Goal: Information Seeking & Learning: Check status

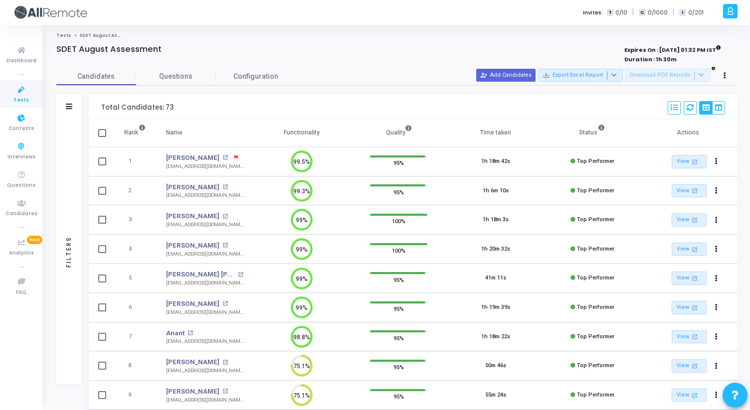
click at [27, 98] on span "Tests" at bounding box center [20, 100] width 15 height 8
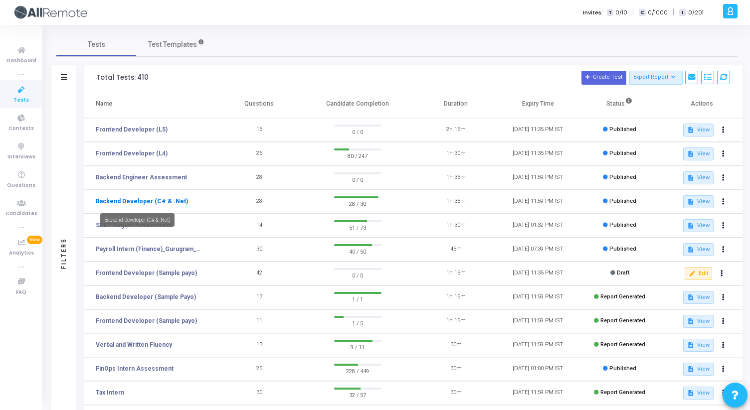
click at [154, 203] on link "Backend Developer (C# & .Net)" at bounding box center [142, 201] width 92 height 9
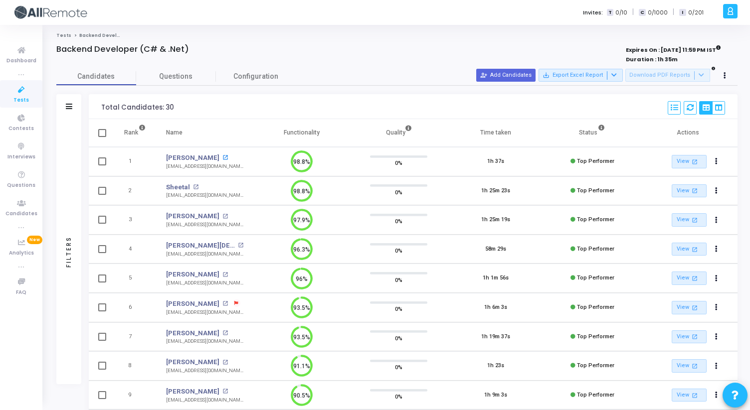
click at [222, 158] on mat-icon "open_in_new" at bounding box center [224, 157] width 5 height 5
drag, startPoint x: 165, startPoint y: 155, endPoint x: 200, endPoint y: 154, distance: 35.4
click at [200, 154] on td "Faraz Naqvi Faraz Naqvi open_in_new faraznaqvi57@gmail.com" at bounding box center [204, 161] width 97 height 29
copy link "Faraz Naqv"
drag, startPoint x: 165, startPoint y: 190, endPoint x: 188, endPoint y: 189, distance: 23.0
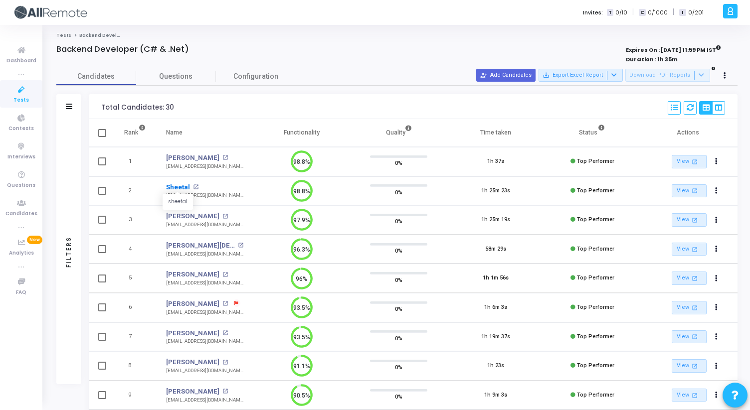
click at [188, 189] on td "Sheetal sheetal open_in_new sharmasheetal88825@gmail.com" at bounding box center [204, 191] width 97 height 29
copy link "Sheetal"
drag, startPoint x: 57, startPoint y: 49, endPoint x: 215, endPoint y: 51, distance: 158.1
click at [215, 51] on div "Backend Developer (C# & .Net)" at bounding box center [255, 49] width 399 height 10
click at [214, 52] on div "Backend Developer (C# & .Net)" at bounding box center [255, 49] width 399 height 10
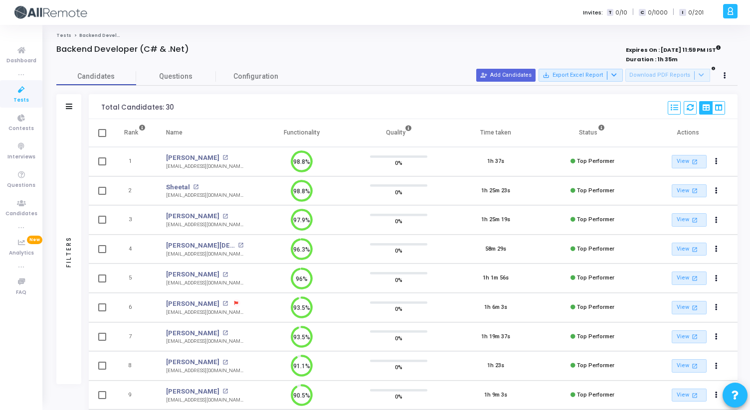
drag, startPoint x: 191, startPoint y: 52, endPoint x: 51, endPoint y: 33, distance: 141.9
click at [51, 33] on div "Tests Backend Developer (C# & .Net) Backend Developer (C# & .Net) Expires On : …" at bounding box center [397, 322] width 706 height 581
drag, startPoint x: 51, startPoint y: 33, endPoint x: 193, endPoint y: 45, distance: 143.2
click at [193, 45] on div "Tests Backend Developer (C# & .Net) Backend Developer (C# & .Net) Expires On : …" at bounding box center [397, 322] width 706 height 581
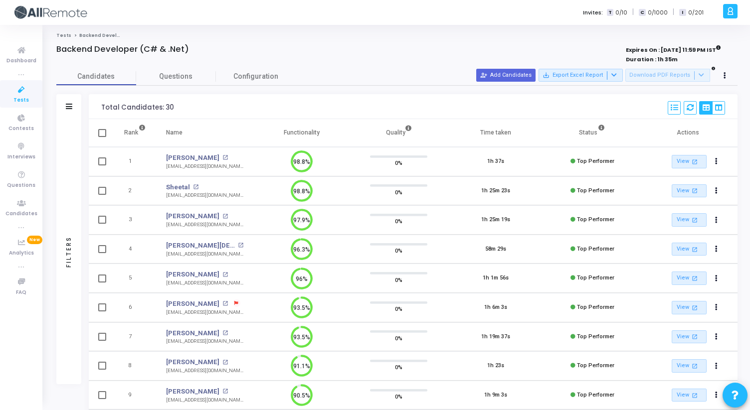
click at [193, 45] on div "Backend Developer (C# & .Net)" at bounding box center [255, 49] width 399 height 10
drag, startPoint x: 187, startPoint y: 47, endPoint x: 50, endPoint y: 32, distance: 138.0
click at [50, 32] on div "Tests Backend Developer (C# & .Net) Backend Developer (C# & .Net) Expires On : …" at bounding box center [397, 322] width 706 height 581
drag, startPoint x: 50, startPoint y: 32, endPoint x: 201, endPoint y: 49, distance: 152.6
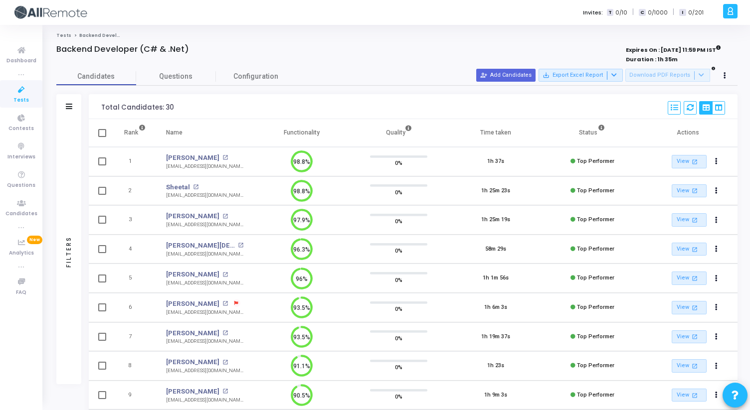
click at [206, 49] on div "Tests Backend Developer (C# & .Net) Backend Developer (C# & .Net) Expires On : …" at bounding box center [397, 322] width 706 height 581
click at [201, 49] on div "Backend Developer (C# & .Net)" at bounding box center [255, 49] width 399 height 10
drag, startPoint x: 189, startPoint y: 49, endPoint x: 47, endPoint y: 36, distance: 142.8
click at [47, 36] on div "Tests Backend Developer (C# & .Net) Backend Developer (C# & .Net) Expires On : …" at bounding box center [397, 322] width 706 height 581
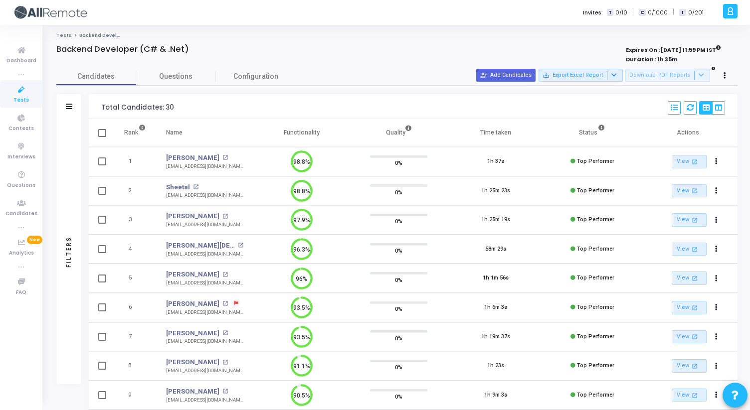
click at [204, 212] on div "Vivek Negi open_in_new" at bounding box center [204, 216] width 77 height 10
click at [222, 217] on mat-icon "open_in_new" at bounding box center [224, 216] width 5 height 5
click at [238, 245] on mat-icon "open_in_new" at bounding box center [240, 245] width 5 height 5
click at [222, 276] on mat-icon "open_in_new" at bounding box center [224, 274] width 5 height 5
click at [222, 274] on mat-icon "open_in_new" at bounding box center [224, 274] width 5 height 5
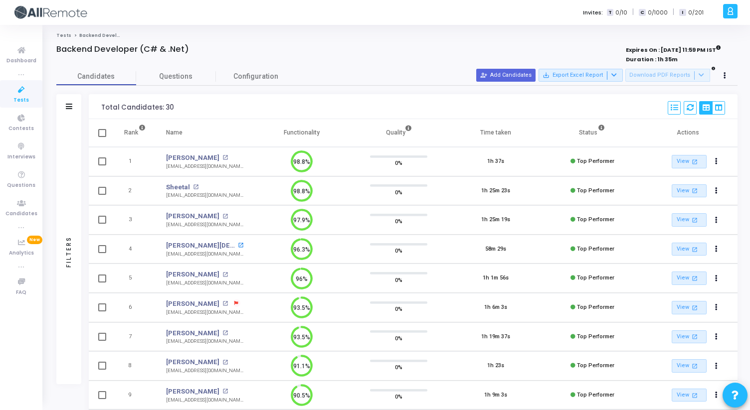
click at [238, 248] on mat-icon "open_in_new" at bounding box center [240, 245] width 5 height 5
click at [222, 275] on mat-icon "open_in_new" at bounding box center [224, 274] width 5 height 5
click at [186, 278] on link "Ankur Yadav" at bounding box center [192, 275] width 53 height 10
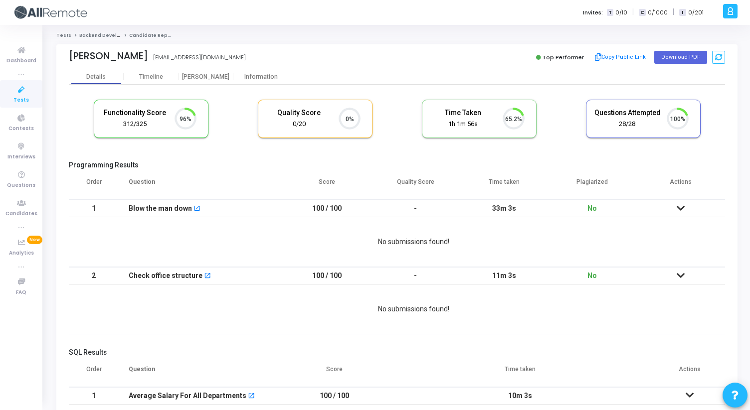
scroll to position [21, 25]
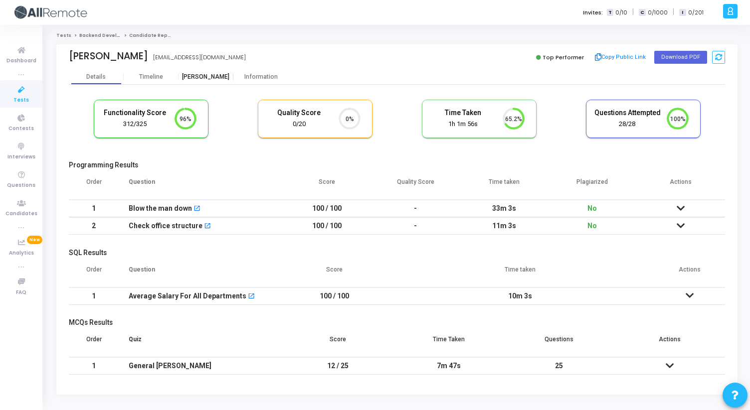
click at [204, 82] on div "[PERSON_NAME]" at bounding box center [206, 76] width 55 height 15
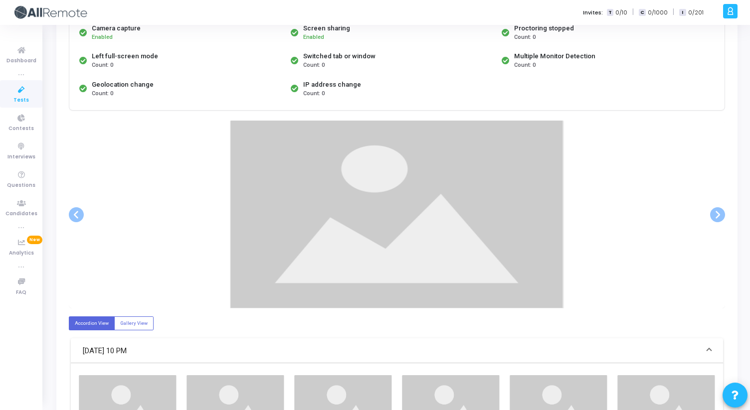
scroll to position [113, 0]
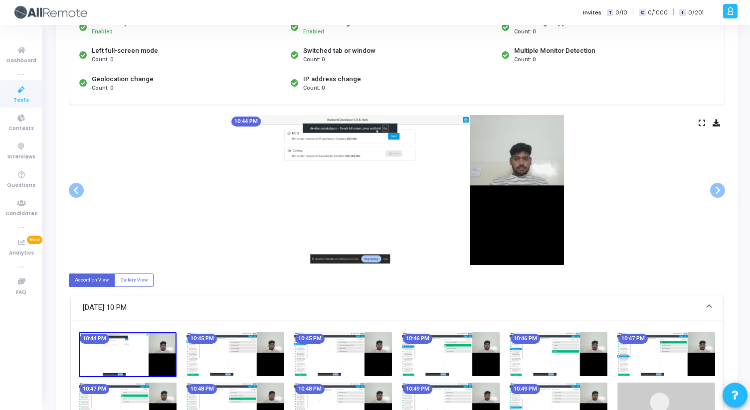
click at [699, 124] on icon at bounding box center [702, 122] width 6 height 5
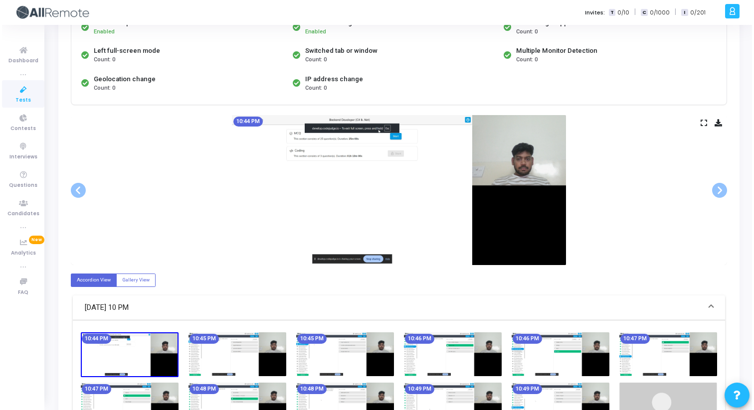
scroll to position [0, 0]
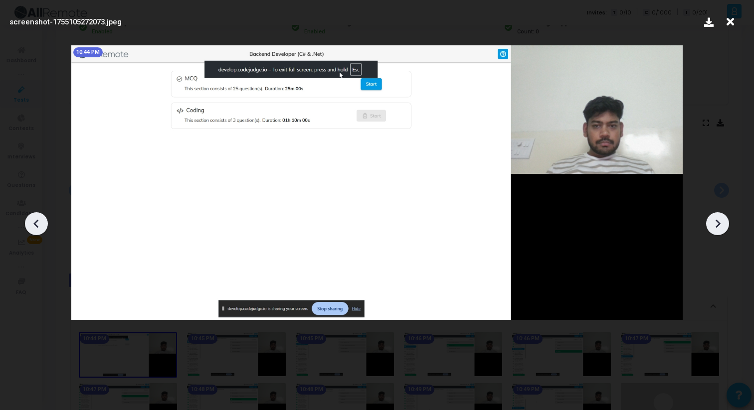
click at [721, 229] on icon at bounding box center [717, 223] width 15 height 15
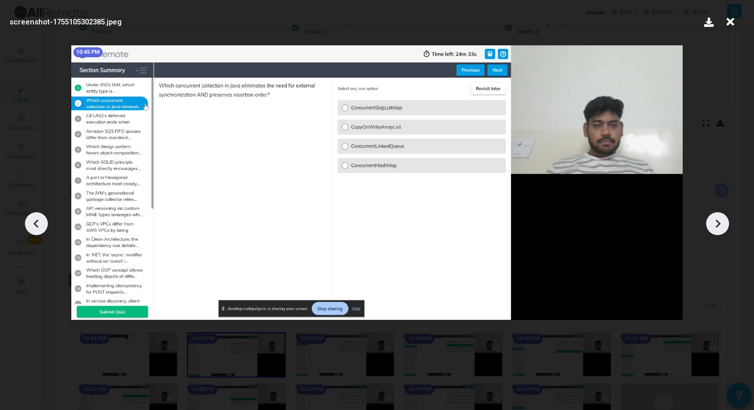
click at [721, 229] on icon at bounding box center [717, 223] width 15 height 15
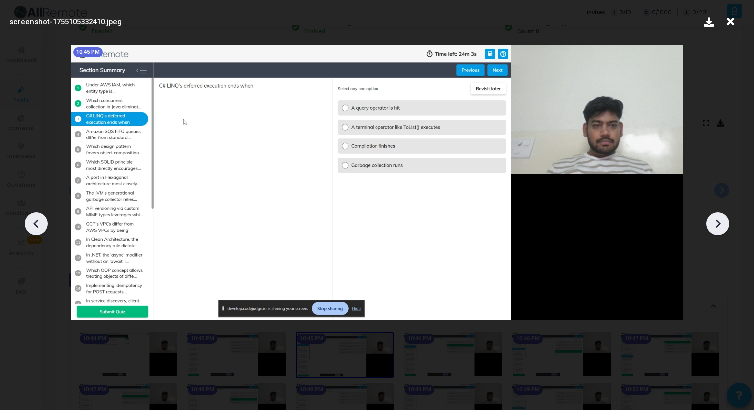
click at [721, 229] on icon at bounding box center [717, 223] width 15 height 15
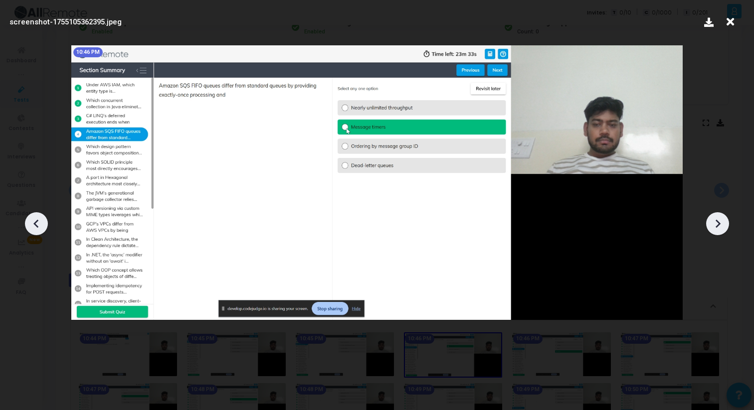
click at [721, 229] on icon at bounding box center [717, 223] width 15 height 15
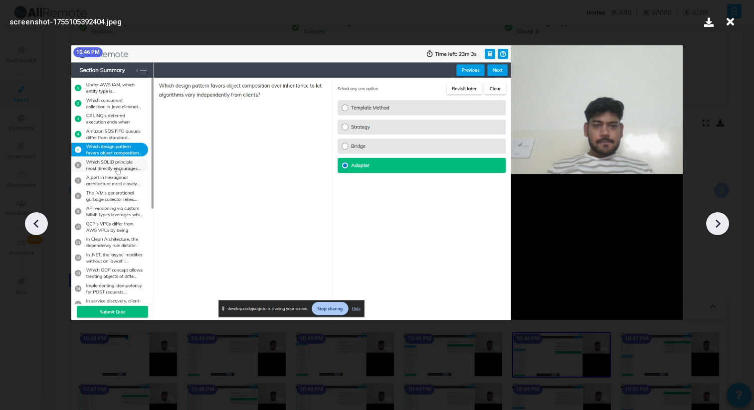
click at [721, 229] on icon at bounding box center [717, 223] width 15 height 15
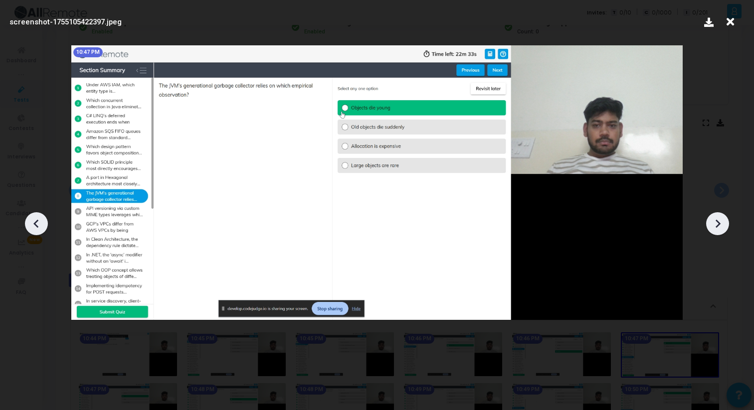
click at [721, 229] on icon at bounding box center [717, 223] width 15 height 15
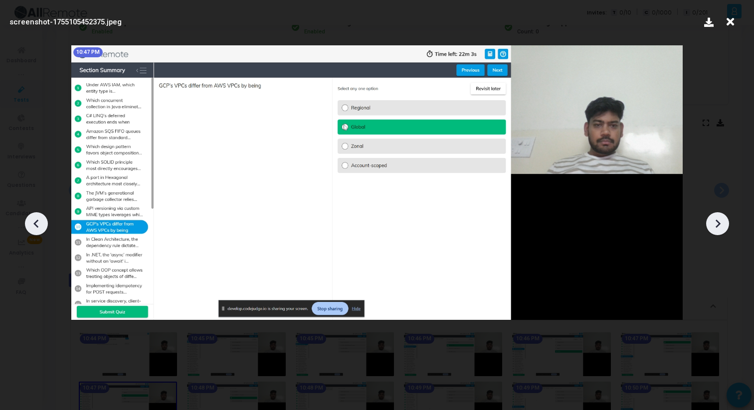
click at [721, 229] on icon at bounding box center [717, 223] width 15 height 15
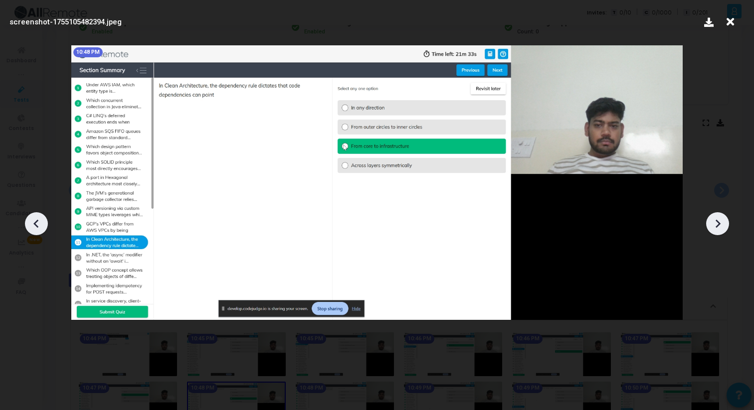
click at [721, 229] on icon at bounding box center [717, 223] width 15 height 15
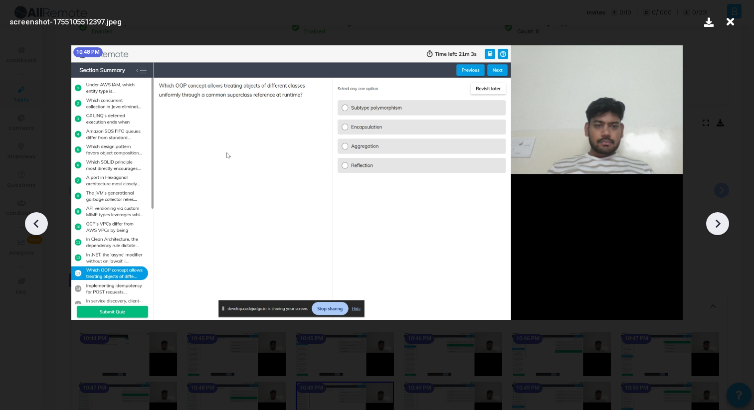
click at [721, 229] on icon at bounding box center [717, 223] width 15 height 15
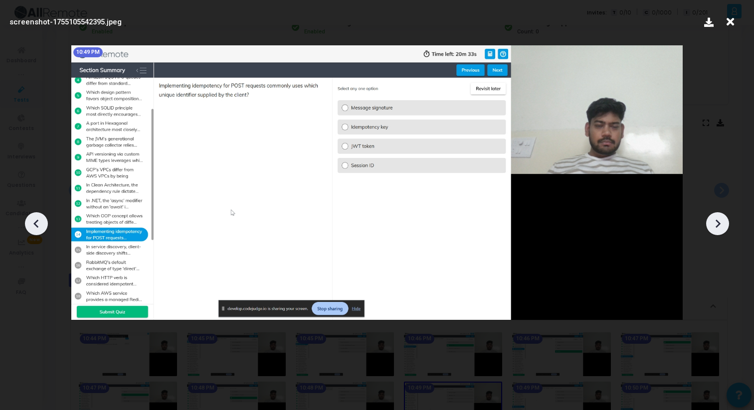
click at [721, 229] on icon at bounding box center [717, 223] width 15 height 15
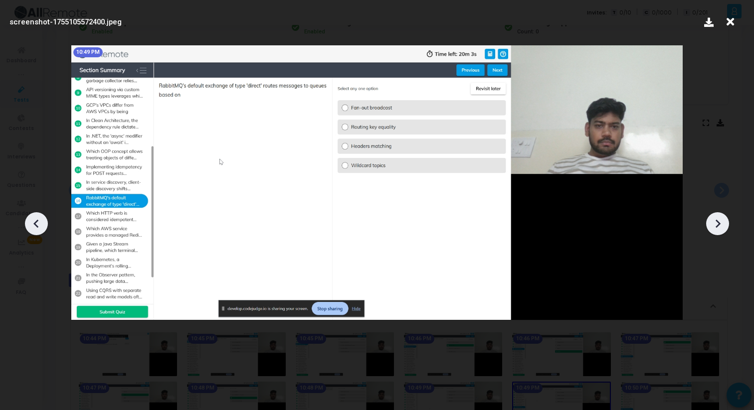
click at [721, 229] on icon at bounding box center [717, 223] width 15 height 15
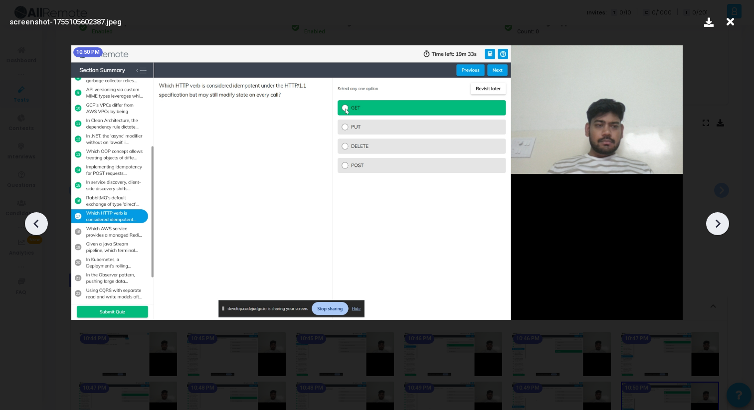
click at [721, 229] on icon at bounding box center [717, 223] width 15 height 15
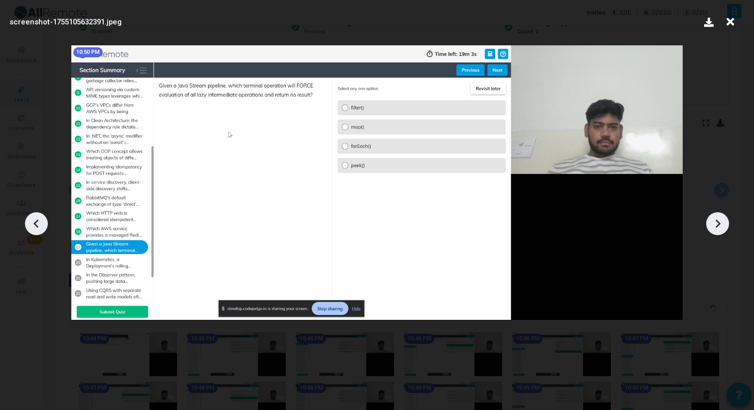
click at [721, 229] on icon at bounding box center [717, 223] width 15 height 15
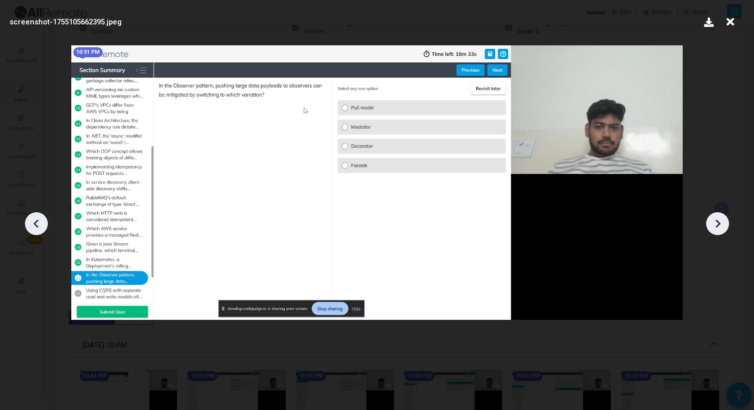
click at [721, 229] on icon at bounding box center [717, 223] width 15 height 15
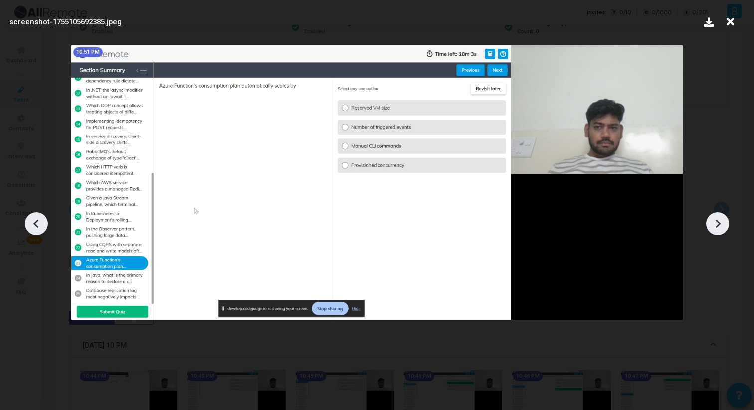
click at [721, 229] on icon at bounding box center [717, 223] width 15 height 15
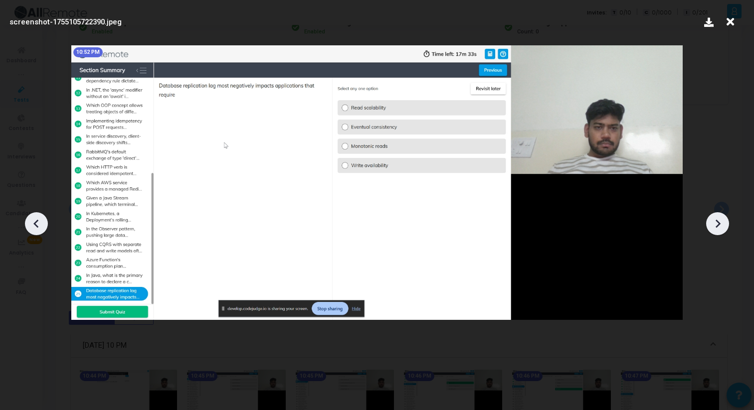
click at [719, 226] on icon at bounding box center [717, 223] width 15 height 15
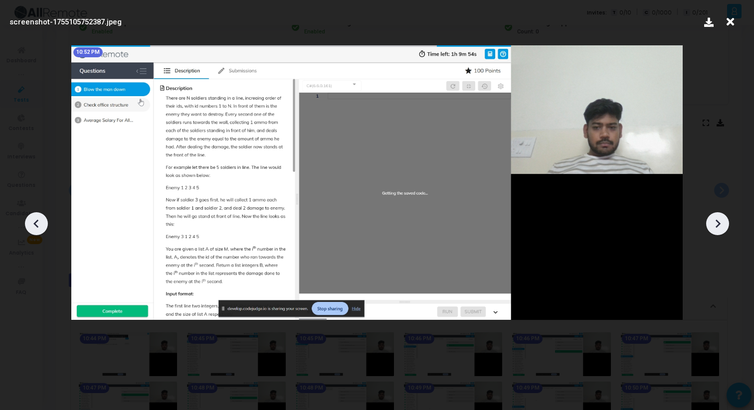
click at [719, 226] on icon at bounding box center [717, 223] width 15 height 15
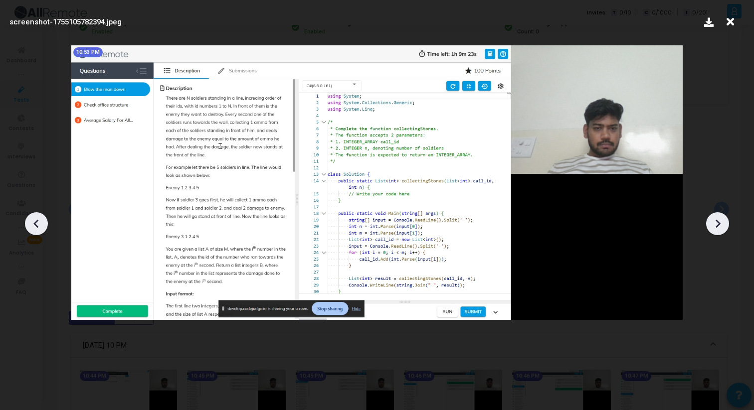
click at [719, 226] on icon at bounding box center [717, 223] width 15 height 15
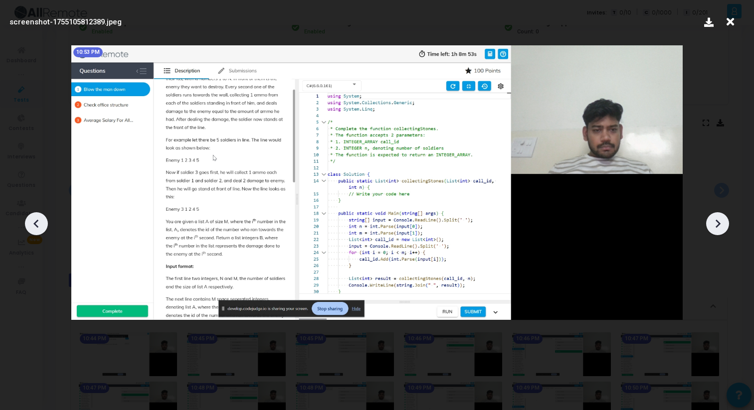
click at [719, 226] on icon at bounding box center [717, 223] width 15 height 15
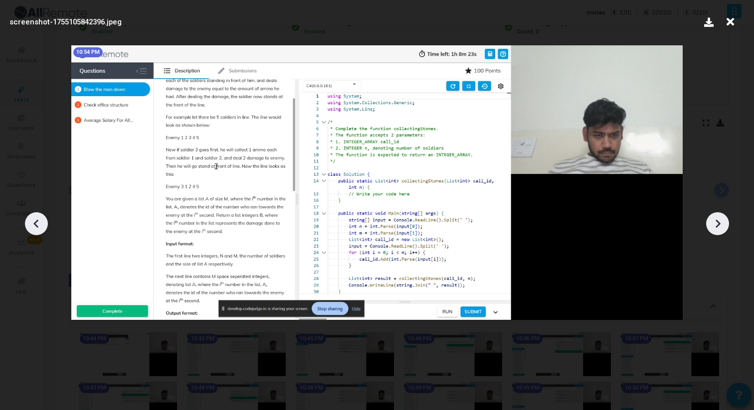
click at [719, 226] on icon at bounding box center [717, 223] width 15 height 15
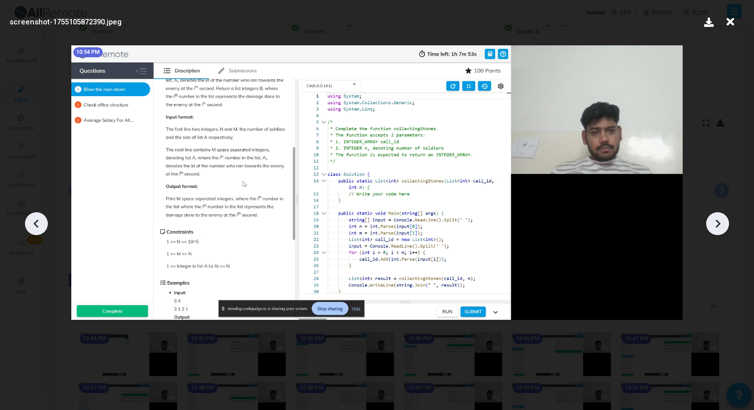
click at [719, 226] on icon at bounding box center [717, 223] width 15 height 15
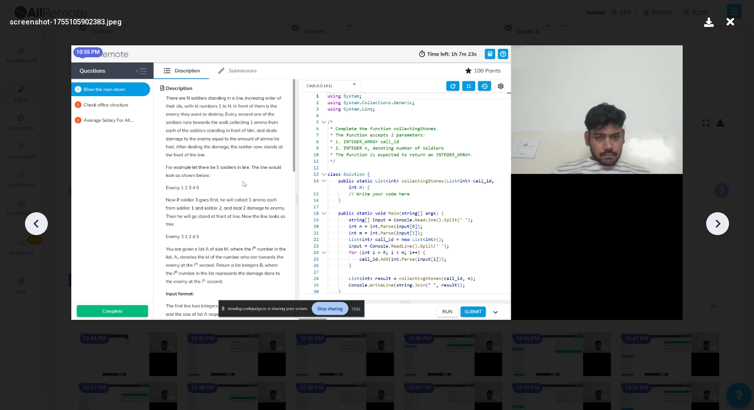
click at [719, 226] on icon at bounding box center [717, 223] width 15 height 15
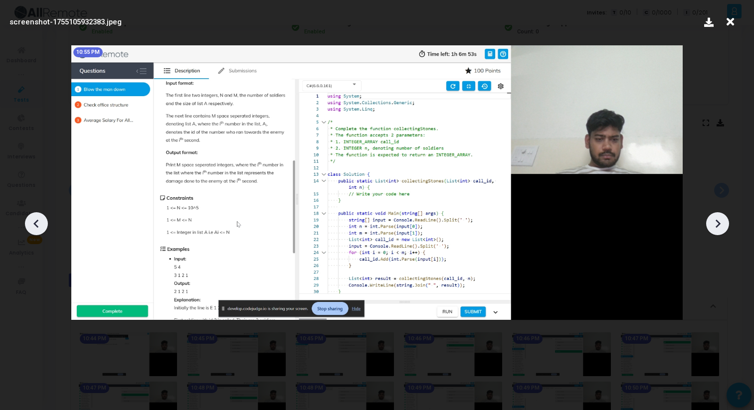
click at [730, 25] on icon at bounding box center [730, 21] width 15 height 19
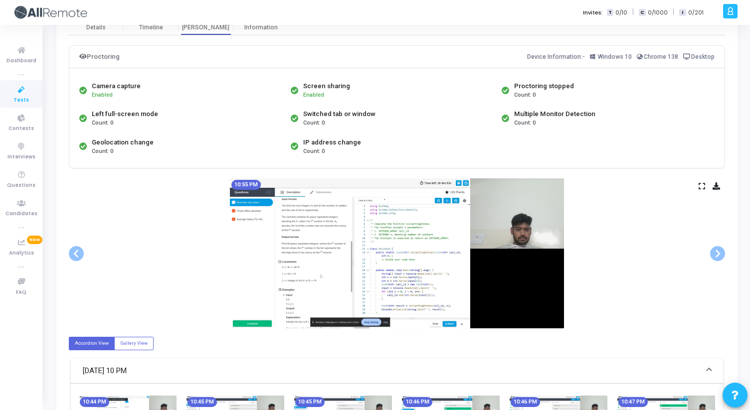
scroll to position [48, 0]
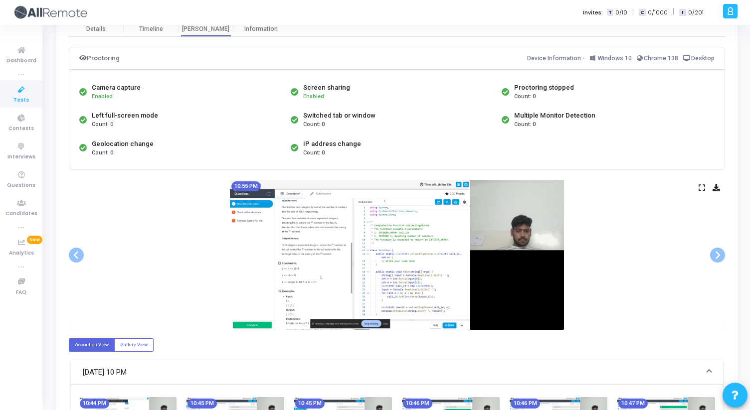
drag, startPoint x: 303, startPoint y: 88, endPoint x: 365, endPoint y: 157, distance: 92.5
click at [367, 157] on div "Camera capture Enabled Screen sharing Enabled Proctoring stopped Count: 0 Left …" at bounding box center [397, 120] width 640 height 84
click at [365, 157] on div "IP address change Count: 0" at bounding box center [393, 148] width 211 height 28
drag, startPoint x: 365, startPoint y: 157, endPoint x: 78, endPoint y: 66, distance: 301.1
click at [78, 66] on div "Proctoring Device Information:- Windows 10 Chrome 138 Desktop Camera capture En…" at bounding box center [397, 108] width 656 height 123
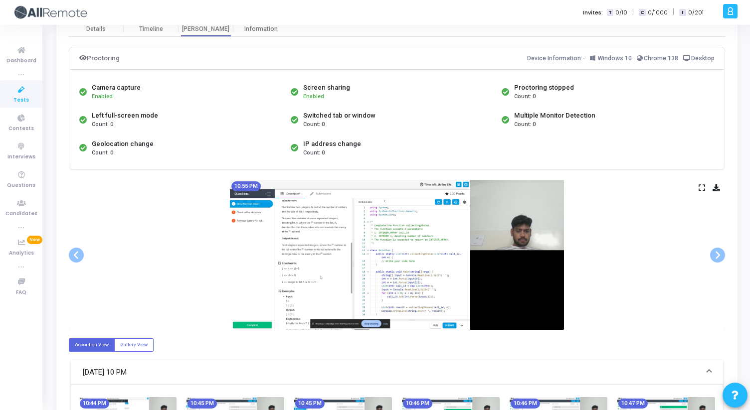
click at [165, 86] on div "Camera capture Enabled" at bounding box center [182, 92] width 211 height 28
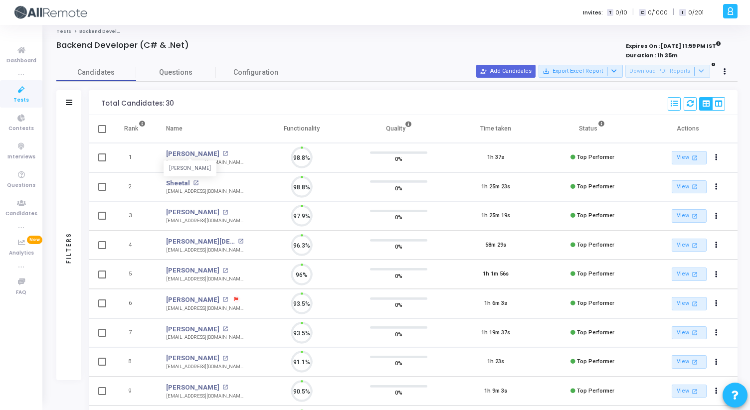
scroll to position [4, 4]
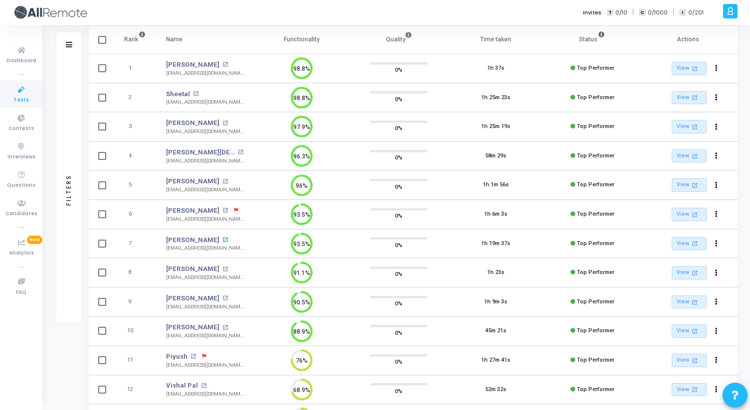
click at [222, 238] on mat-icon "open_in_new" at bounding box center [224, 239] width 5 height 5
click at [222, 270] on mat-icon "open_in_new" at bounding box center [224, 269] width 5 height 5
click at [222, 267] on mat-icon "open_in_new" at bounding box center [224, 269] width 5 height 5
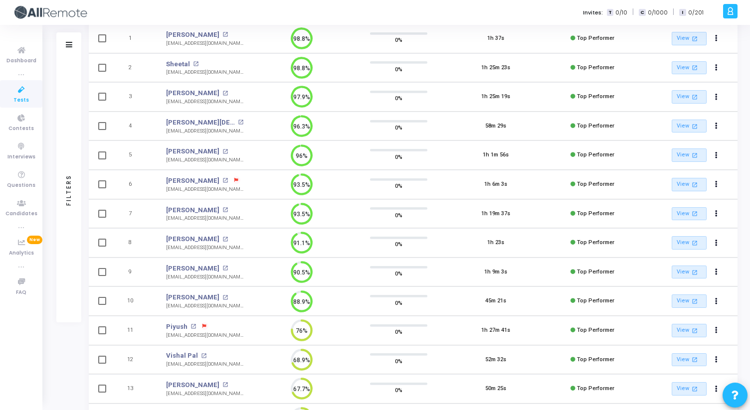
scroll to position [124, 0]
click at [222, 269] on mat-icon "open_in_new" at bounding box center [224, 267] width 5 height 5
click at [222, 268] on mat-icon "open_in_new" at bounding box center [224, 267] width 5 height 5
click at [222, 267] on mat-icon "open_in_new" at bounding box center [224, 267] width 5 height 5
click at [222, 297] on mat-icon "open_in_new" at bounding box center [224, 296] width 5 height 5
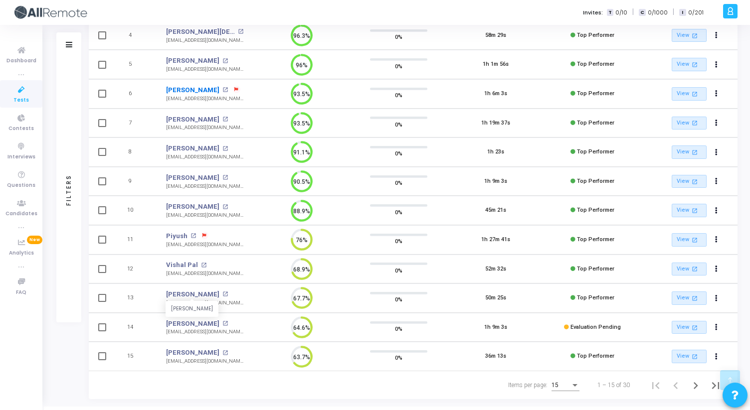
scroll to position [228, 0]
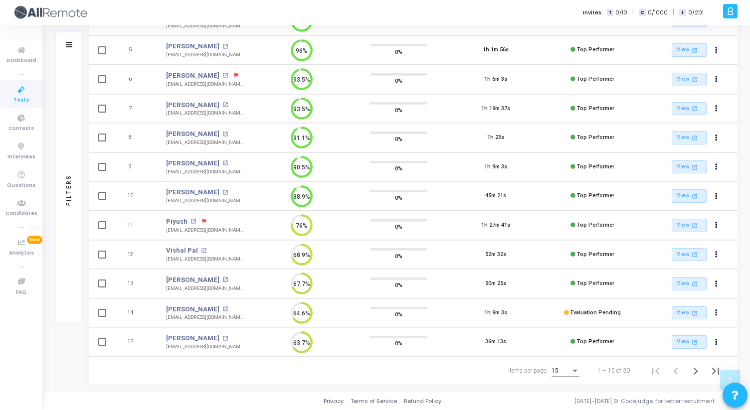
click at [222, 280] on mat-icon "open_in_new" at bounding box center [224, 279] width 5 height 5
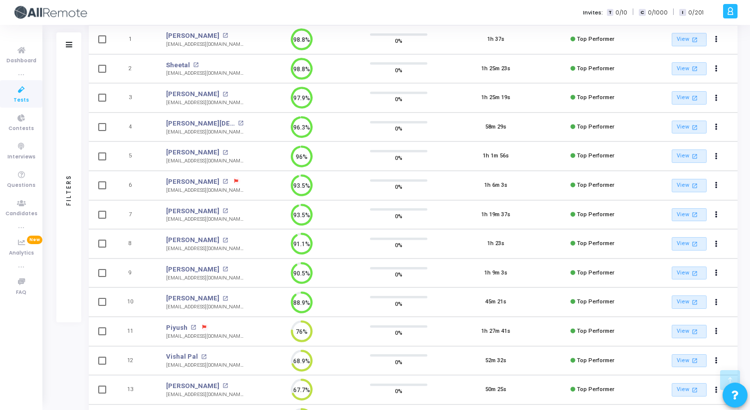
scroll to position [0, 0]
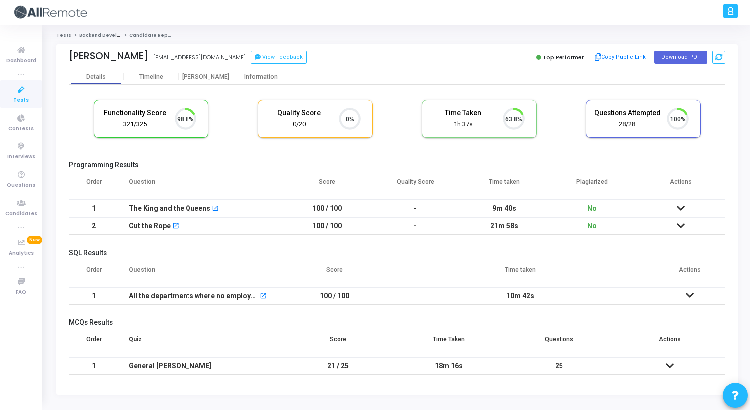
scroll to position [21, 25]
click at [200, 78] on div "[PERSON_NAME]" at bounding box center [206, 76] width 55 height 7
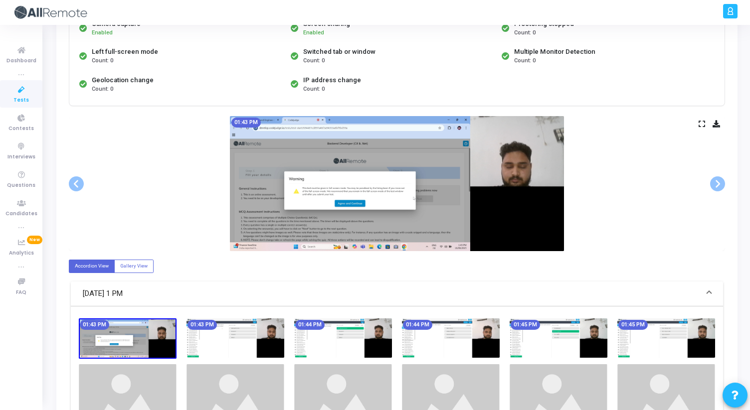
scroll to position [120, 0]
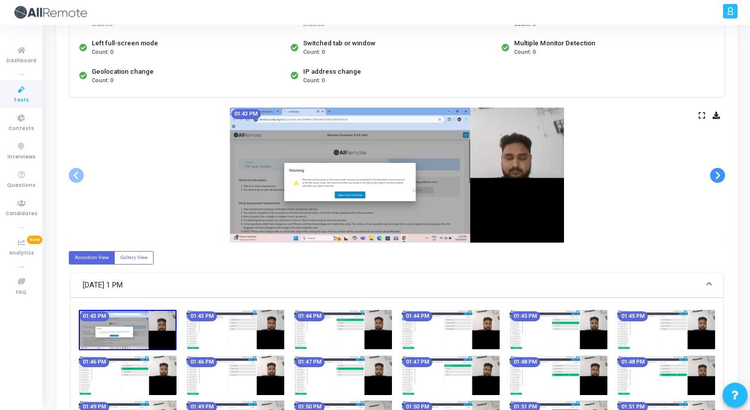
click at [719, 179] on span at bounding box center [717, 175] width 15 height 15
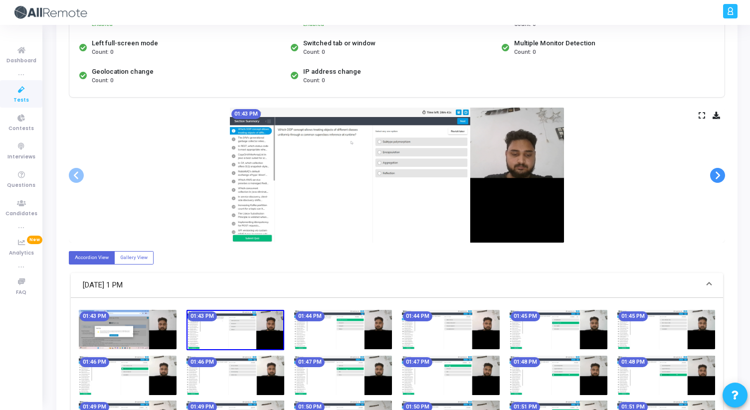
click at [719, 178] on span at bounding box center [717, 175] width 15 height 15
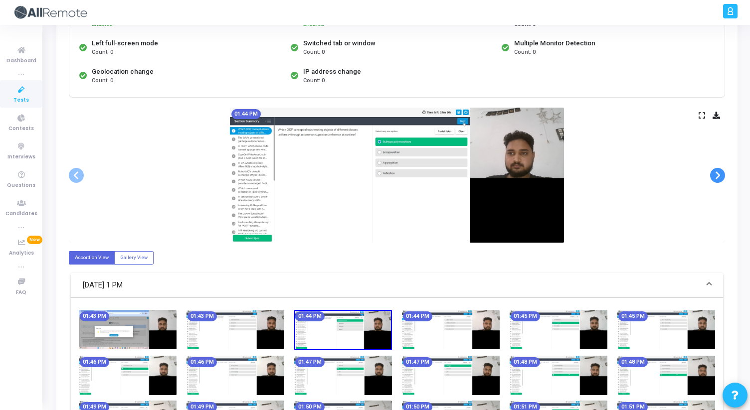
click at [719, 178] on span at bounding box center [717, 175] width 15 height 15
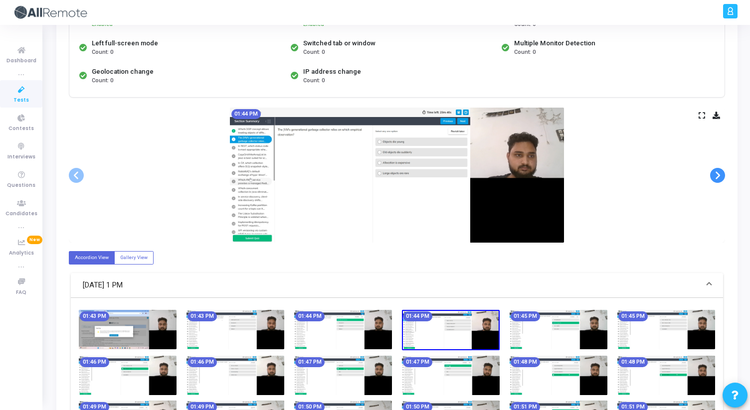
click at [719, 178] on span at bounding box center [717, 175] width 15 height 15
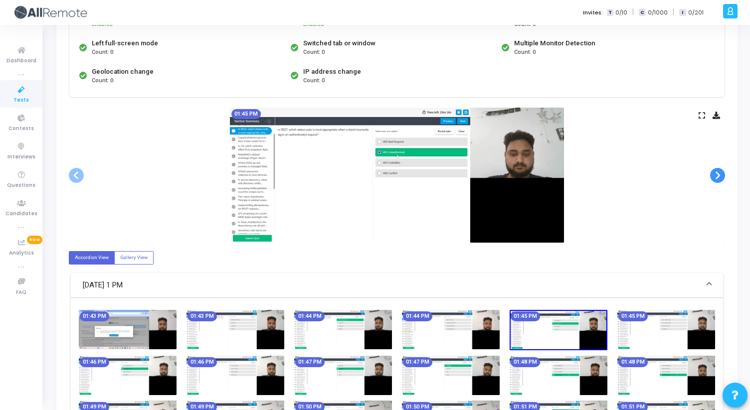
click at [719, 178] on span at bounding box center [717, 175] width 15 height 15
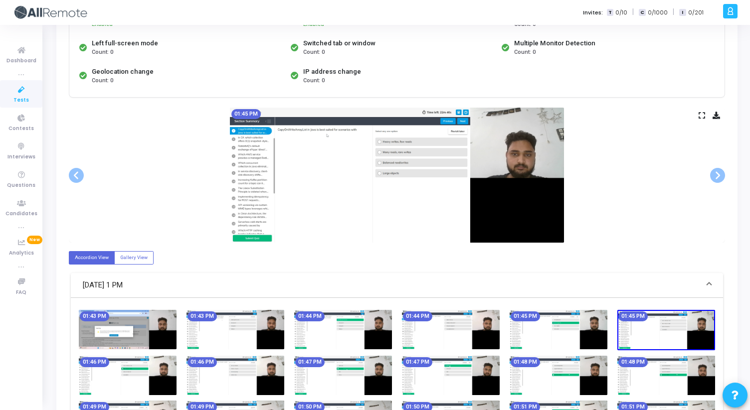
click at [702, 118] on icon at bounding box center [702, 115] width 6 height 5
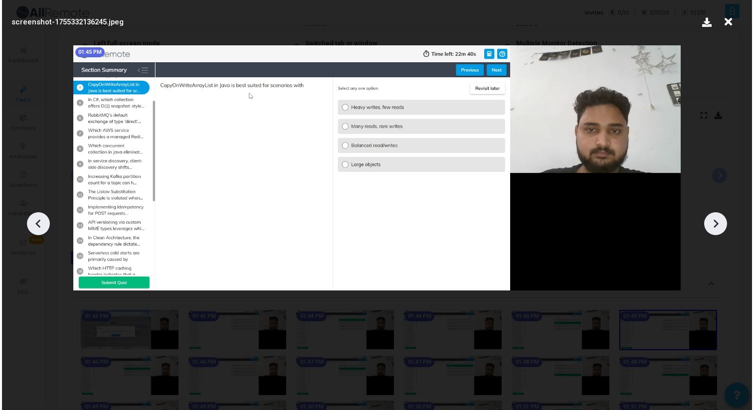
scroll to position [0, 0]
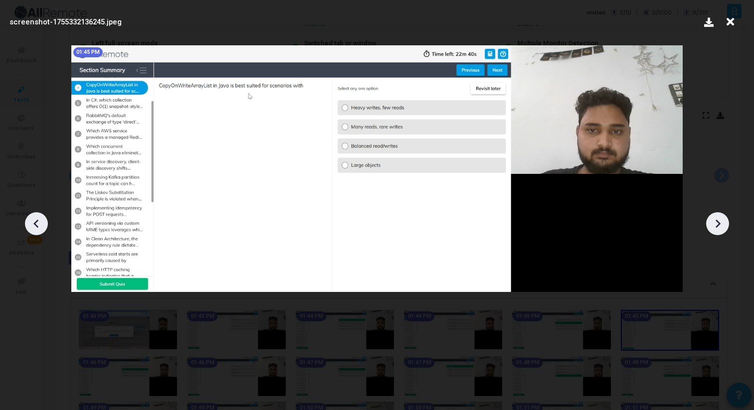
click at [715, 222] on icon at bounding box center [717, 223] width 15 height 15
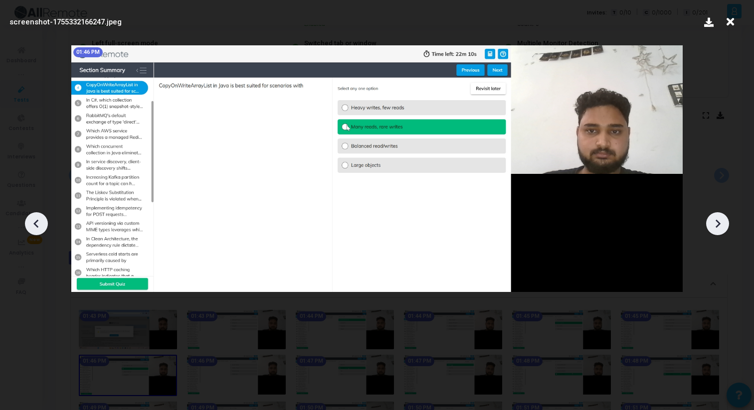
click at [715, 222] on icon at bounding box center [717, 223] width 15 height 15
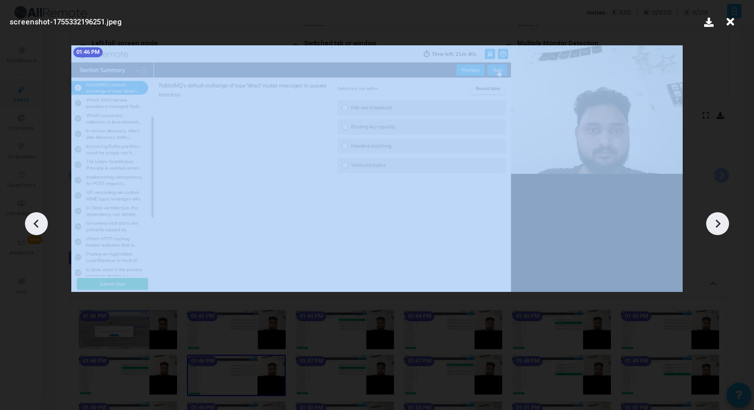
click at [715, 222] on icon at bounding box center [717, 223] width 15 height 15
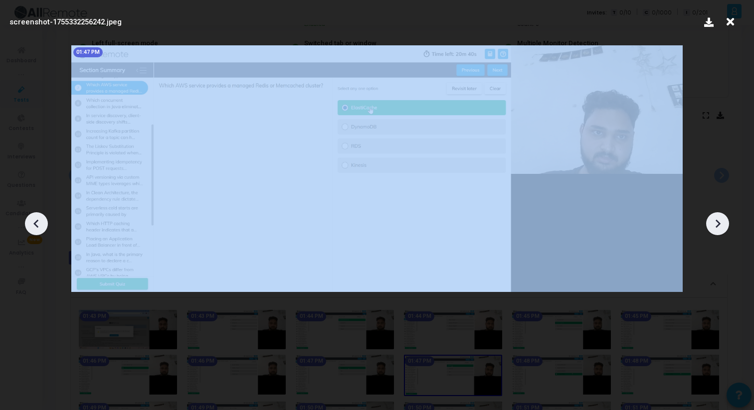
click at [715, 222] on icon at bounding box center [717, 223] width 15 height 15
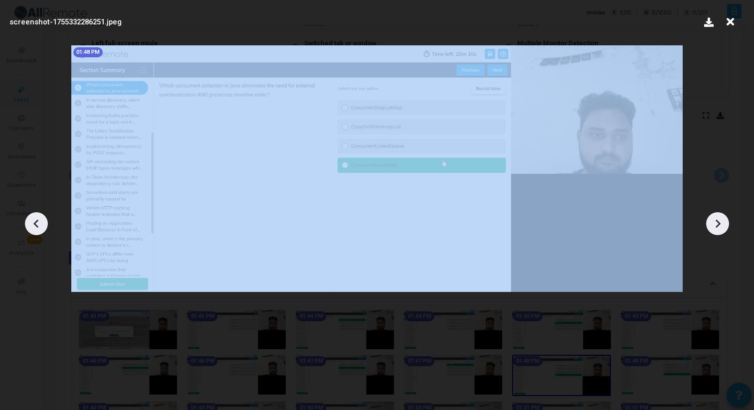
click at [715, 222] on icon at bounding box center [717, 223] width 15 height 15
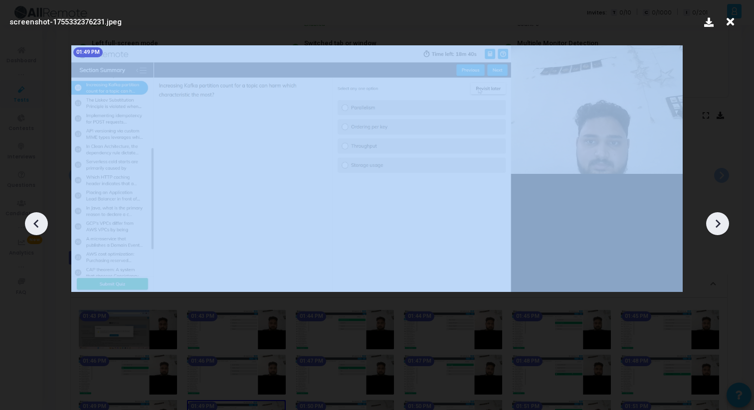
click at [715, 222] on icon at bounding box center [717, 223] width 15 height 15
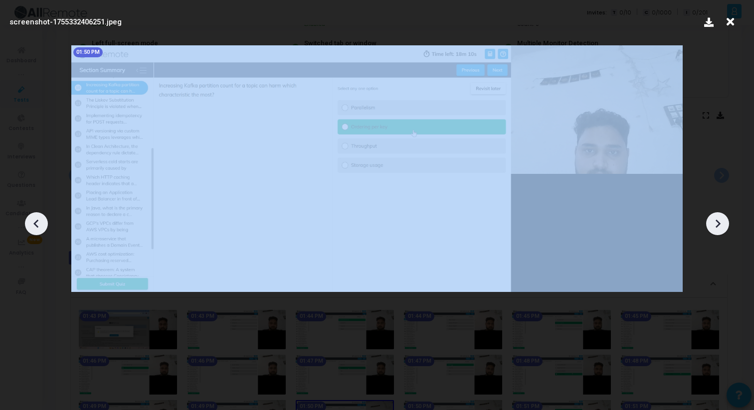
click at [715, 222] on icon at bounding box center [717, 223] width 15 height 15
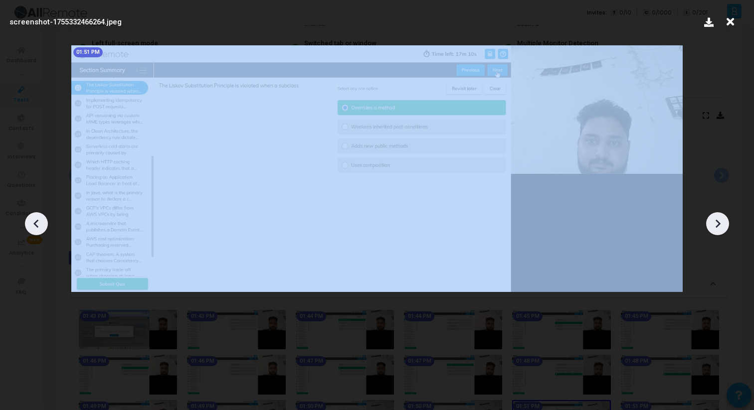
click at [715, 222] on icon at bounding box center [717, 223] width 15 height 15
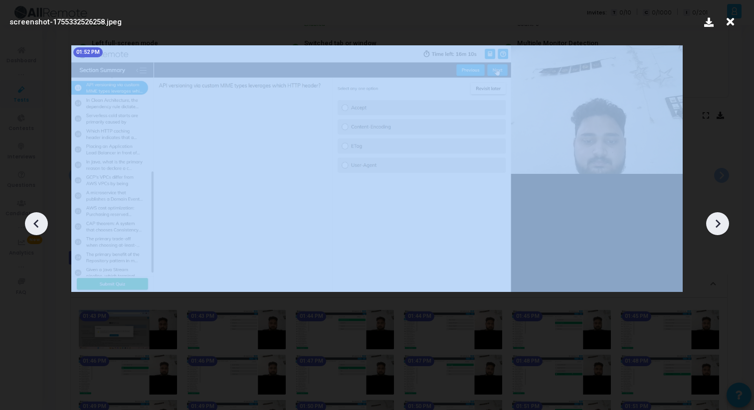
click at [715, 222] on icon at bounding box center [717, 223] width 15 height 15
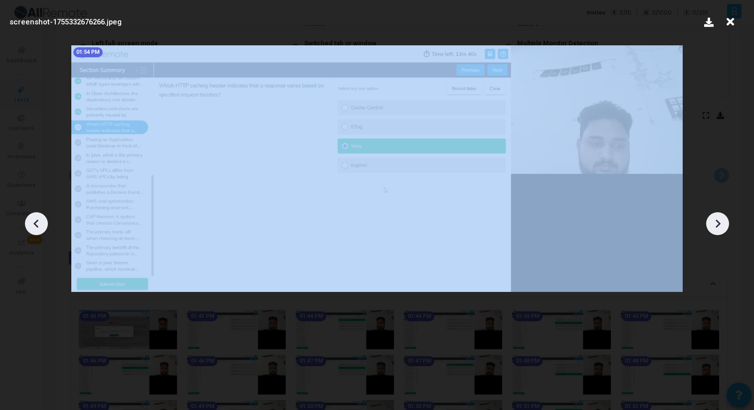
click at [715, 222] on icon at bounding box center [717, 223] width 15 height 15
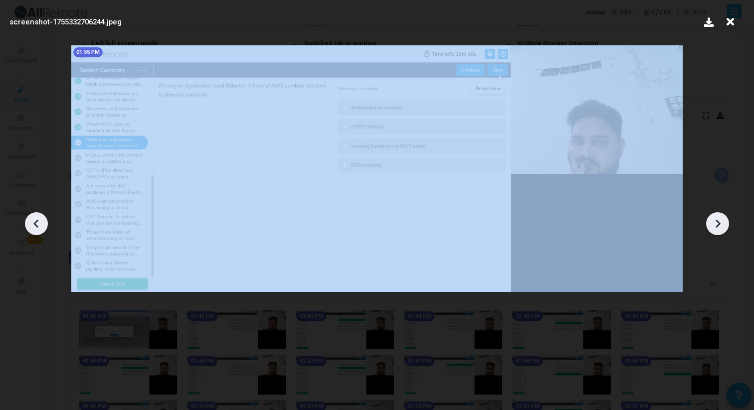
click at [715, 222] on icon at bounding box center [717, 223] width 15 height 15
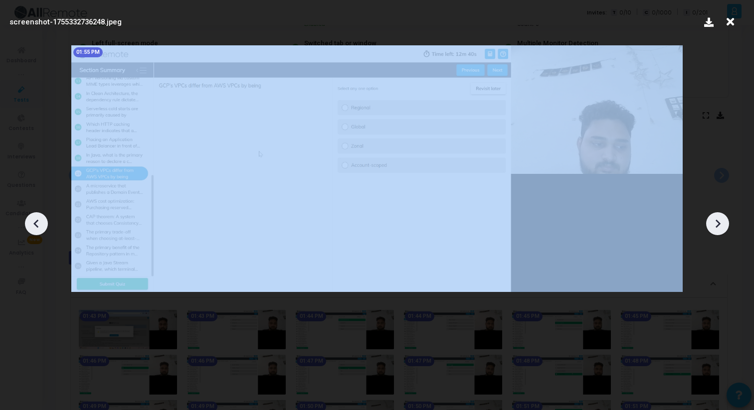
click at [715, 222] on icon at bounding box center [717, 223] width 15 height 15
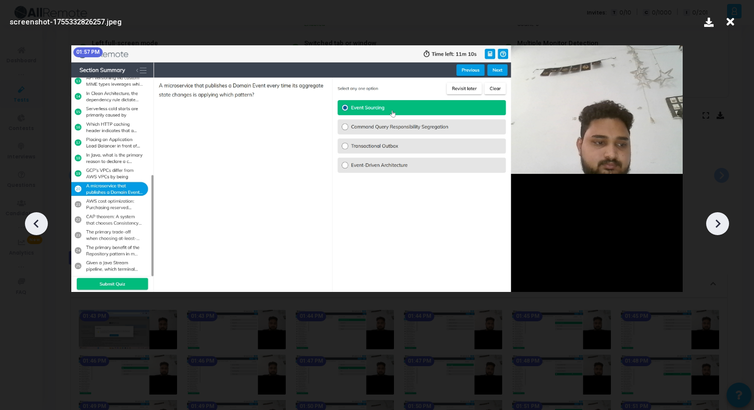
click at [734, 20] on icon at bounding box center [730, 21] width 15 height 19
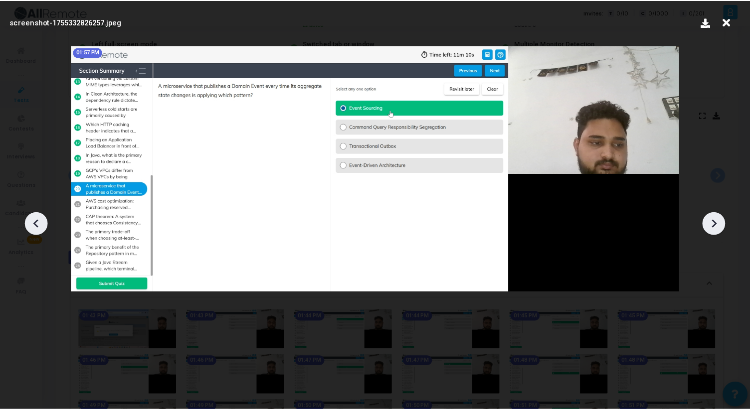
scroll to position [120, 0]
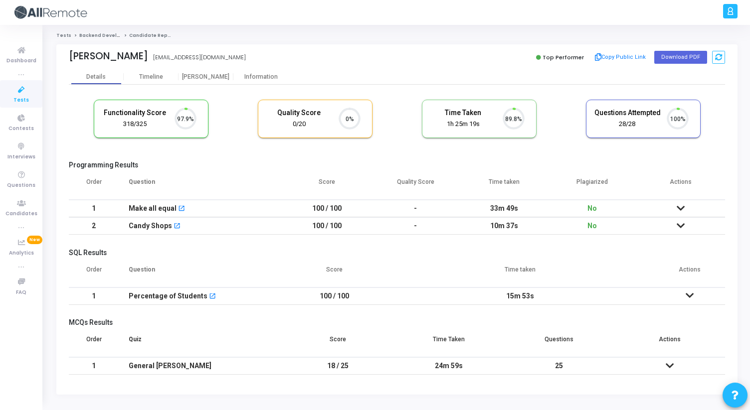
scroll to position [4, 4]
click at [203, 82] on div "[PERSON_NAME]" at bounding box center [206, 76] width 55 height 15
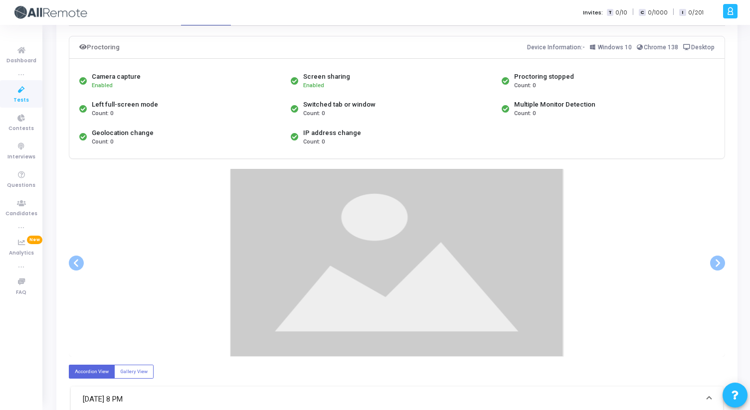
scroll to position [66, 0]
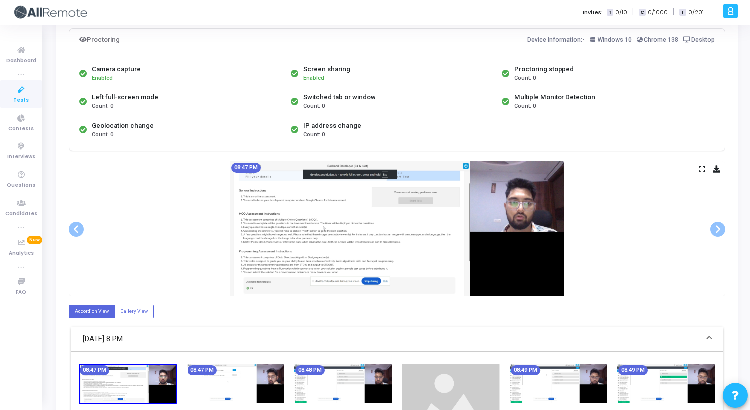
click at [717, 257] on div "08:47 PM" at bounding box center [397, 229] width 656 height 135
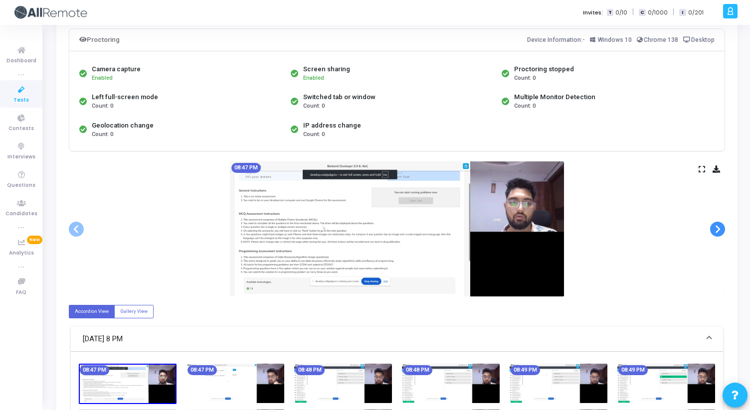
click at [719, 228] on span at bounding box center [717, 229] width 15 height 15
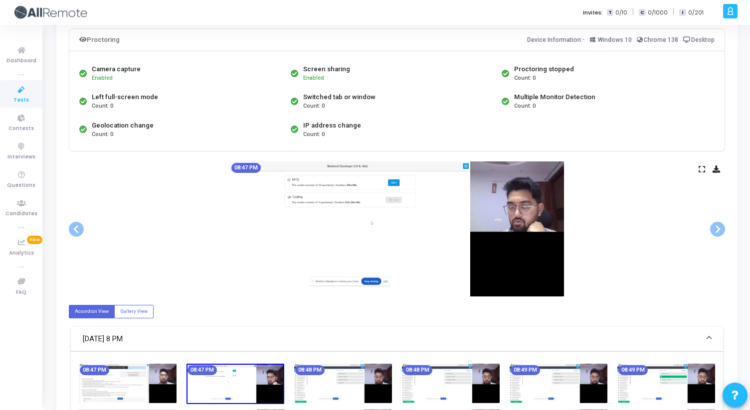
click at [700, 170] on icon at bounding box center [702, 169] width 6 height 5
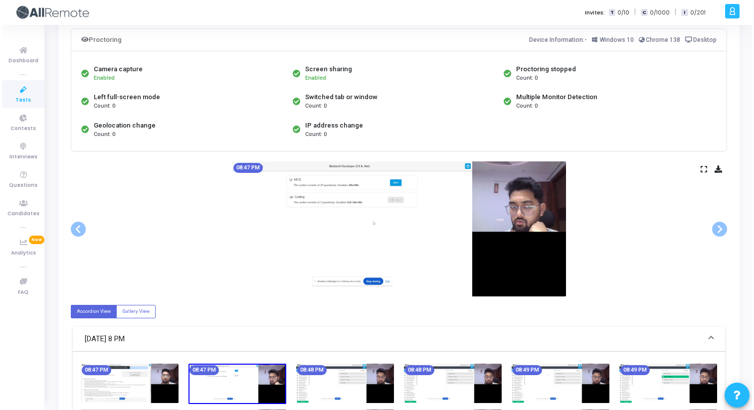
scroll to position [0, 0]
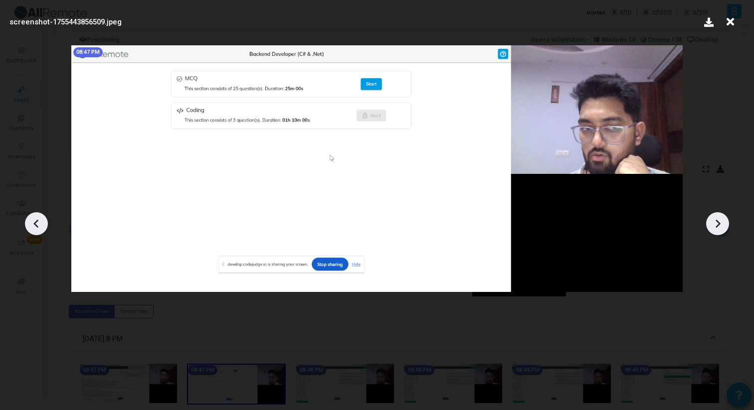
click at [716, 220] on icon at bounding box center [718, 223] width 5 height 8
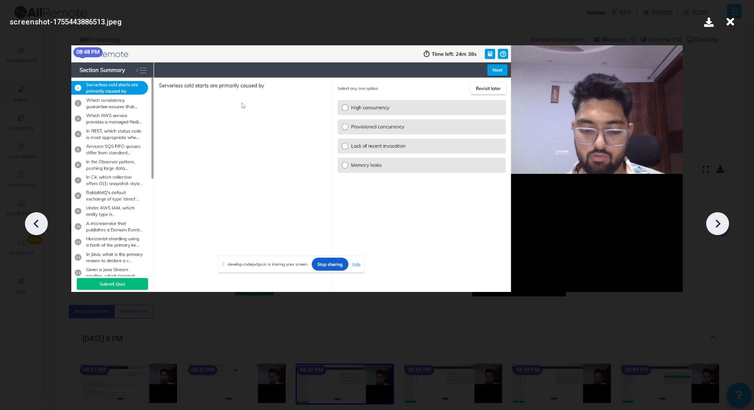
click at [716, 220] on icon at bounding box center [718, 223] width 5 height 8
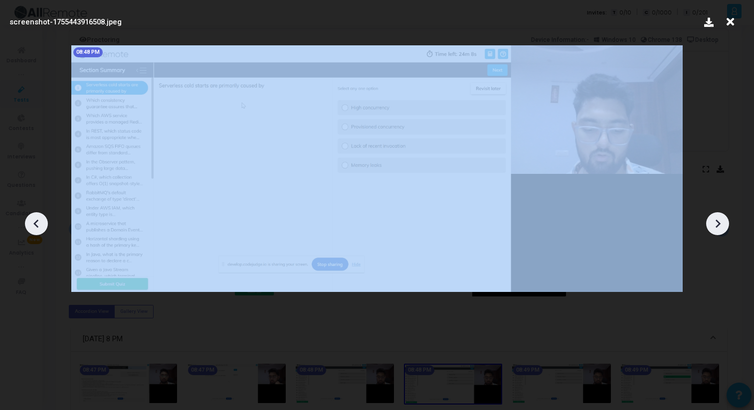
click at [716, 220] on icon at bounding box center [718, 223] width 5 height 8
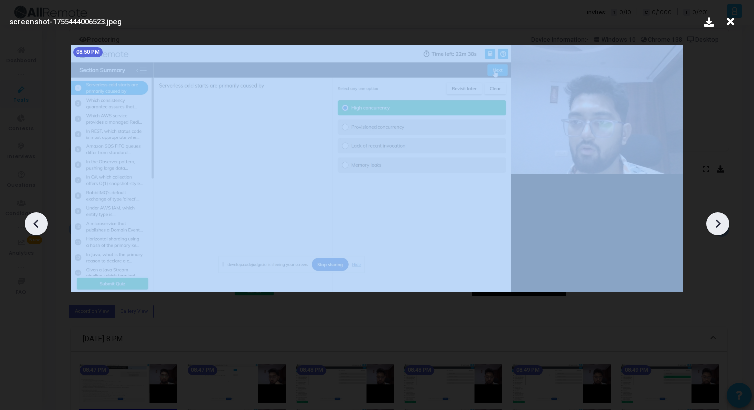
click at [716, 220] on icon at bounding box center [718, 223] width 5 height 8
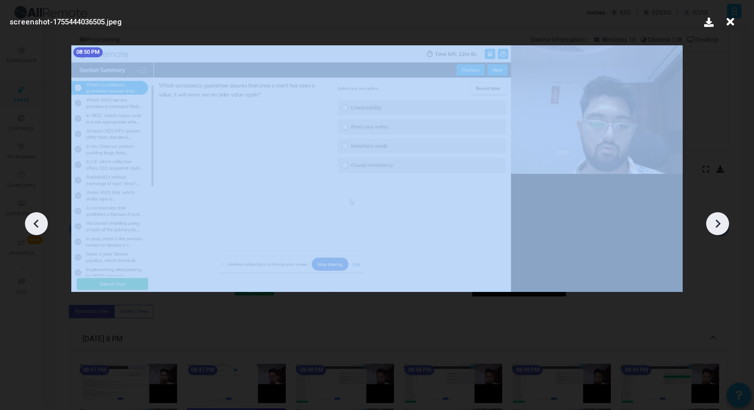
click at [716, 220] on icon at bounding box center [718, 223] width 5 height 8
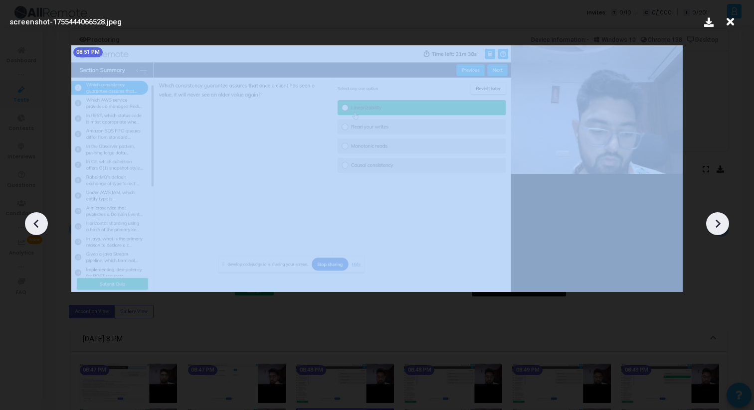
click at [716, 220] on icon at bounding box center [718, 223] width 5 height 8
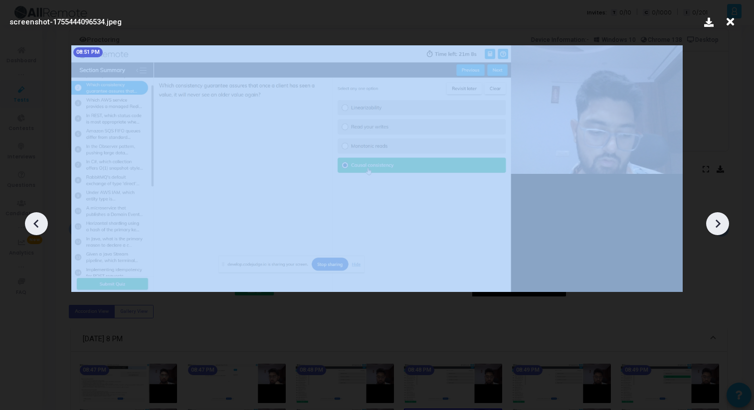
click at [716, 220] on icon at bounding box center [718, 223] width 5 height 8
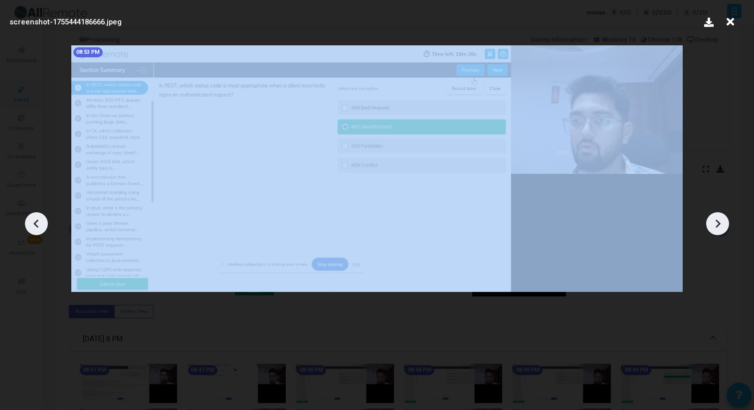
click at [716, 220] on icon at bounding box center [718, 223] width 5 height 8
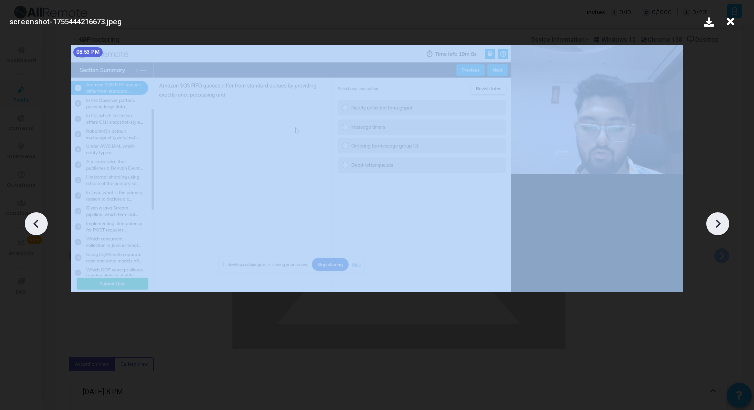
click at [716, 220] on icon at bounding box center [718, 223] width 5 height 8
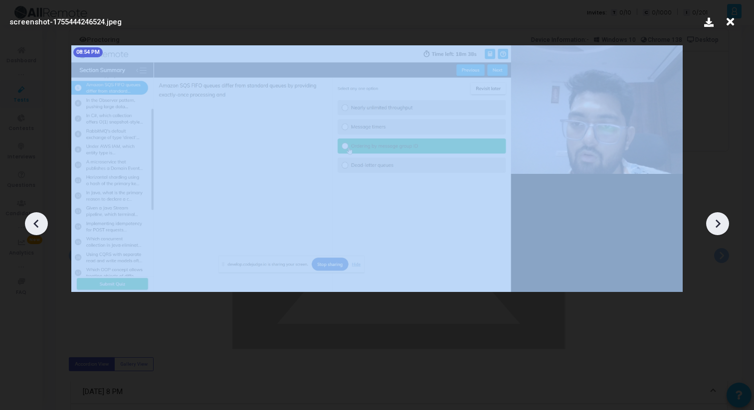
click at [716, 220] on icon at bounding box center [718, 223] width 5 height 8
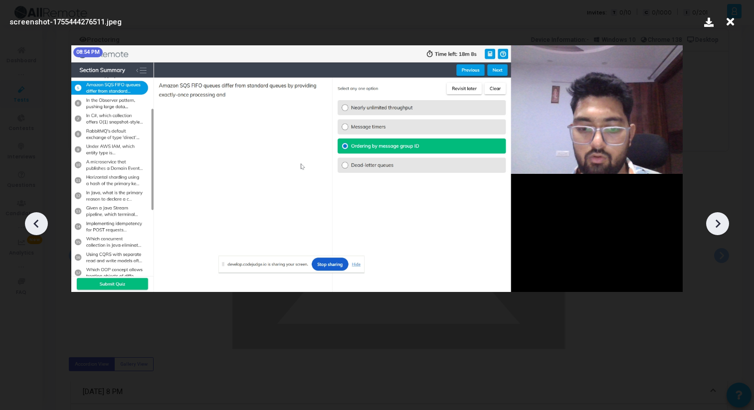
click at [716, 221] on icon at bounding box center [718, 223] width 5 height 8
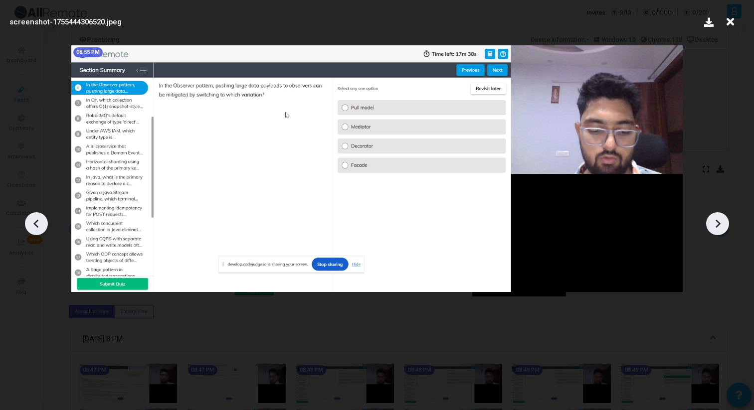
click at [716, 220] on icon at bounding box center [718, 223] width 5 height 8
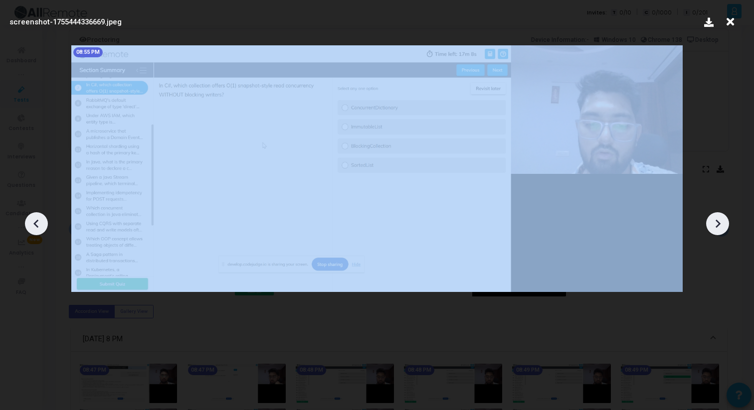
click at [716, 220] on icon at bounding box center [718, 223] width 5 height 8
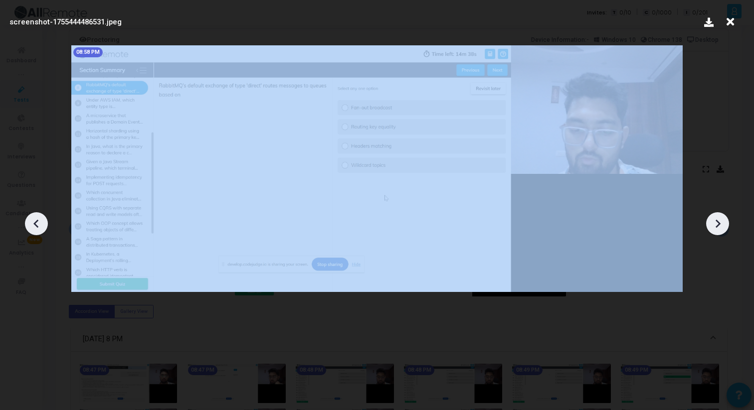
click at [716, 220] on icon at bounding box center [718, 223] width 5 height 8
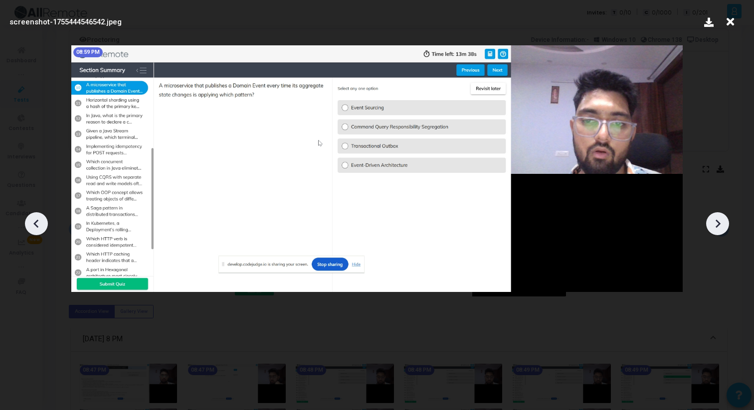
click at [717, 221] on icon at bounding box center [718, 223] width 5 height 8
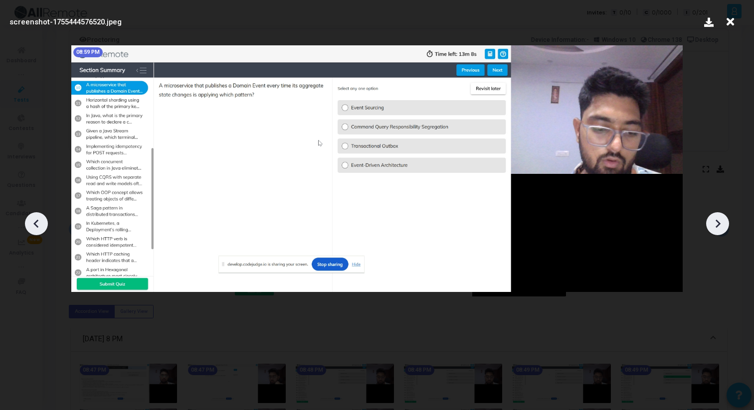
click at [718, 221] on icon at bounding box center [718, 223] width 5 height 8
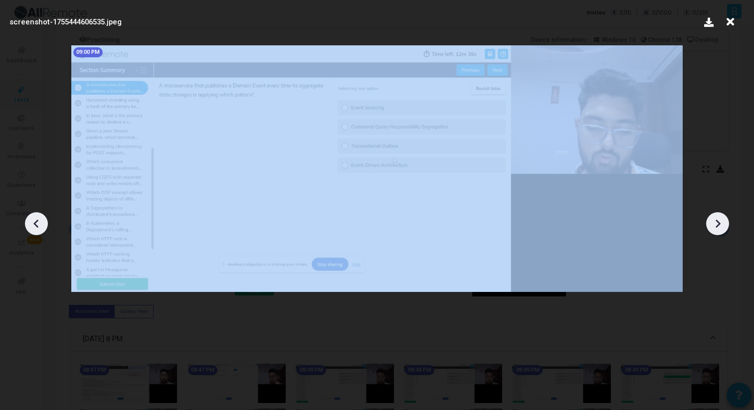
click at [718, 221] on icon at bounding box center [718, 223] width 5 height 8
click at [718, 221] on icon at bounding box center [717, 223] width 15 height 15
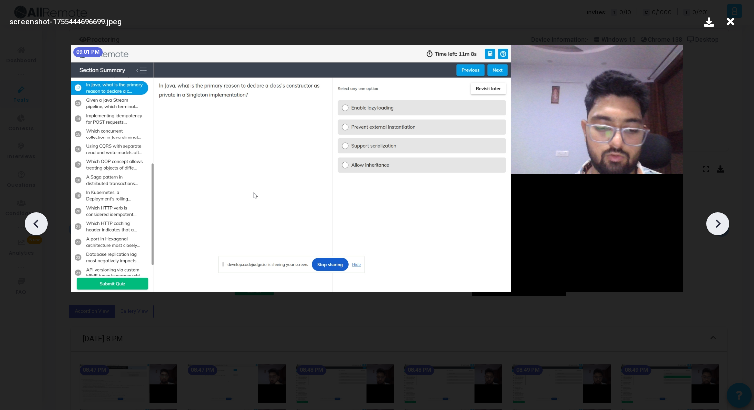
click at [718, 221] on icon at bounding box center [717, 223] width 15 height 15
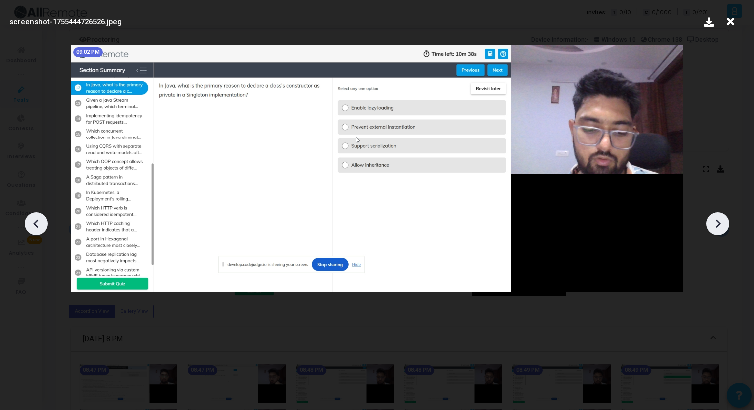
click at [719, 221] on icon at bounding box center [717, 223] width 15 height 15
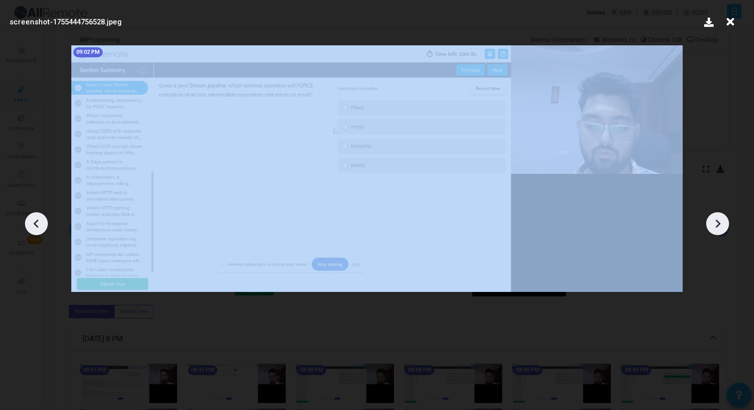
click at [719, 221] on icon at bounding box center [717, 223] width 15 height 15
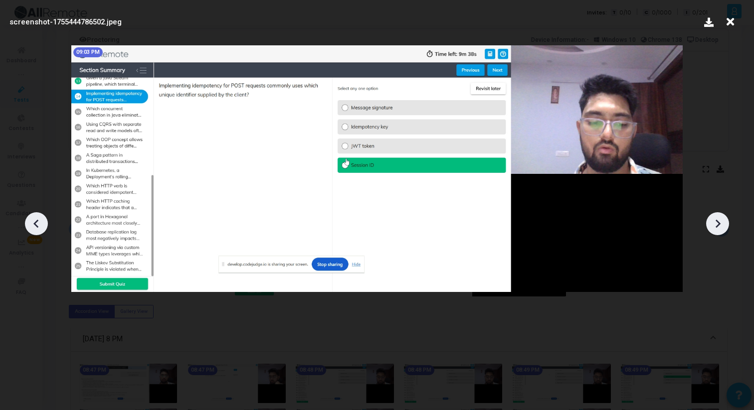
click at [721, 229] on icon at bounding box center [717, 223] width 15 height 15
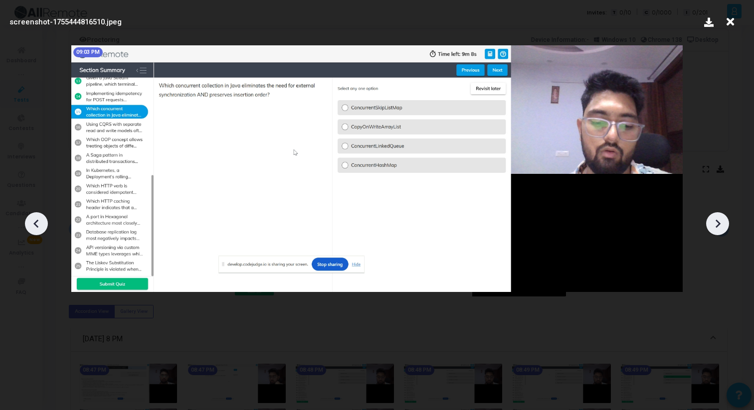
click at [721, 229] on icon at bounding box center [717, 223] width 15 height 15
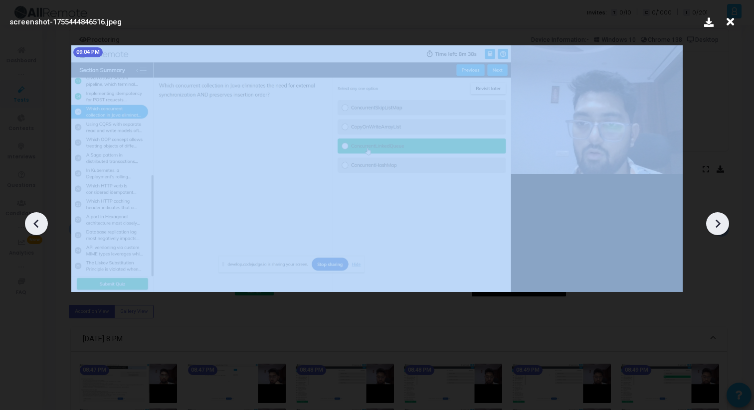
click at [721, 229] on icon at bounding box center [717, 223] width 15 height 15
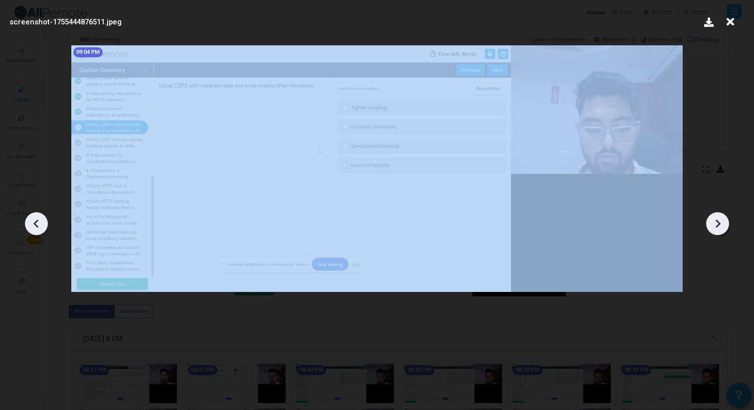
click at [721, 229] on icon at bounding box center [717, 223] width 15 height 15
click at [721, 230] on icon at bounding box center [717, 223] width 15 height 15
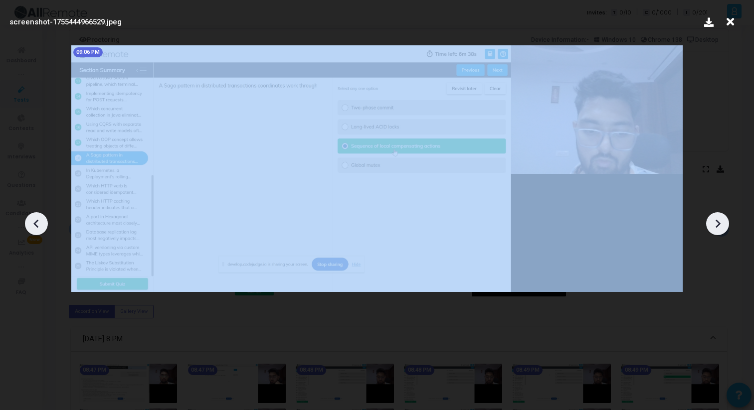
click at [721, 230] on icon at bounding box center [717, 223] width 15 height 15
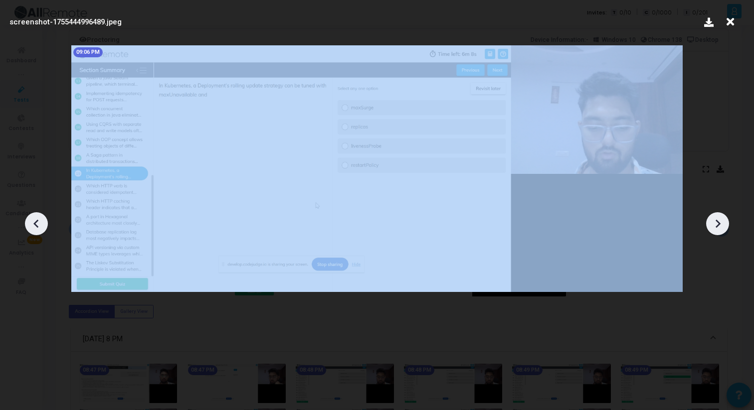
click at [721, 230] on icon at bounding box center [717, 223] width 15 height 15
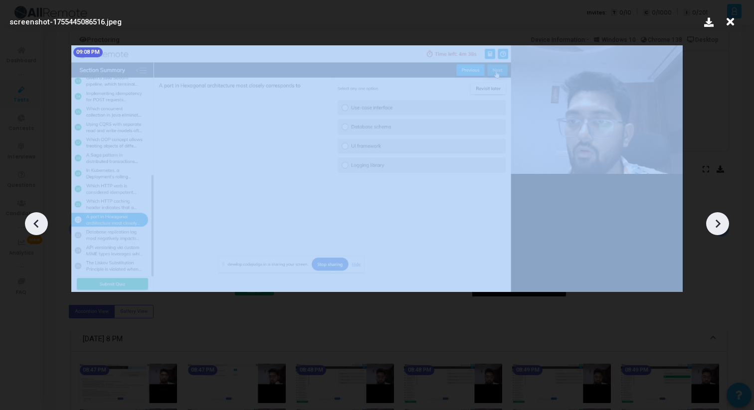
click at [721, 230] on icon at bounding box center [717, 223] width 15 height 15
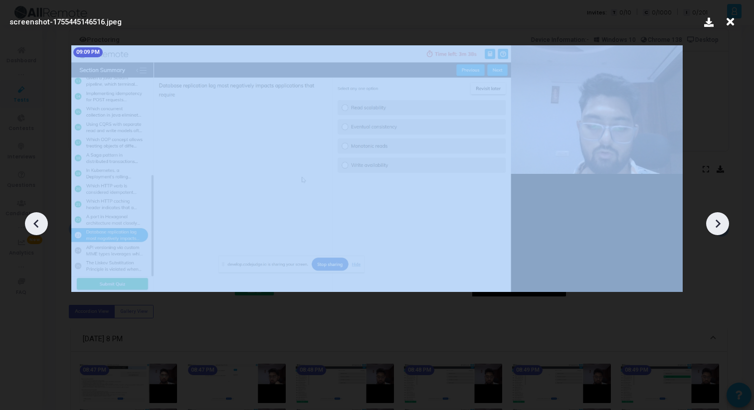
click at [721, 230] on icon at bounding box center [717, 223] width 15 height 15
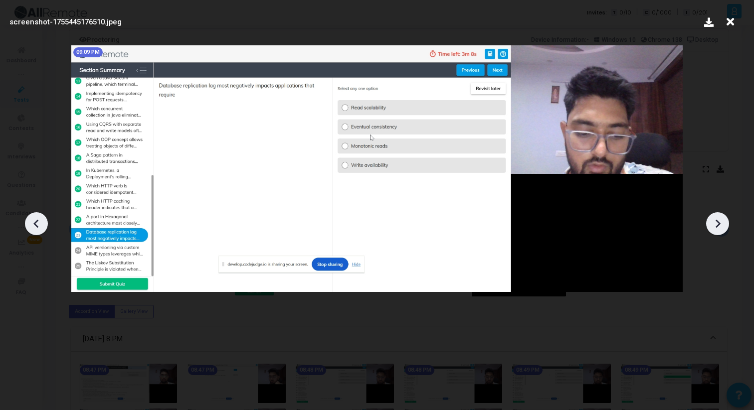
click at [721, 230] on icon at bounding box center [717, 223] width 15 height 15
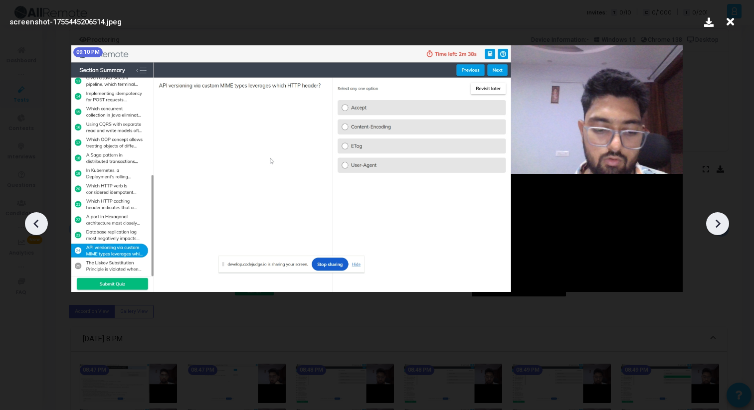
click at [721, 230] on icon at bounding box center [717, 223] width 15 height 15
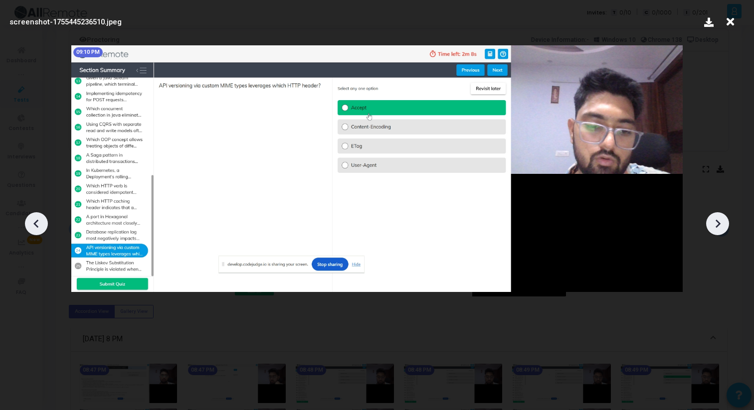
click at [721, 230] on icon at bounding box center [717, 223] width 15 height 15
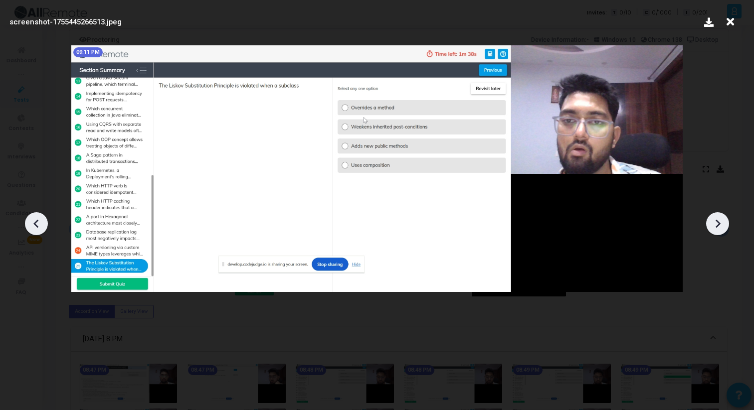
click at [721, 230] on icon at bounding box center [717, 223] width 15 height 15
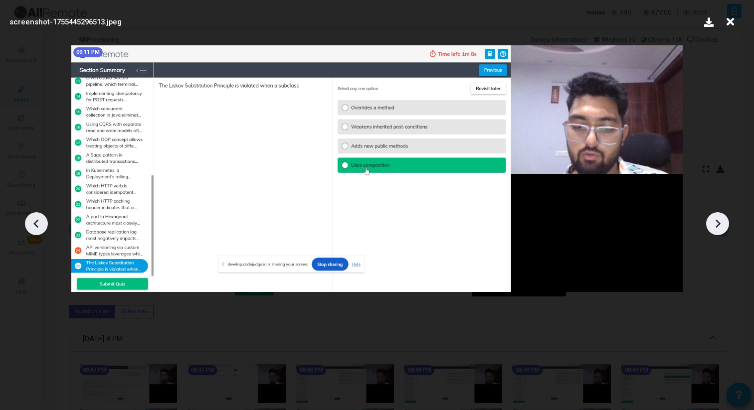
click at [721, 230] on icon at bounding box center [717, 223] width 15 height 15
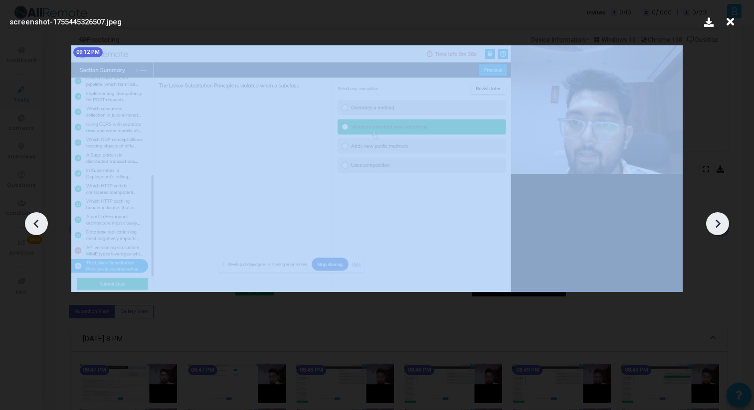
click at [721, 230] on icon at bounding box center [717, 223] width 15 height 15
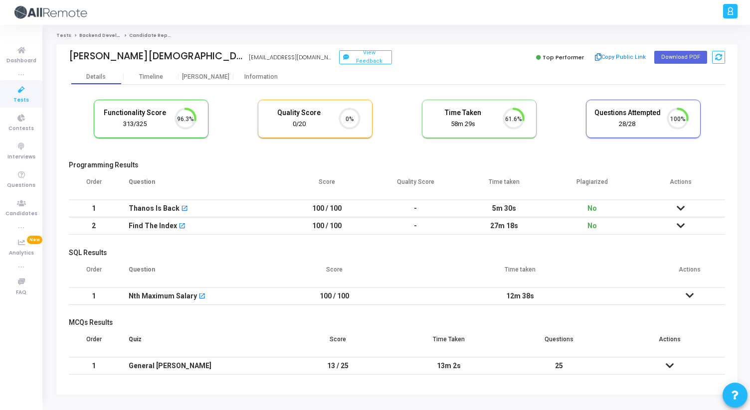
scroll to position [4, 4]
click at [200, 80] on div "[PERSON_NAME]" at bounding box center [206, 76] width 55 height 7
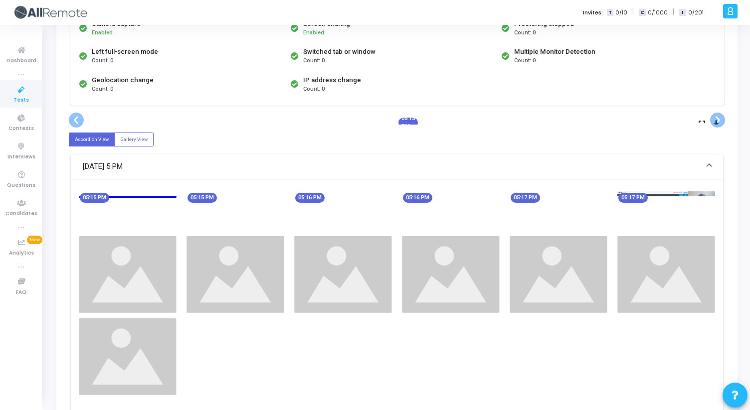
scroll to position [115, 0]
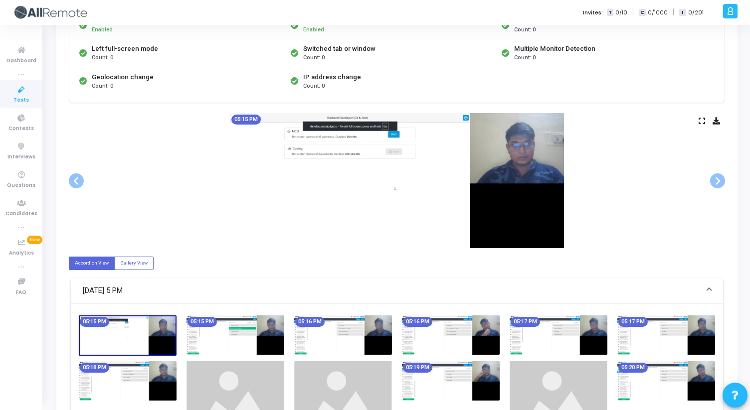
click at [702, 122] on icon at bounding box center [702, 120] width 6 height 5
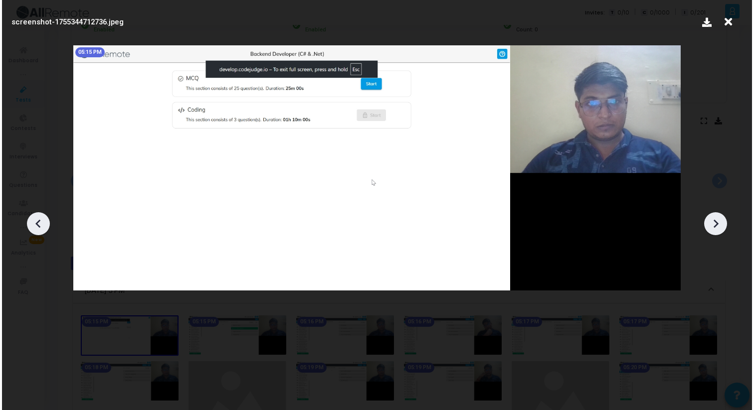
scroll to position [0, 0]
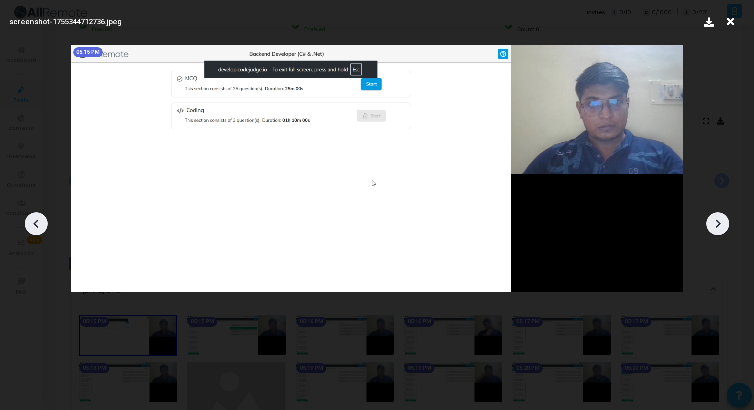
click at [715, 223] on icon at bounding box center [717, 223] width 15 height 15
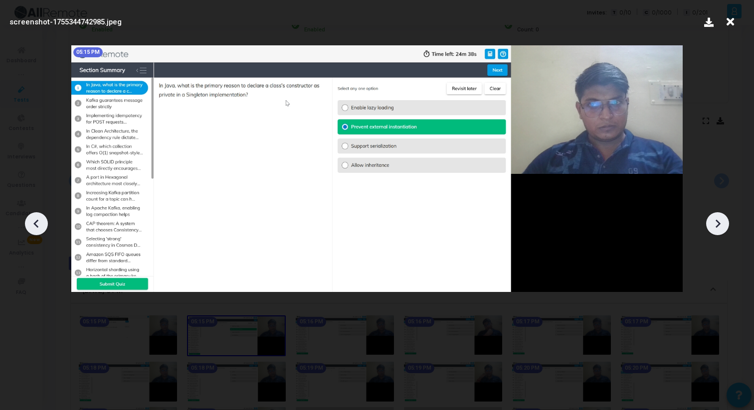
click at [715, 223] on icon at bounding box center [717, 223] width 15 height 15
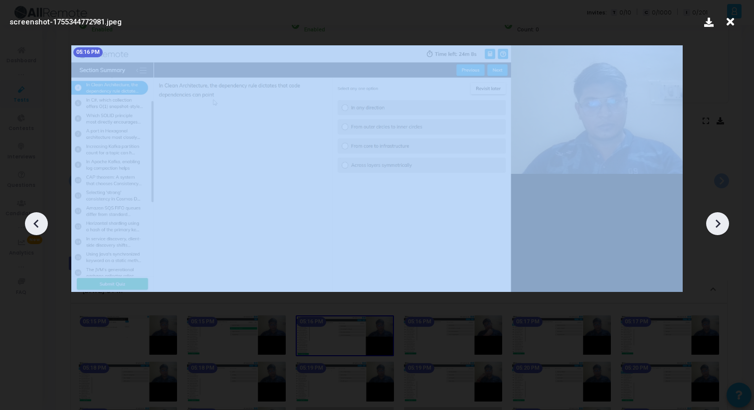
click at [715, 223] on icon at bounding box center [717, 223] width 15 height 15
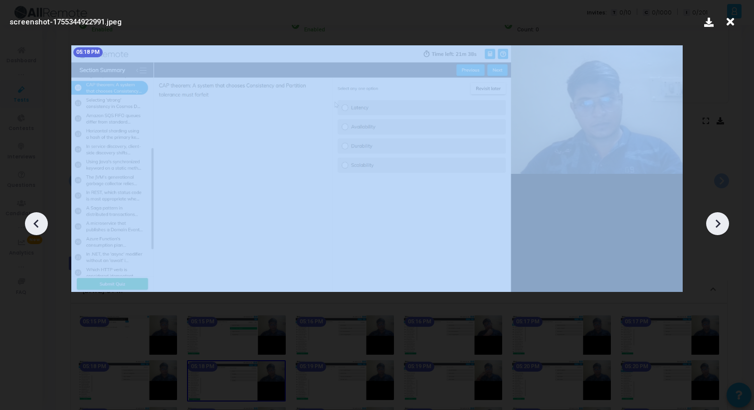
click at [715, 223] on icon at bounding box center [717, 223] width 15 height 15
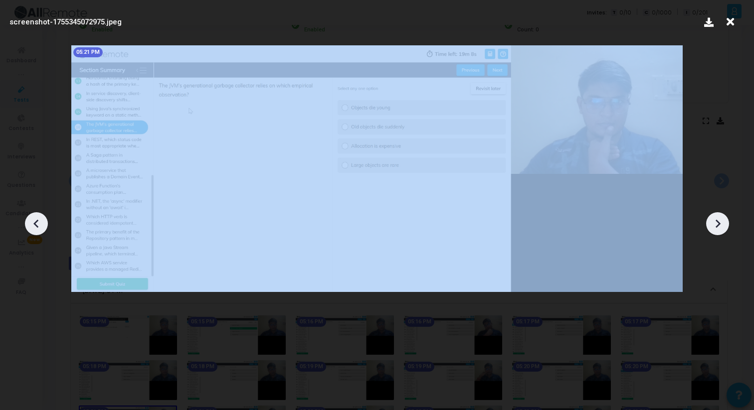
click at [715, 223] on icon at bounding box center [717, 223] width 15 height 15
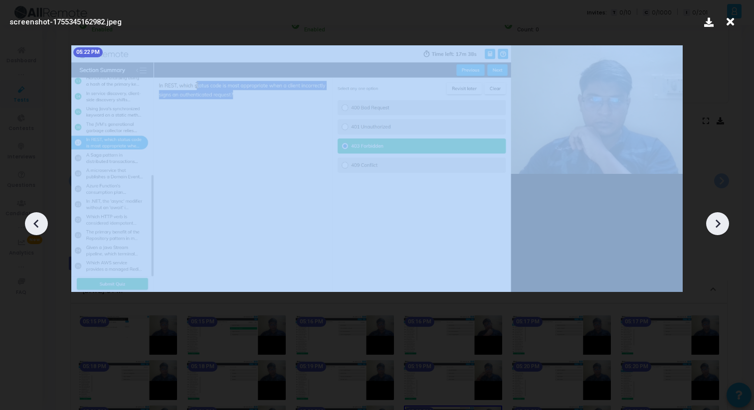
click at [715, 223] on icon at bounding box center [717, 223] width 15 height 15
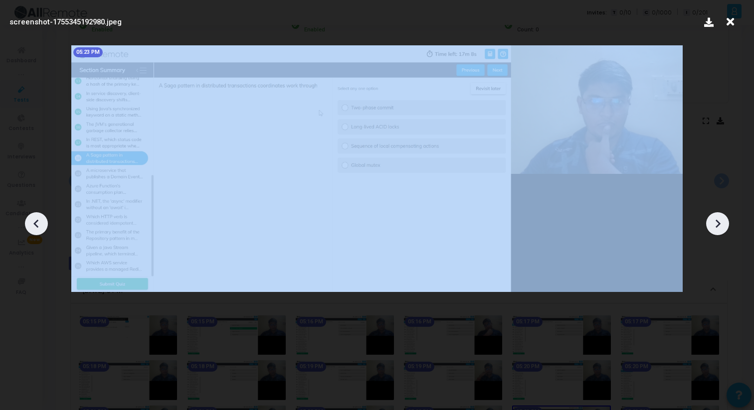
click at [715, 223] on icon at bounding box center [717, 223] width 15 height 15
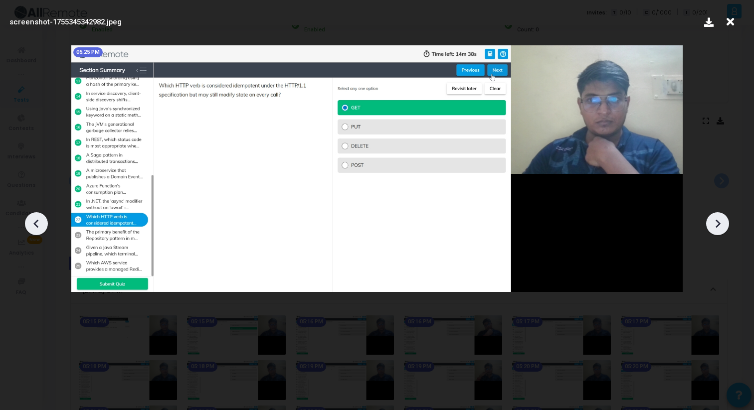
click at [727, 25] on icon at bounding box center [730, 21] width 15 height 19
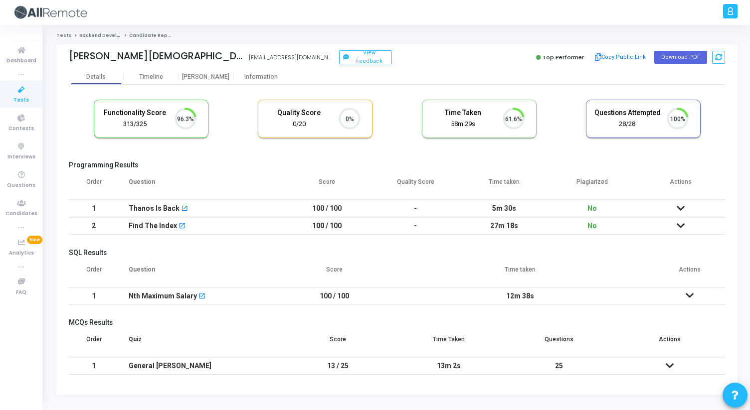
scroll to position [21, 25]
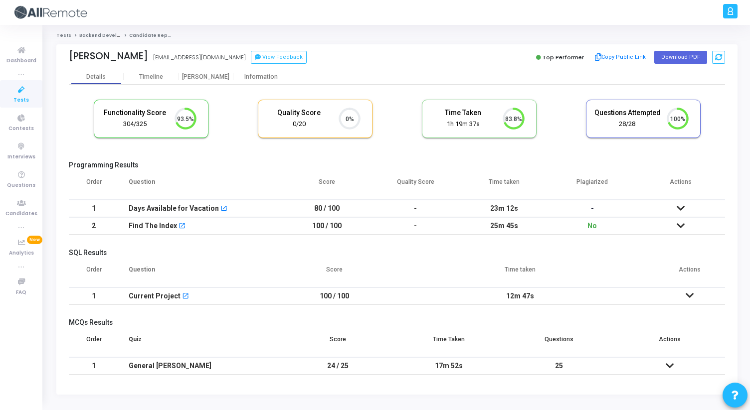
scroll to position [21, 25]
click at [216, 78] on div "[PERSON_NAME]" at bounding box center [206, 76] width 55 height 7
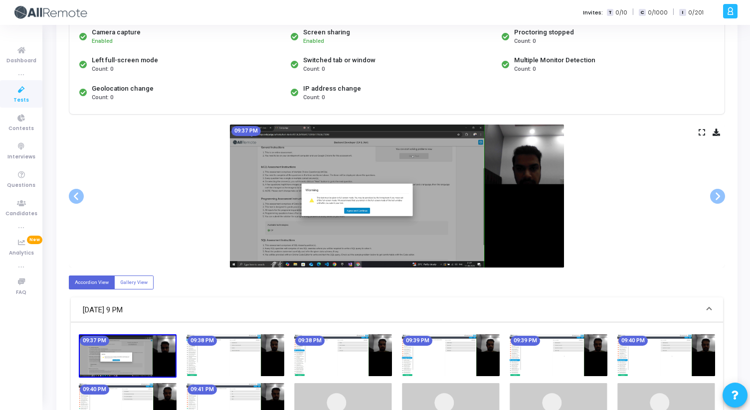
scroll to position [107, 0]
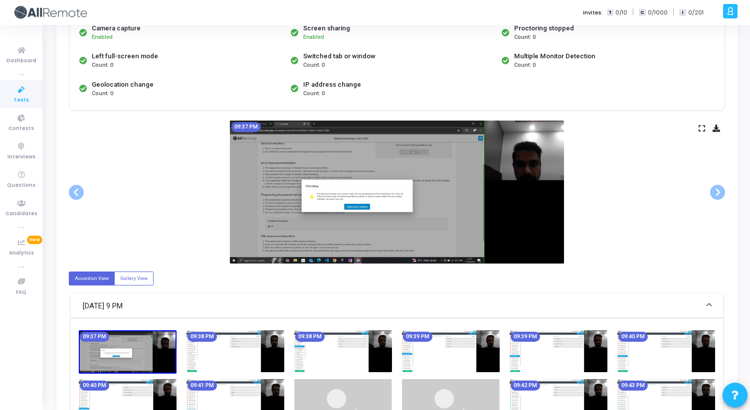
click at [701, 128] on icon at bounding box center [702, 128] width 6 height 5
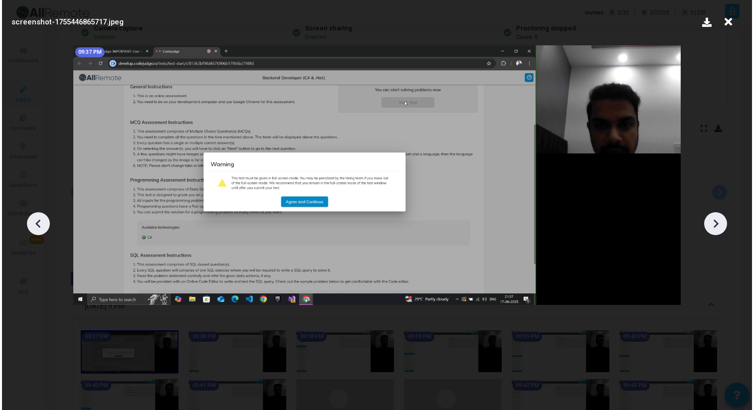
scroll to position [0, 0]
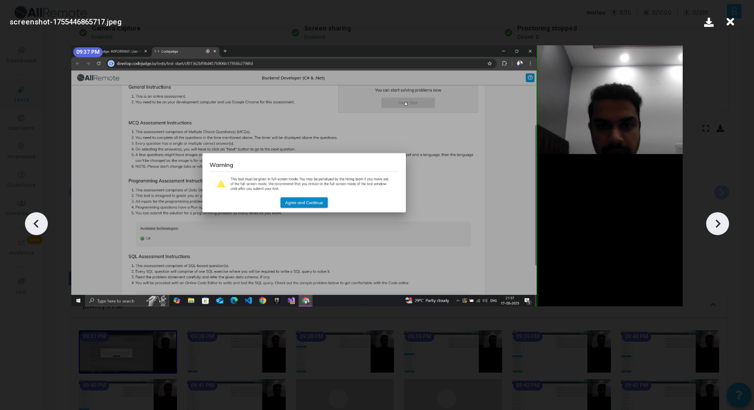
click at [723, 224] on icon at bounding box center [717, 223] width 15 height 15
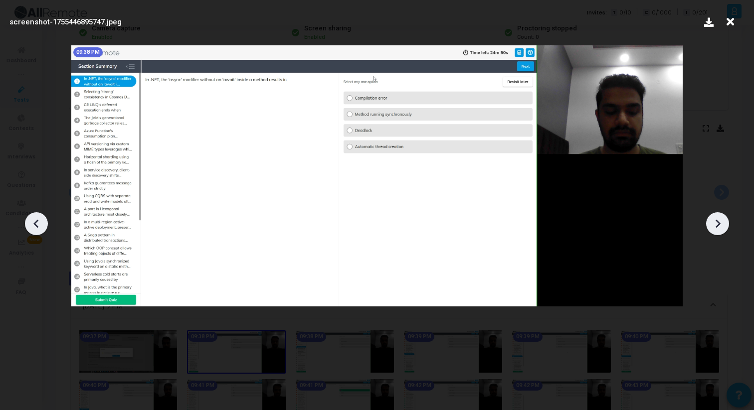
click at [723, 224] on icon at bounding box center [717, 223] width 15 height 15
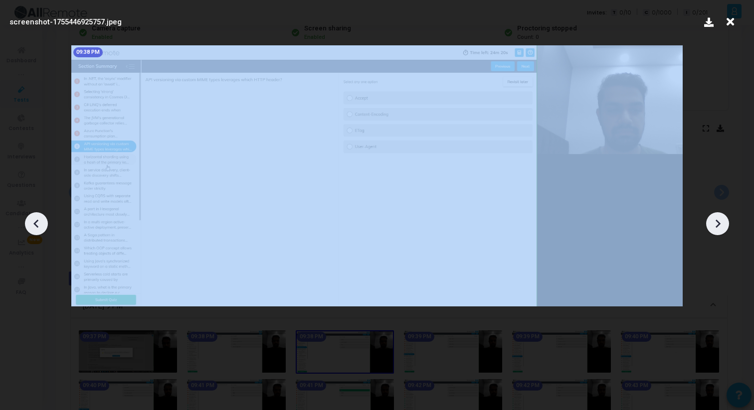
click at [723, 224] on icon at bounding box center [717, 223] width 15 height 15
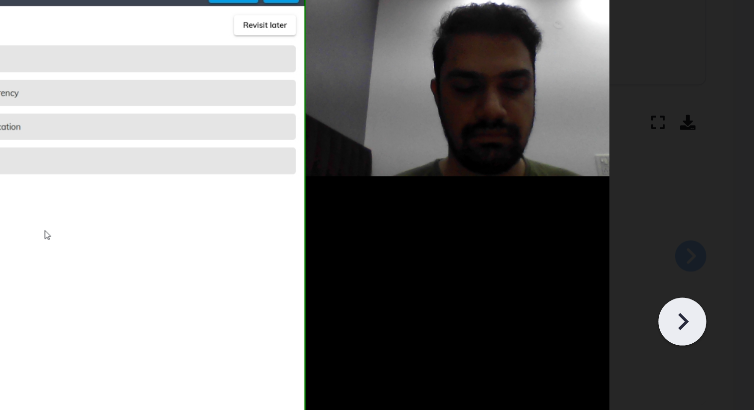
click at [721, 227] on icon at bounding box center [717, 223] width 15 height 15
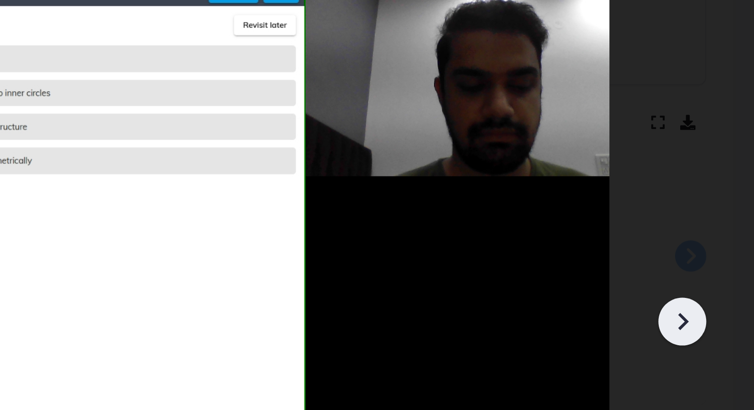
click at [721, 227] on icon at bounding box center [717, 223] width 15 height 15
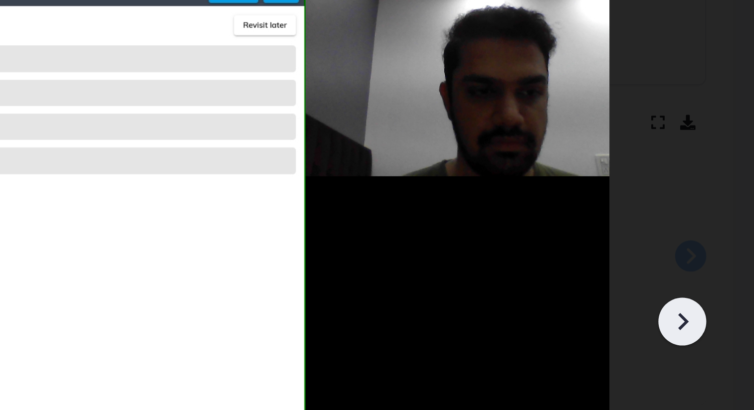
click at [720, 226] on icon at bounding box center [717, 223] width 15 height 15
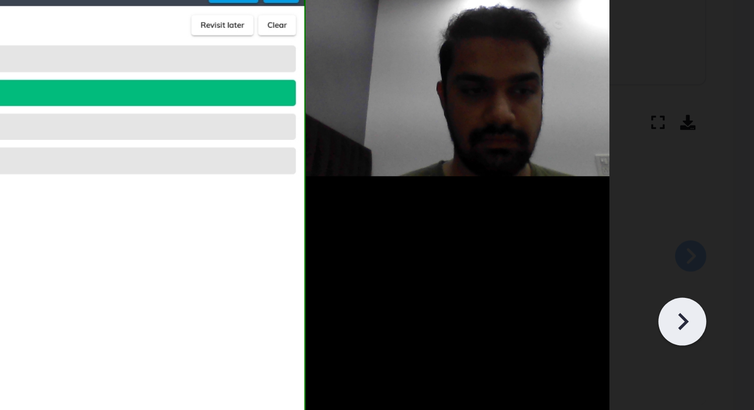
click at [720, 226] on icon at bounding box center [717, 223] width 15 height 15
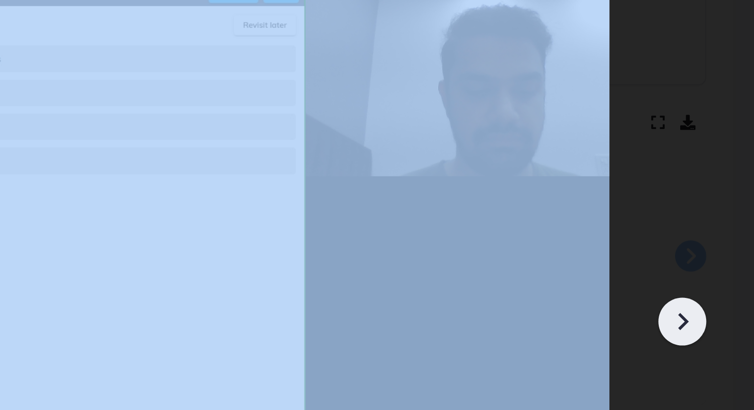
click at [720, 226] on icon at bounding box center [717, 223] width 15 height 15
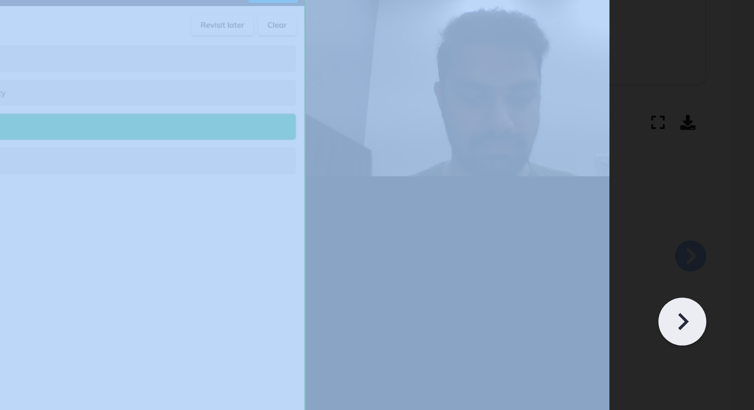
click at [720, 226] on icon at bounding box center [717, 223] width 15 height 15
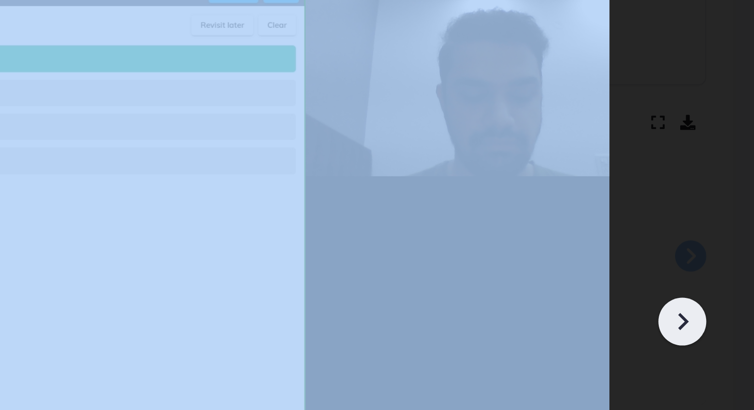
click at [720, 226] on icon at bounding box center [717, 223] width 15 height 15
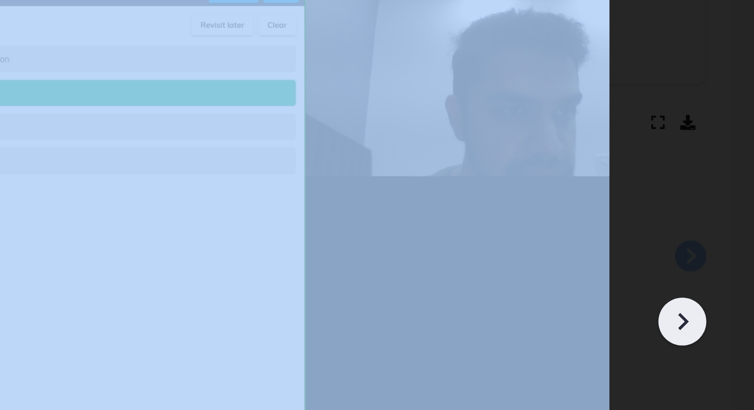
click at [720, 226] on icon at bounding box center [717, 223] width 15 height 15
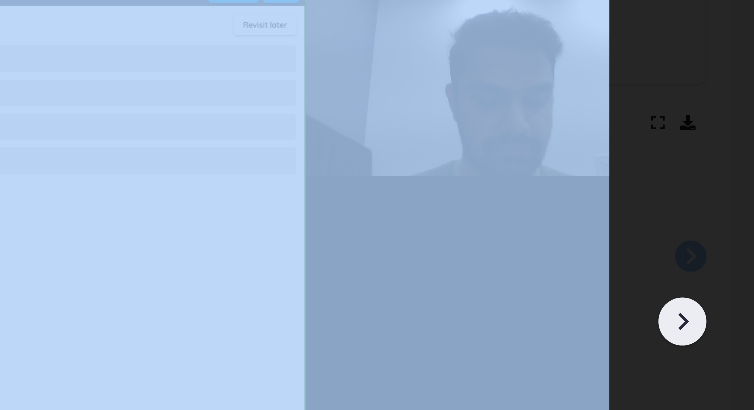
click at [720, 226] on icon at bounding box center [717, 223] width 15 height 15
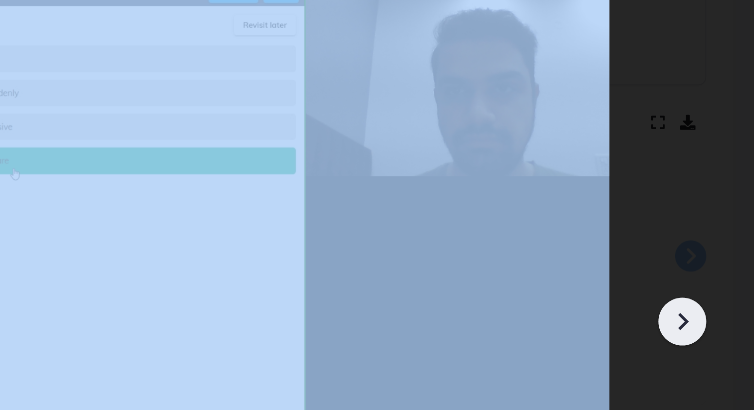
click at [720, 226] on icon at bounding box center [717, 223] width 15 height 15
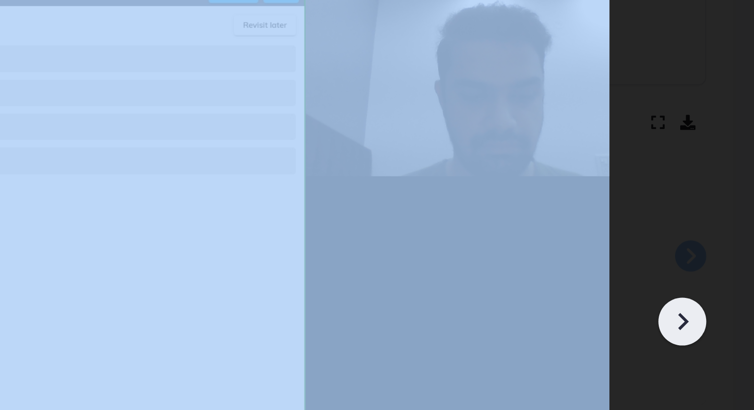
click at [720, 226] on icon at bounding box center [717, 223] width 15 height 15
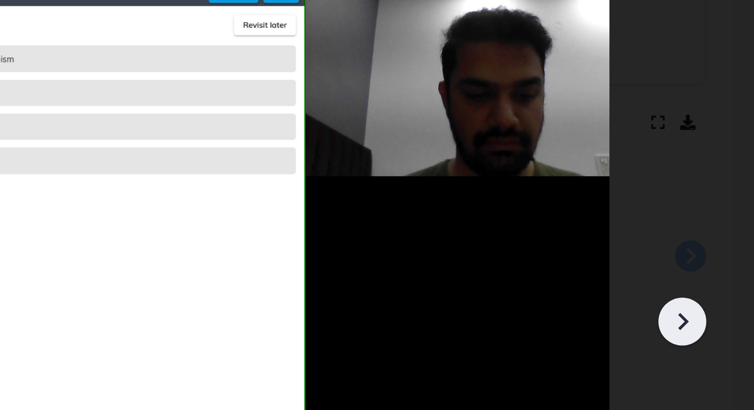
click at [720, 226] on icon at bounding box center [717, 223] width 15 height 15
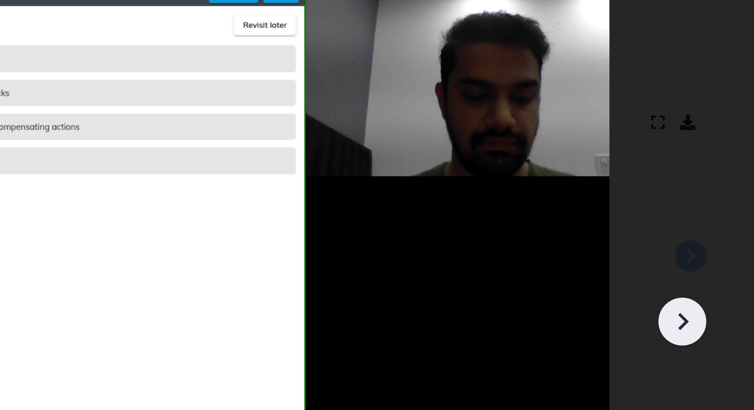
click at [720, 226] on icon at bounding box center [717, 223] width 15 height 15
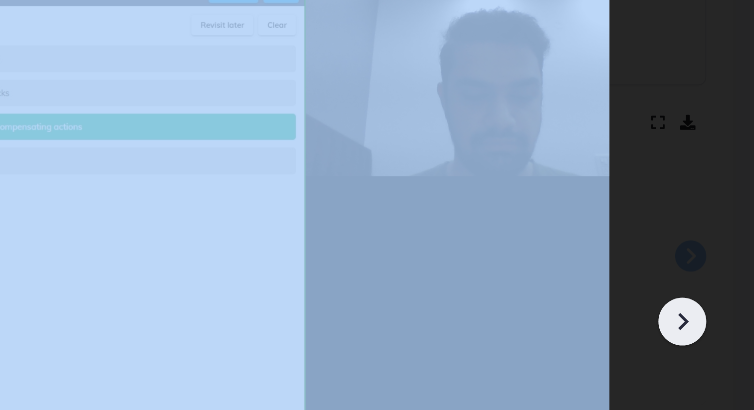
click at [720, 226] on icon at bounding box center [717, 223] width 15 height 15
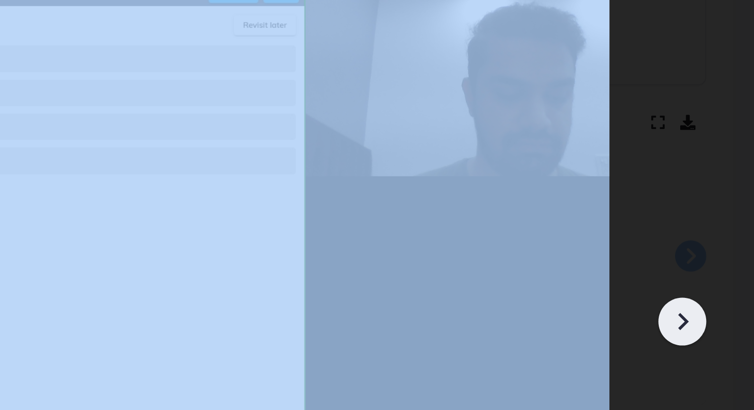
click at [720, 226] on icon at bounding box center [717, 223] width 15 height 15
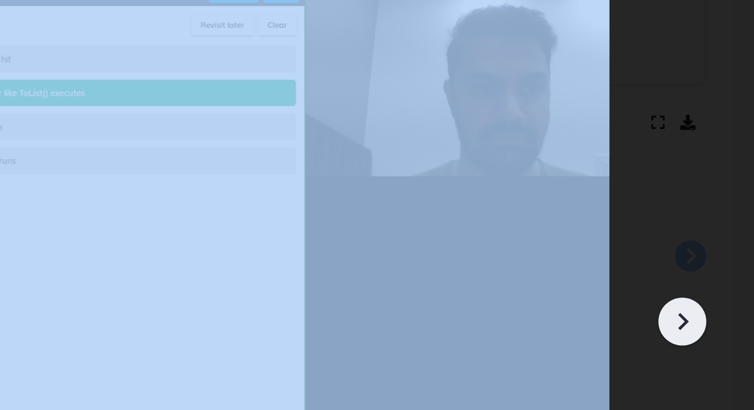
click at [720, 226] on icon at bounding box center [717, 223] width 15 height 15
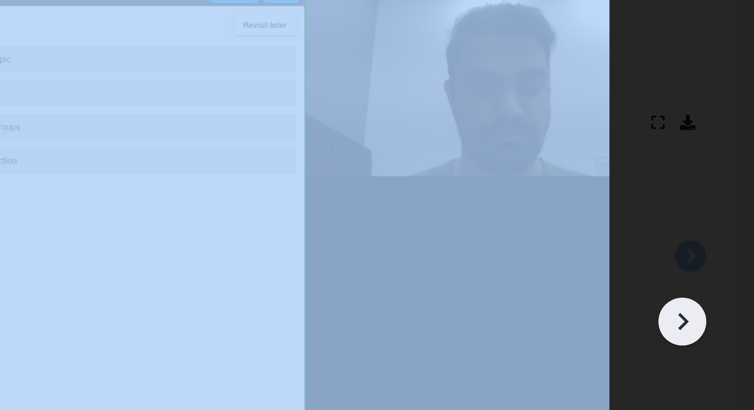
click at [720, 226] on icon at bounding box center [717, 223] width 15 height 15
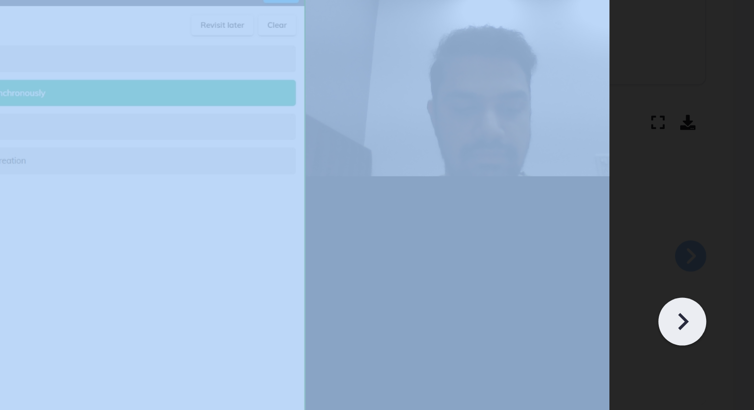
click at [720, 226] on icon at bounding box center [717, 223] width 15 height 15
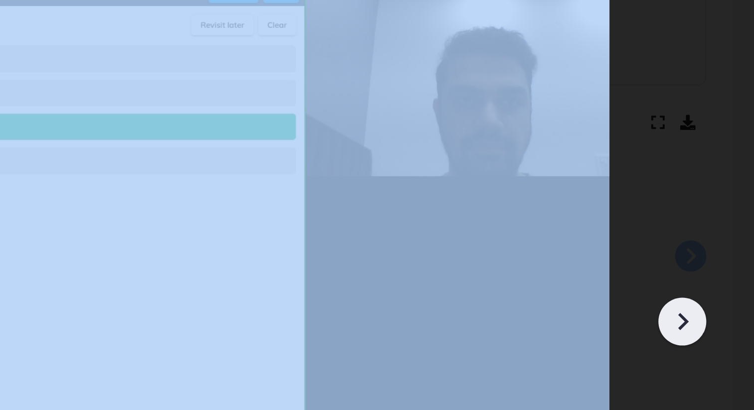
click at [720, 226] on icon at bounding box center [717, 223] width 15 height 15
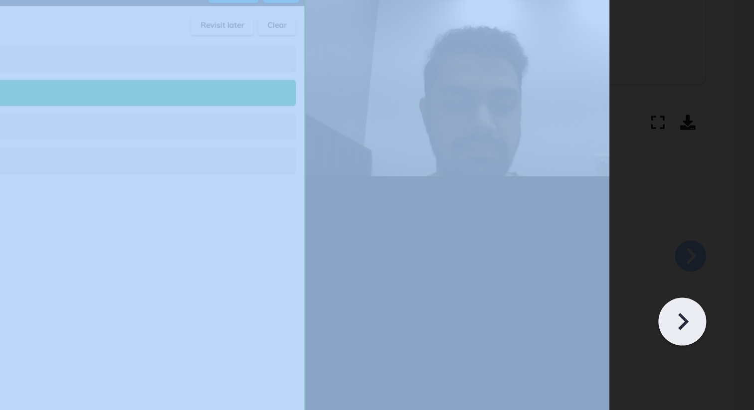
click at [720, 226] on icon at bounding box center [717, 223] width 15 height 15
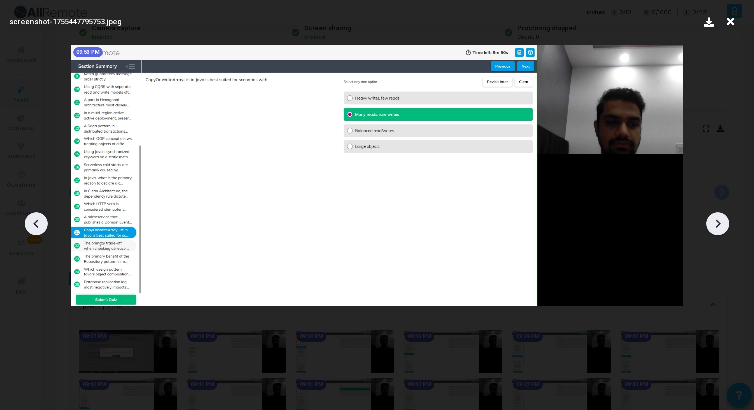
click at [711, 219] on icon at bounding box center [717, 223] width 15 height 15
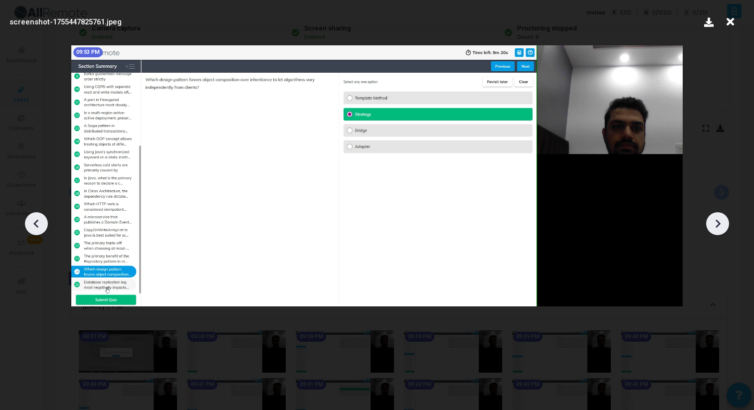
click at [711, 219] on icon at bounding box center [717, 223] width 15 height 15
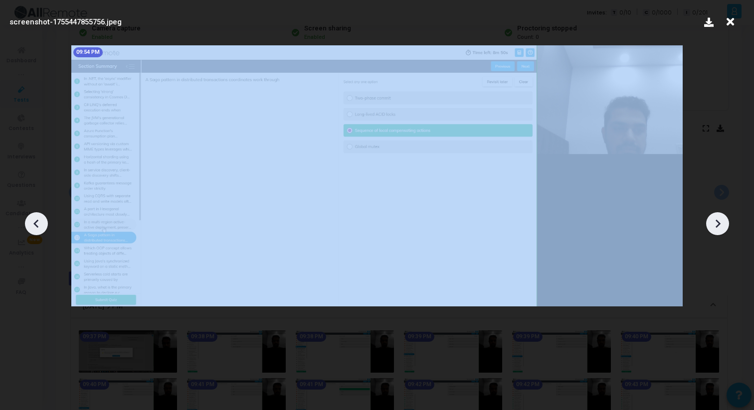
click at [711, 219] on icon at bounding box center [717, 223] width 15 height 15
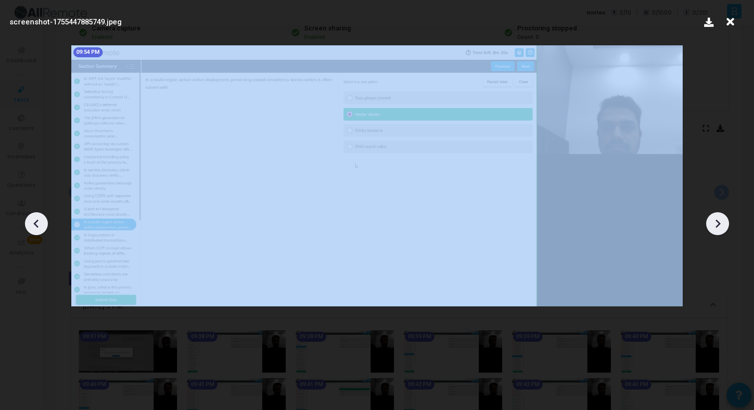
click at [711, 219] on icon at bounding box center [717, 223] width 15 height 15
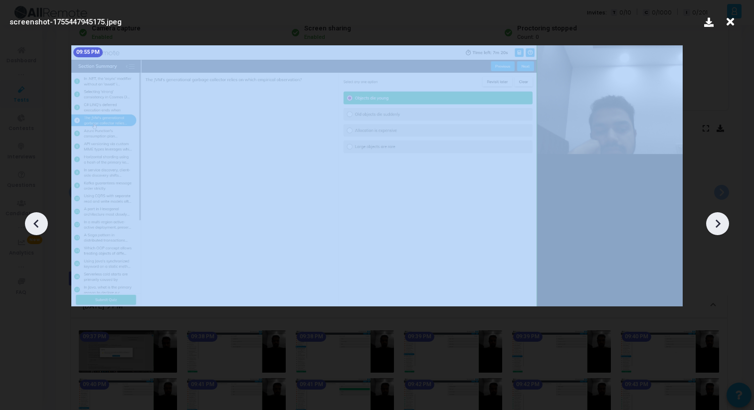
click at [711, 219] on icon at bounding box center [717, 223] width 15 height 15
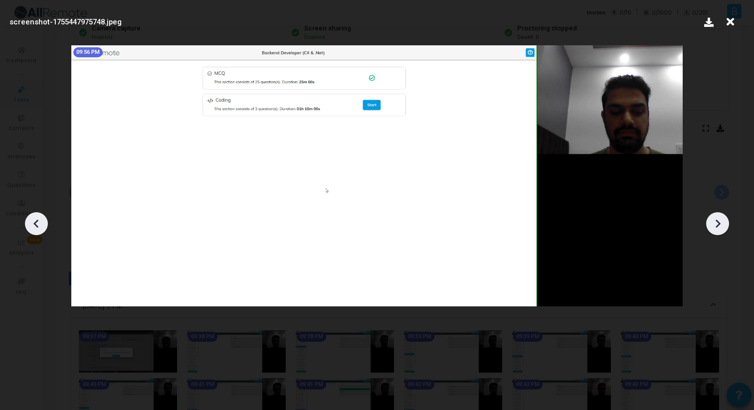
click at [711, 219] on icon at bounding box center [717, 223] width 15 height 15
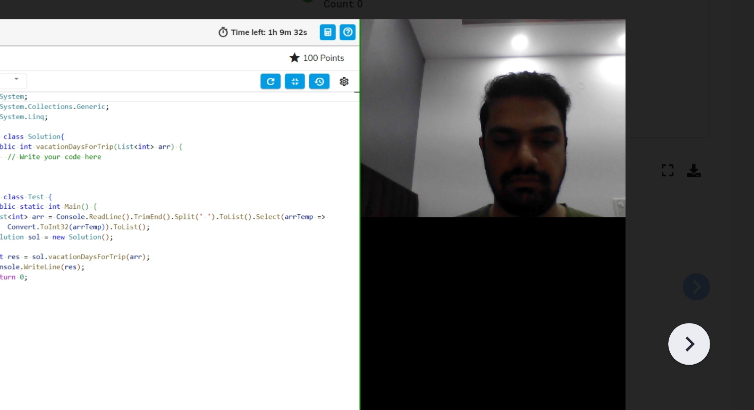
click at [716, 221] on icon at bounding box center [717, 223] width 15 height 15
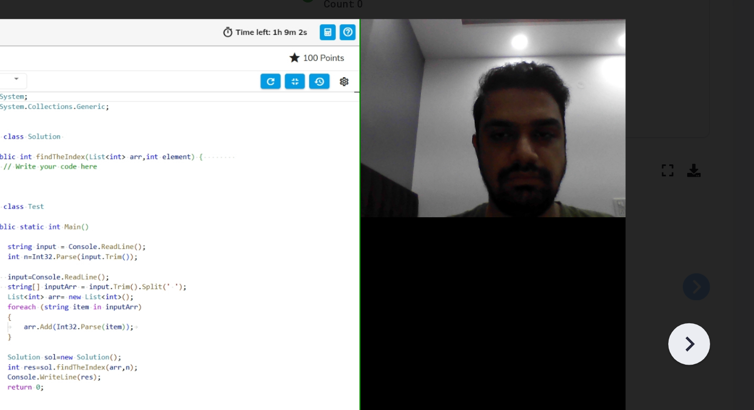
click at [716, 221] on icon at bounding box center [717, 223] width 15 height 15
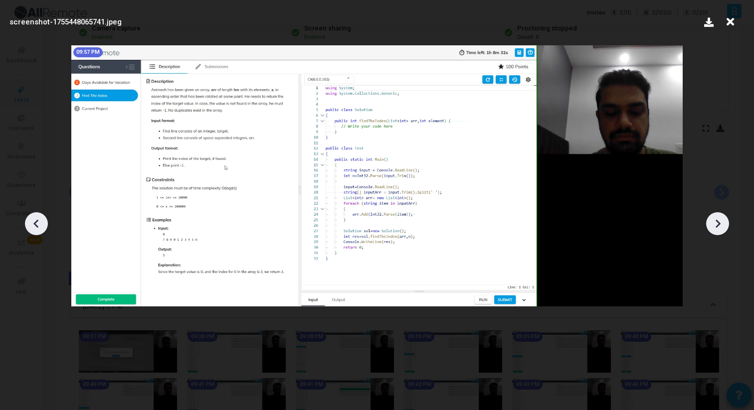
click at [34, 226] on icon at bounding box center [36, 223] width 15 height 15
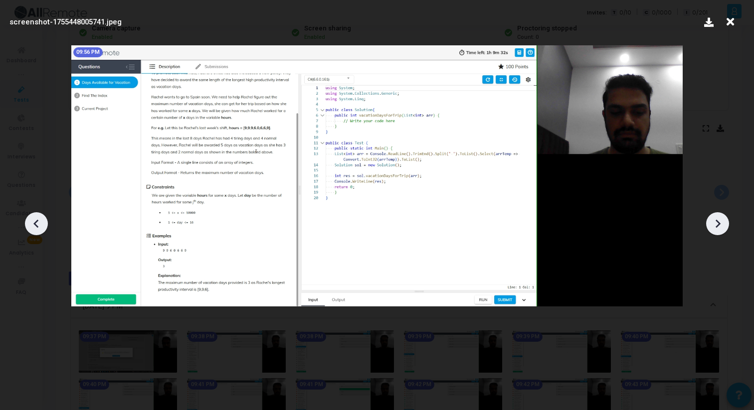
click at [34, 226] on icon at bounding box center [36, 223] width 15 height 15
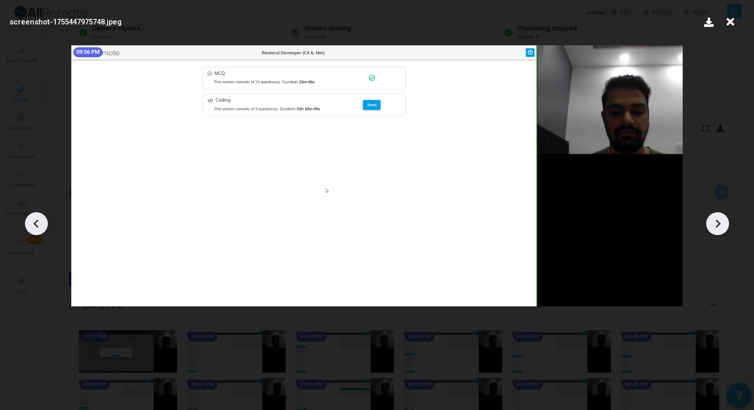
click at [713, 216] on icon at bounding box center [717, 223] width 15 height 15
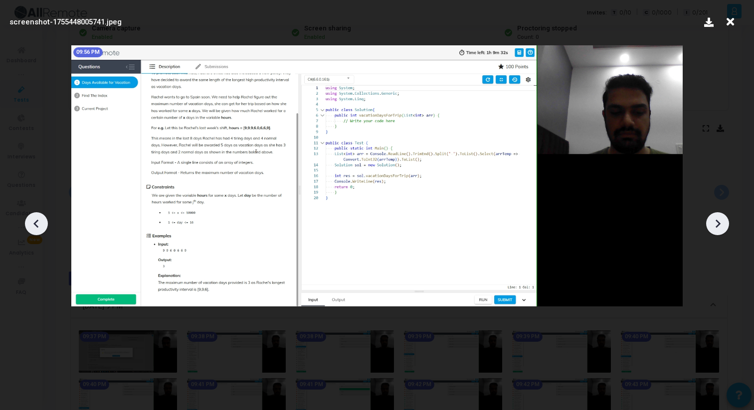
click at [717, 220] on icon at bounding box center [718, 223] width 5 height 8
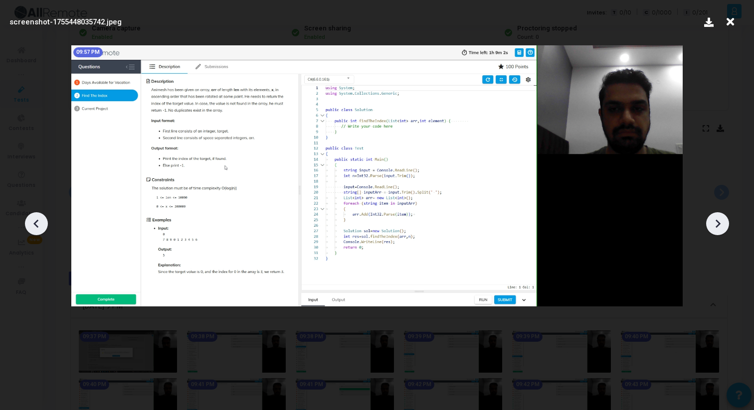
click at [45, 222] on div at bounding box center [36, 223] width 23 height 23
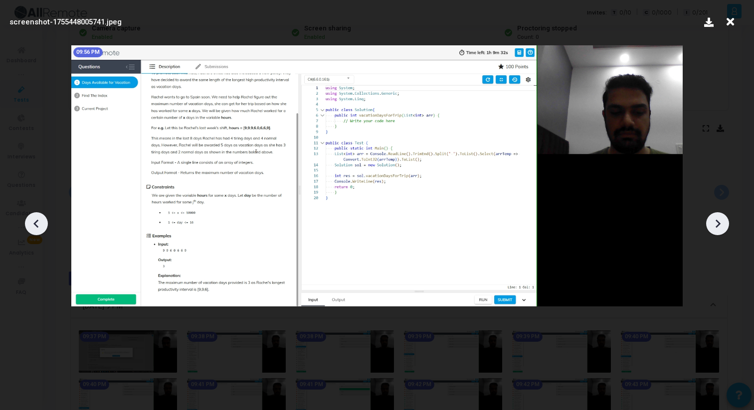
click at [722, 218] on icon at bounding box center [717, 223] width 15 height 15
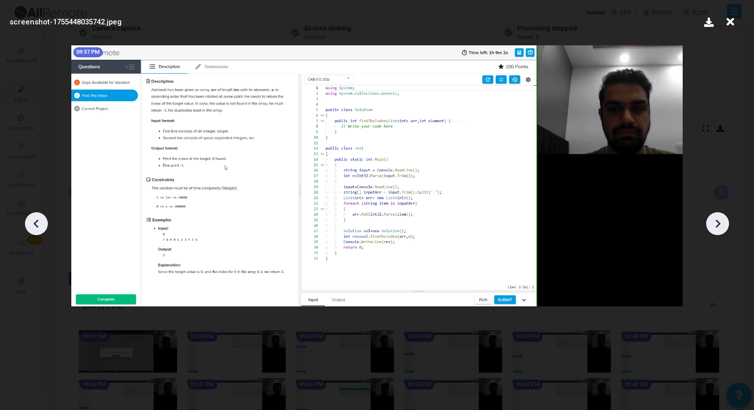
click at [722, 219] on icon at bounding box center [717, 223] width 15 height 15
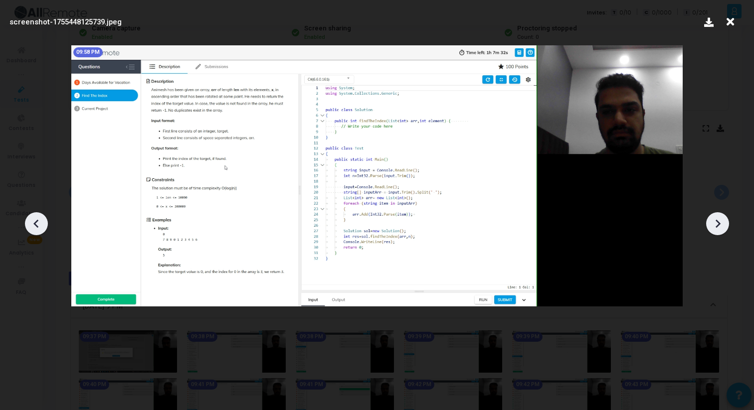
click at [722, 219] on icon at bounding box center [717, 223] width 15 height 15
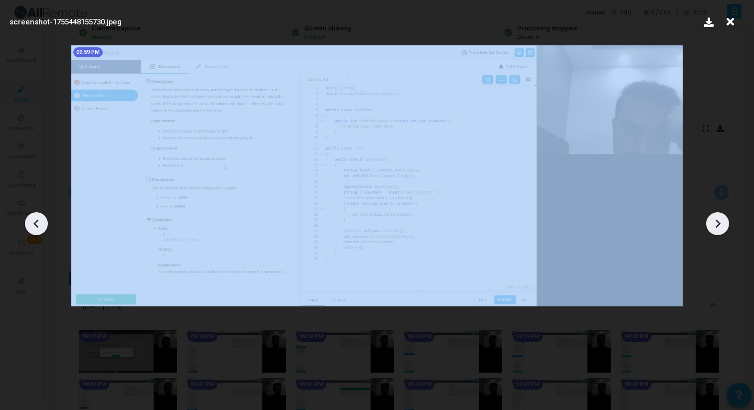
click at [722, 219] on icon at bounding box center [717, 223] width 15 height 15
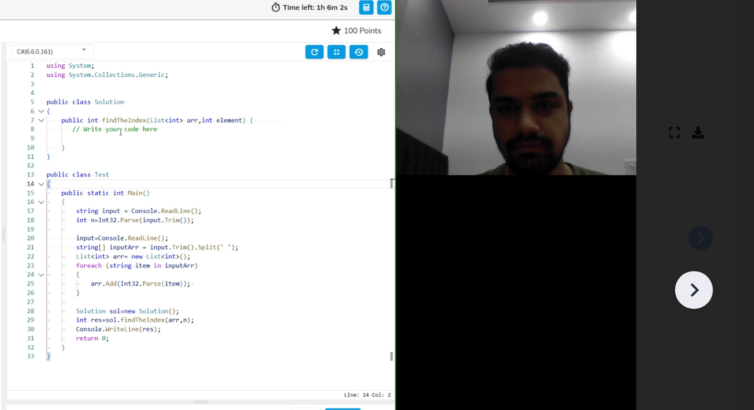
click at [718, 223] on icon at bounding box center [717, 223] width 15 height 15
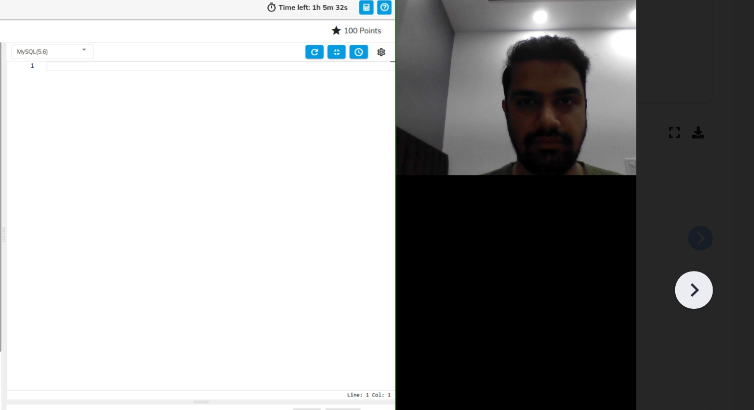
click at [718, 223] on icon at bounding box center [717, 223] width 15 height 15
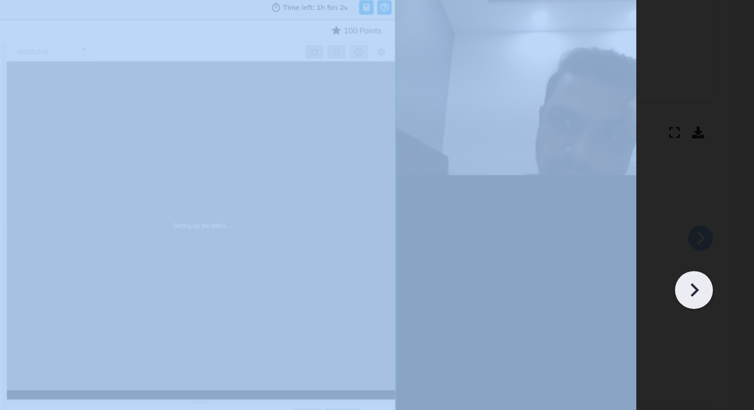
click at [719, 223] on icon at bounding box center [718, 223] width 5 height 8
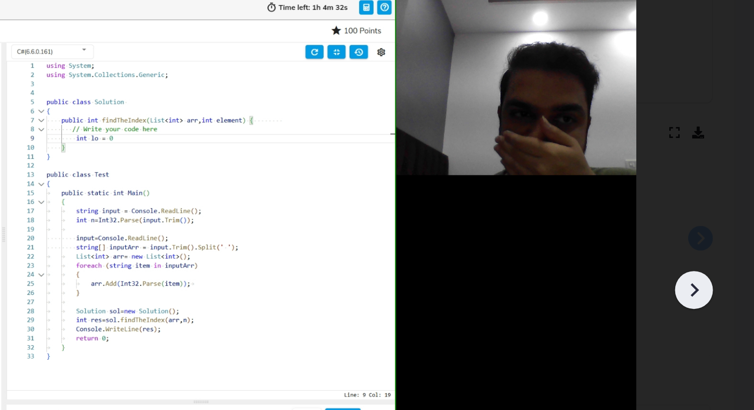
click at [719, 223] on icon at bounding box center [718, 223] width 5 height 8
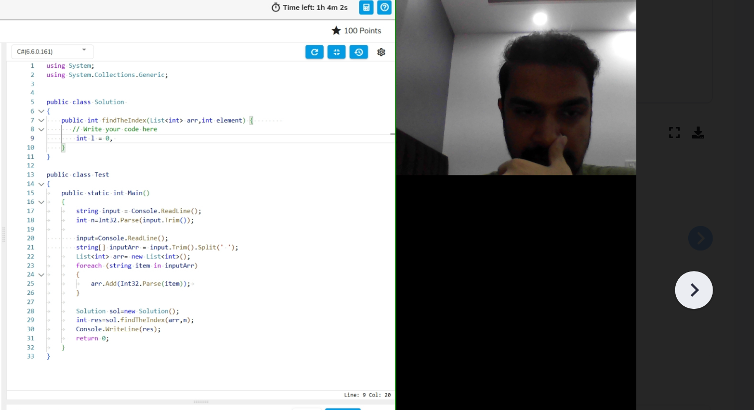
click at [719, 223] on icon at bounding box center [718, 223] width 5 height 8
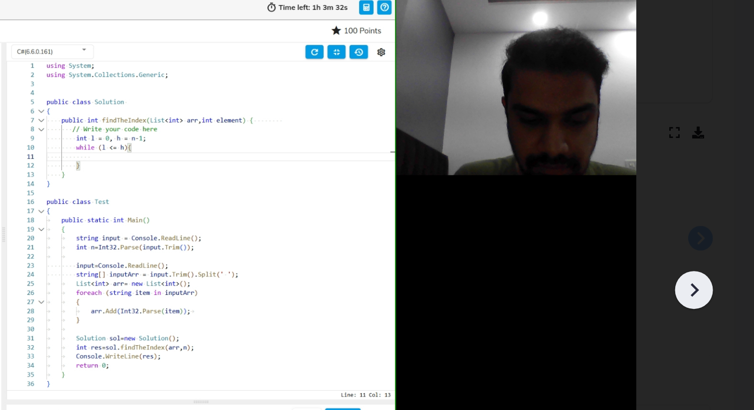
click at [719, 223] on icon at bounding box center [718, 223] width 5 height 8
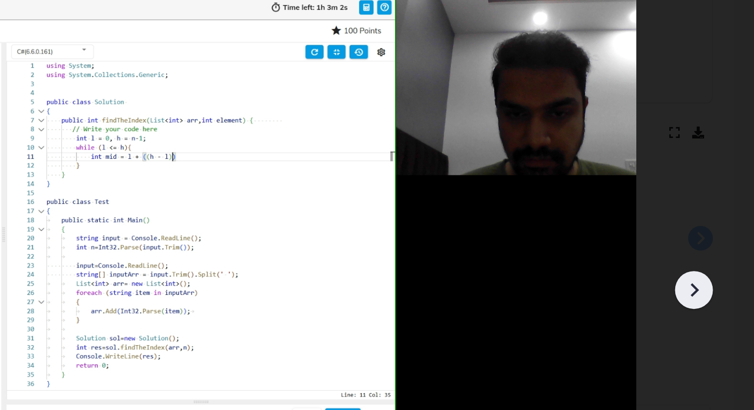
click at [719, 223] on icon at bounding box center [718, 223] width 5 height 8
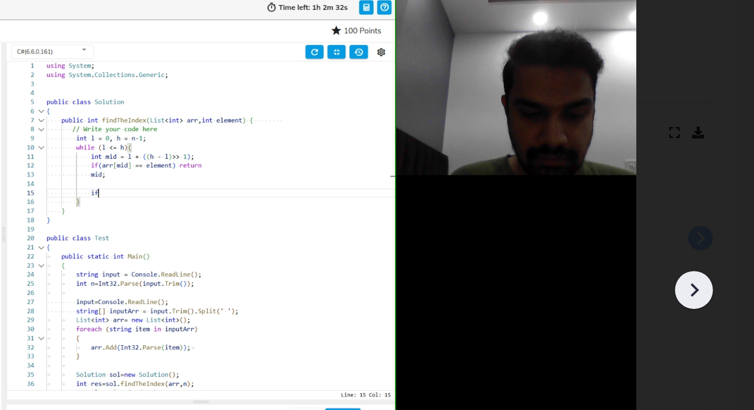
click at [719, 223] on icon at bounding box center [718, 223] width 5 height 8
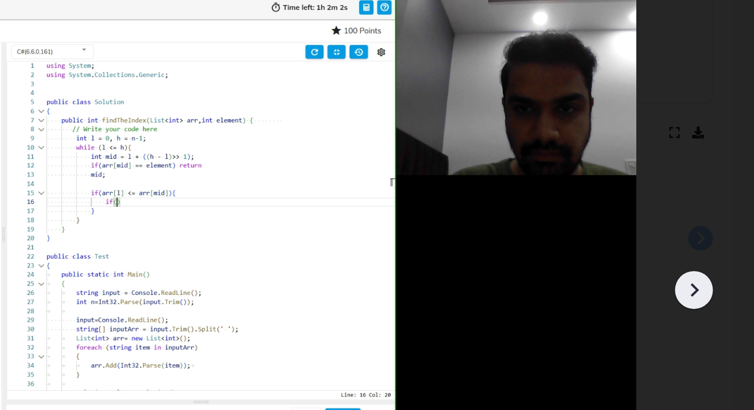
click at [719, 223] on icon at bounding box center [718, 223] width 5 height 8
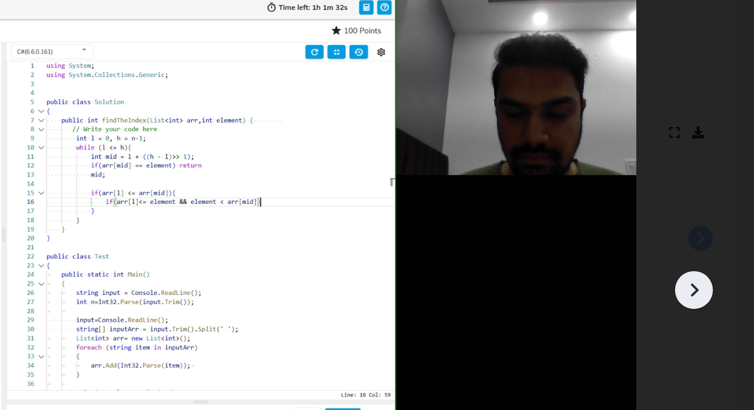
click at [720, 223] on icon at bounding box center [718, 223] width 5 height 8
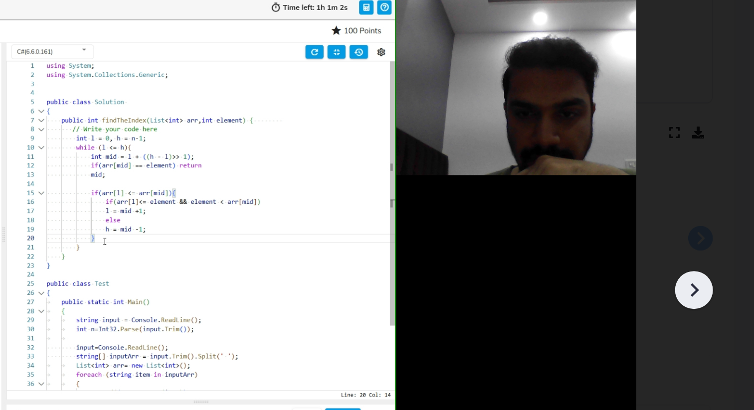
click at [720, 223] on icon at bounding box center [718, 223] width 5 height 8
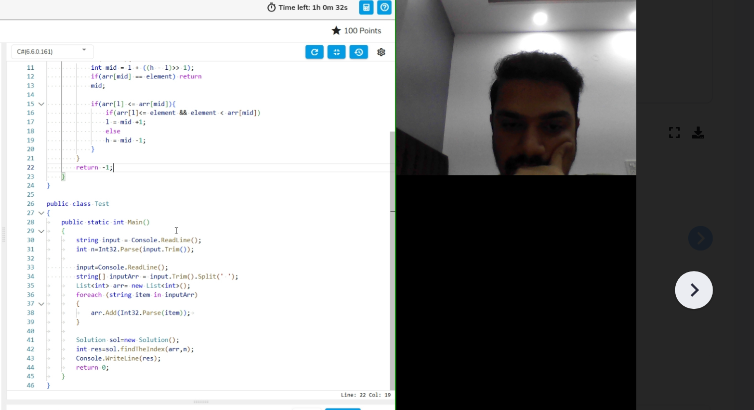
click at [720, 223] on icon at bounding box center [718, 223] width 5 height 8
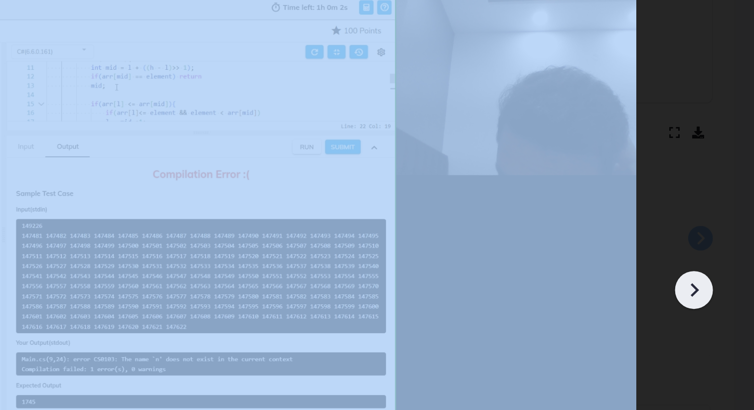
click at [720, 223] on icon at bounding box center [718, 223] width 5 height 8
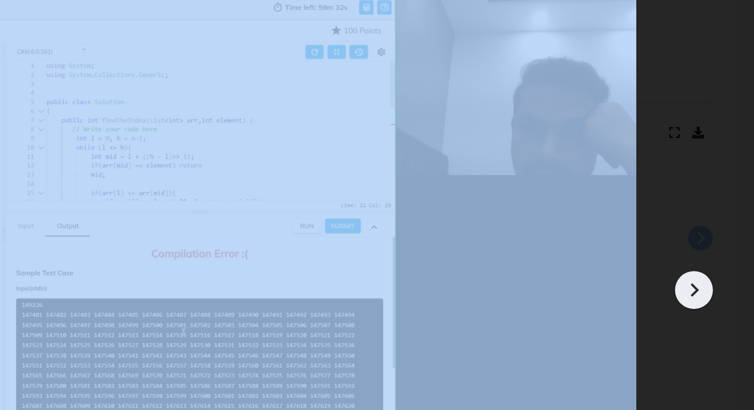
click at [720, 223] on icon at bounding box center [718, 223] width 5 height 8
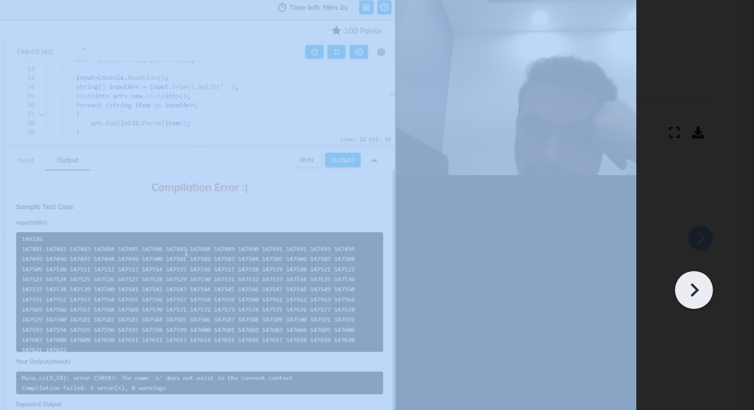
click at [720, 223] on icon at bounding box center [718, 223] width 5 height 8
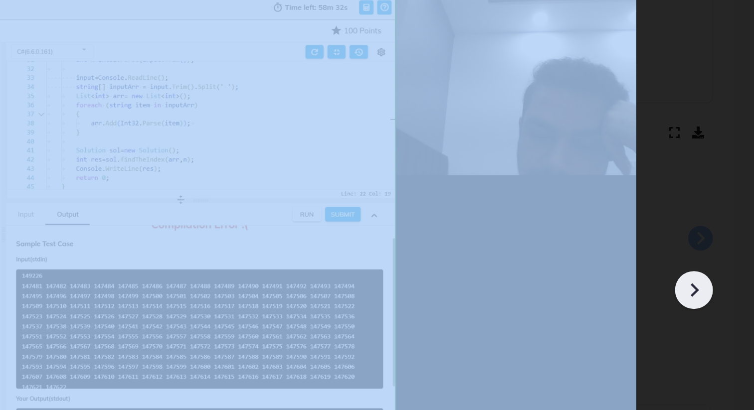
click at [720, 223] on icon at bounding box center [718, 223] width 5 height 8
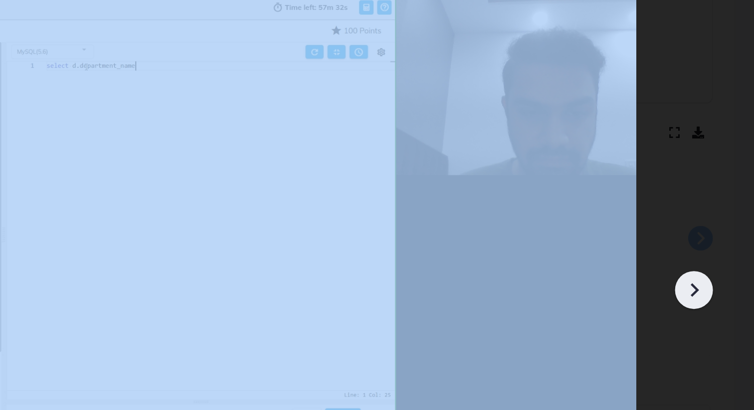
click at [720, 223] on icon at bounding box center [718, 223] width 5 height 8
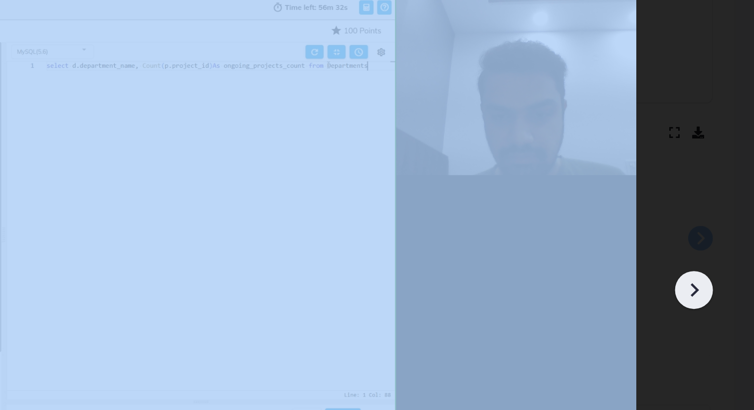
click at [720, 223] on icon at bounding box center [718, 223] width 5 height 8
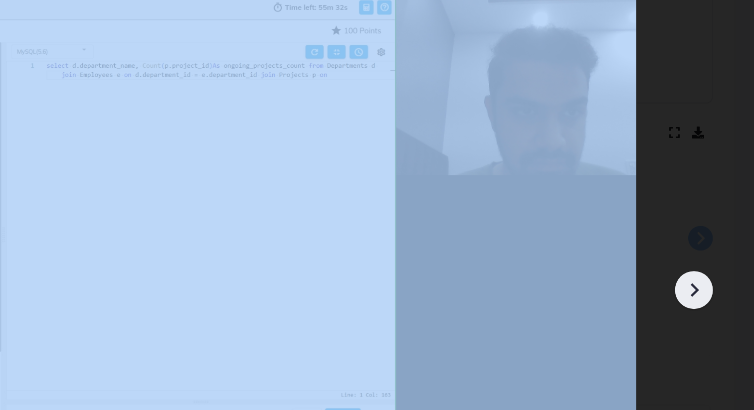
click at [720, 223] on icon at bounding box center [718, 223] width 5 height 8
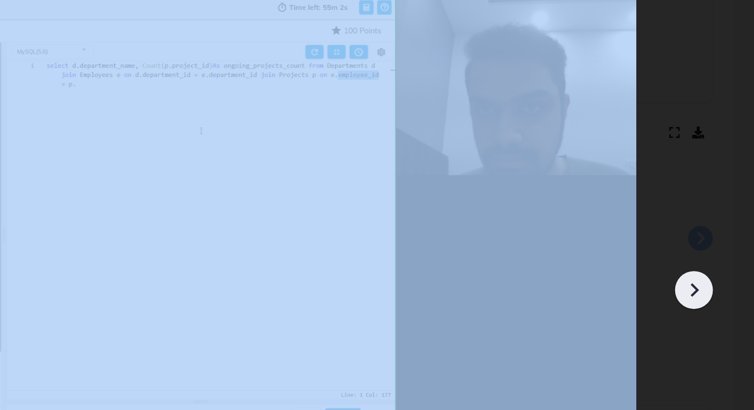
click at [720, 223] on icon at bounding box center [718, 223] width 5 height 8
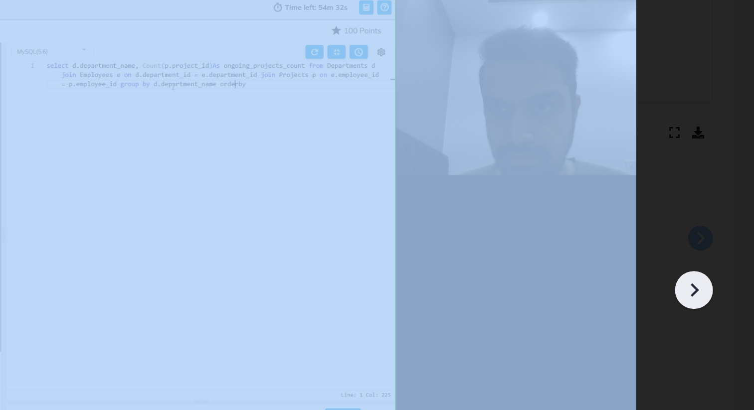
click at [720, 223] on icon at bounding box center [718, 223] width 5 height 8
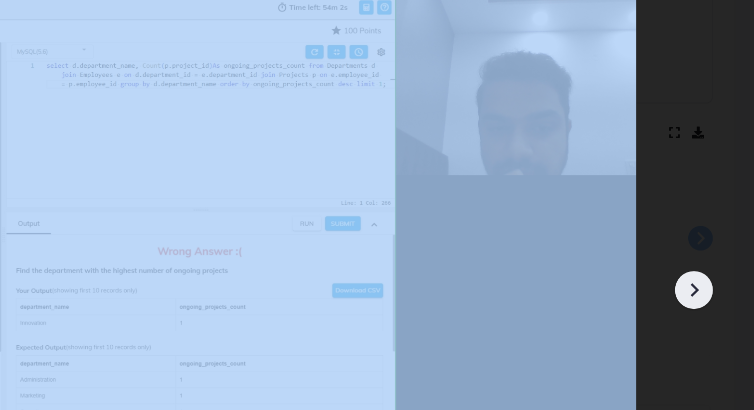
click at [720, 223] on icon at bounding box center [718, 223] width 5 height 8
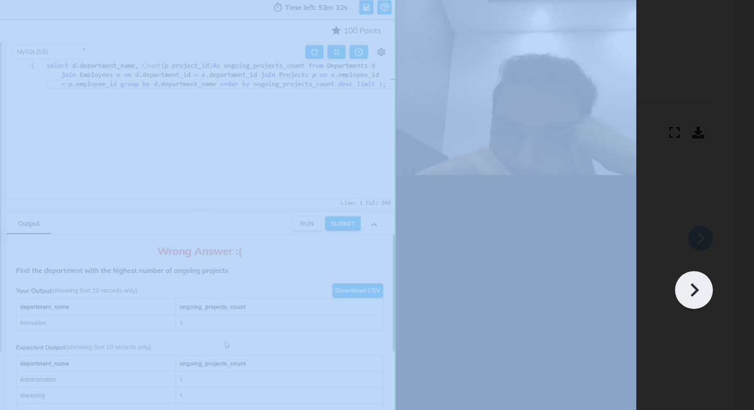
click at [720, 223] on icon at bounding box center [718, 223] width 5 height 8
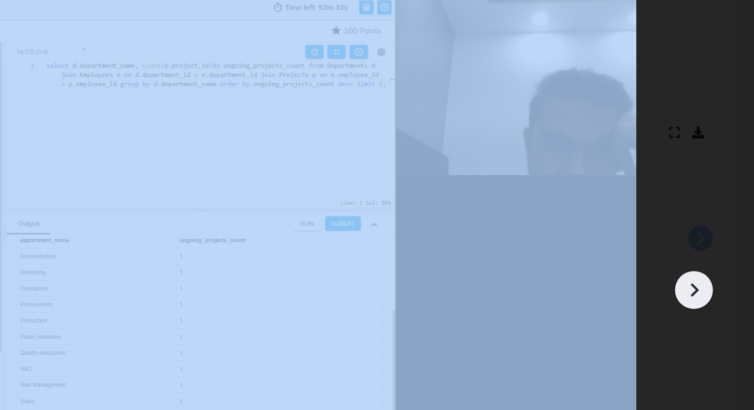
click at [720, 223] on icon at bounding box center [718, 223] width 5 height 8
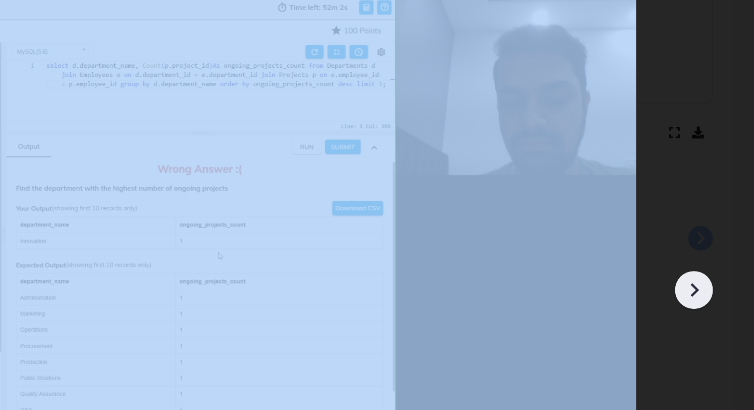
click at [720, 223] on icon at bounding box center [718, 223] width 5 height 8
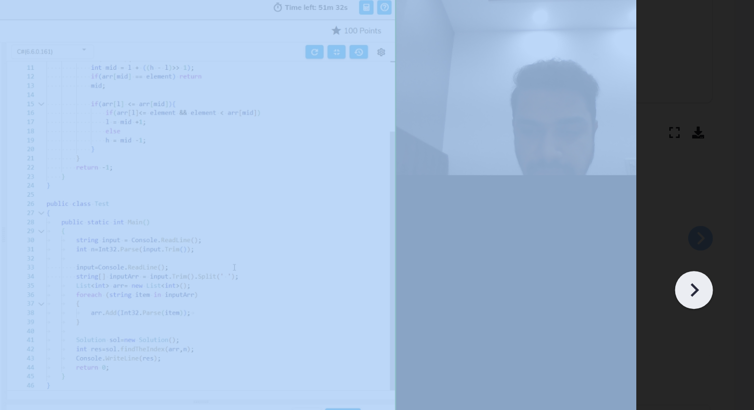
click at [720, 223] on icon at bounding box center [718, 223] width 5 height 8
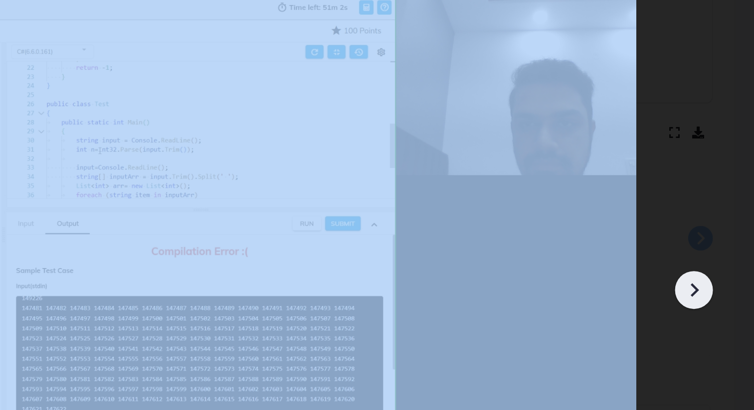
click at [720, 223] on icon at bounding box center [718, 223] width 5 height 8
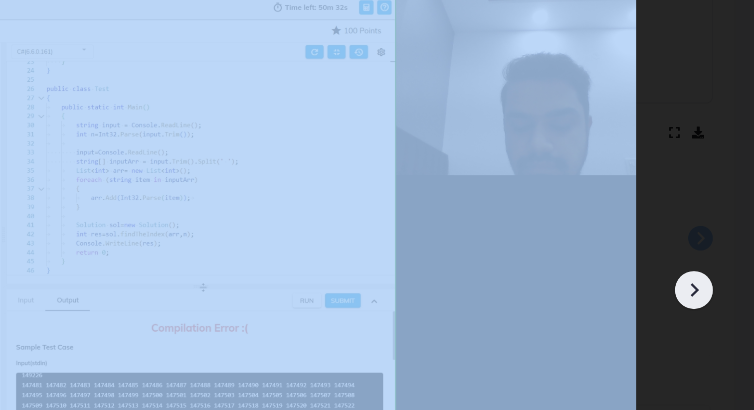
click at [720, 223] on icon at bounding box center [718, 223] width 5 height 8
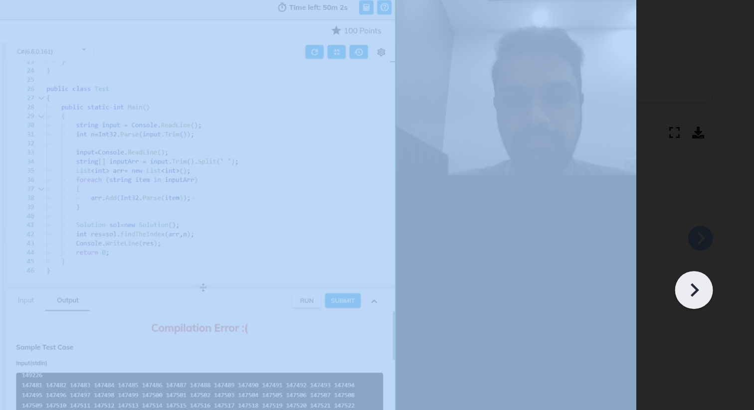
click at [720, 223] on icon at bounding box center [718, 223] width 5 height 8
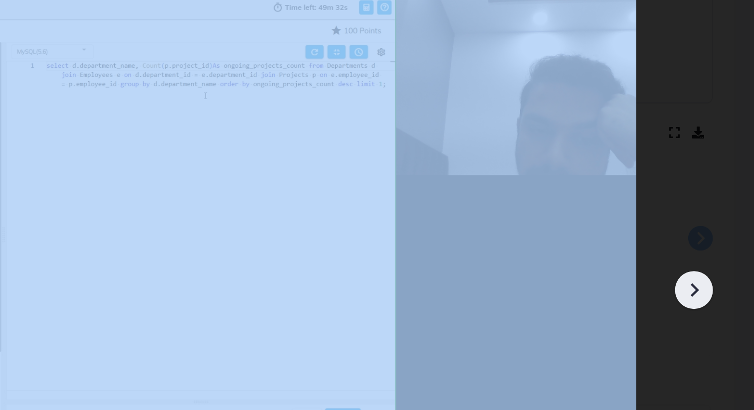
click at [720, 223] on icon at bounding box center [718, 223] width 5 height 8
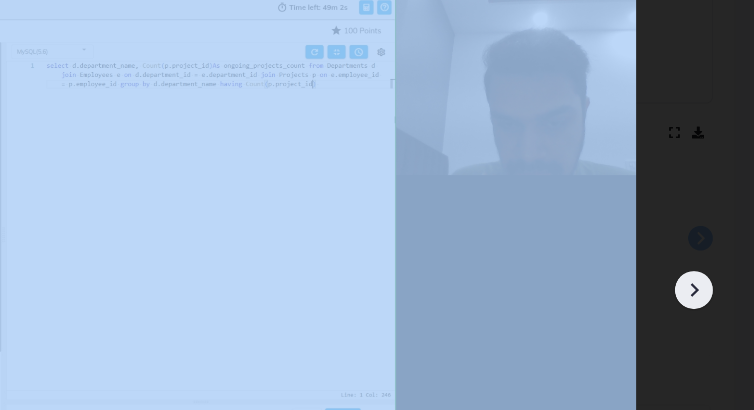
click at [720, 223] on icon at bounding box center [718, 223] width 5 height 8
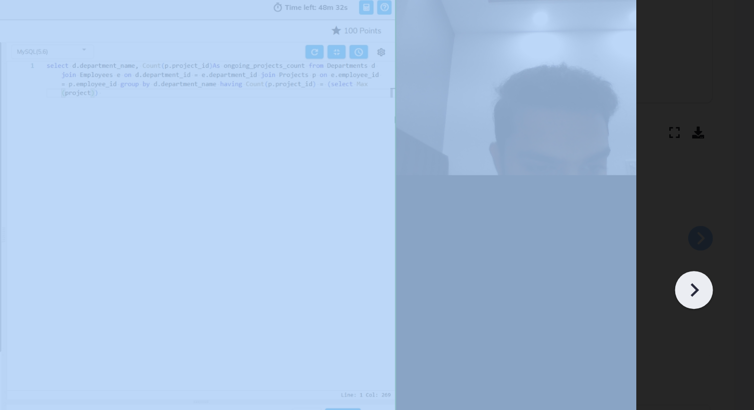
click at [720, 223] on icon at bounding box center [718, 223] width 5 height 8
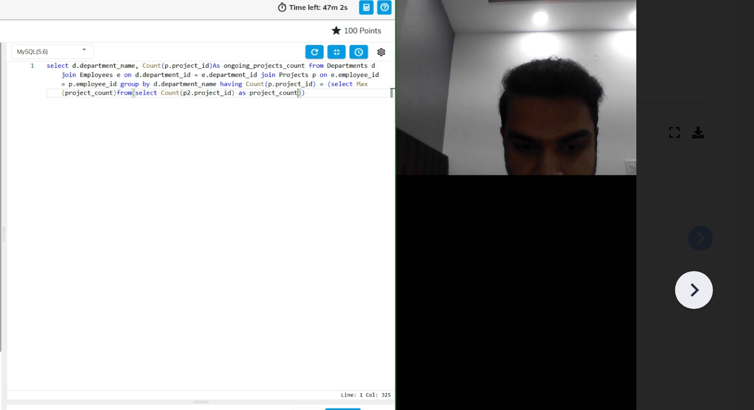
click at [716, 222] on icon at bounding box center [717, 223] width 15 height 15
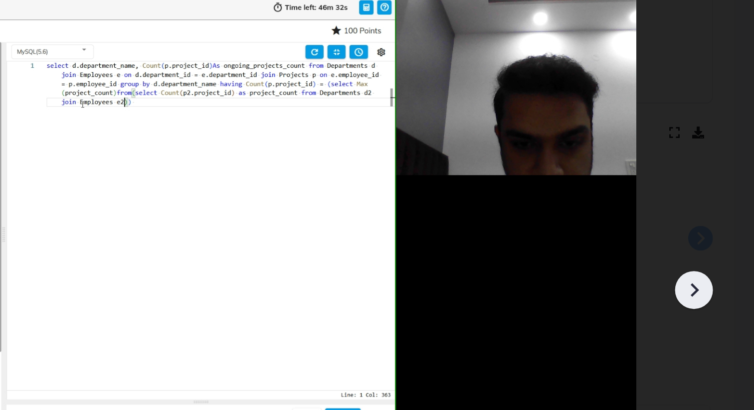
click at [716, 222] on icon at bounding box center [717, 223] width 15 height 15
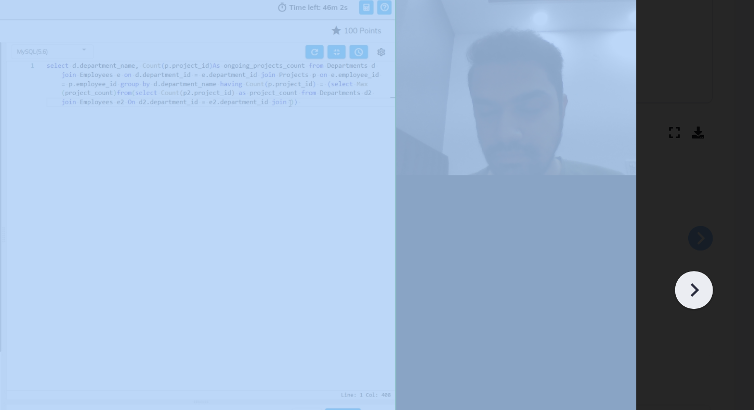
click at [716, 222] on icon at bounding box center [717, 223] width 15 height 15
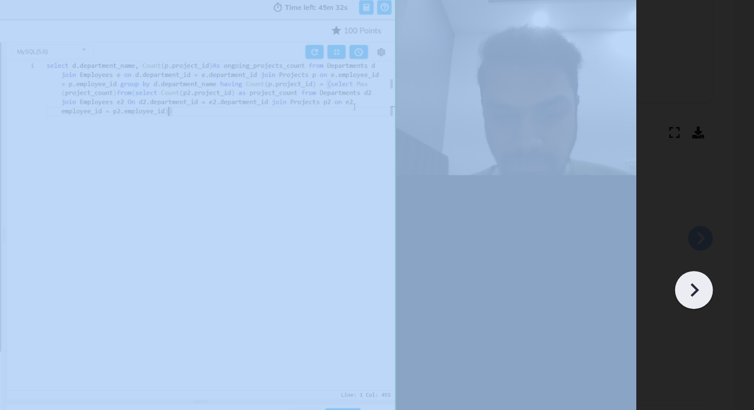
click at [716, 222] on icon at bounding box center [717, 223] width 15 height 15
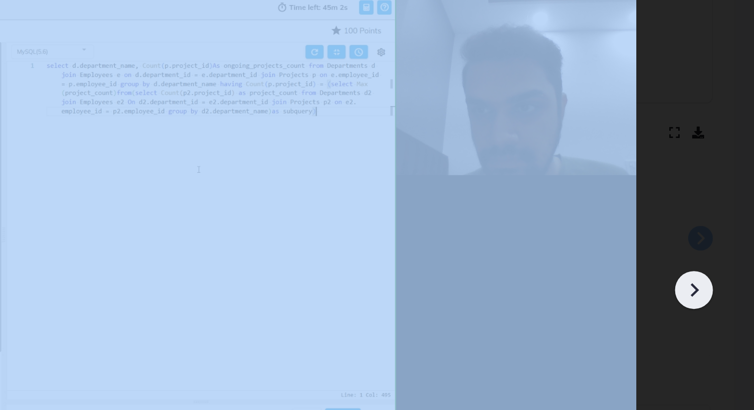
click at [716, 222] on icon at bounding box center [717, 223] width 15 height 15
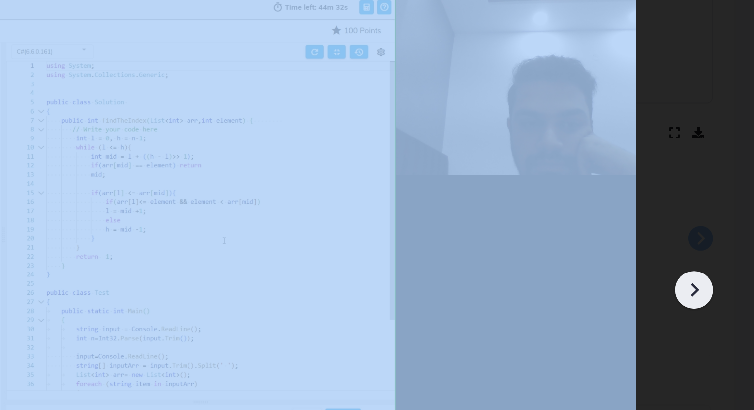
click at [716, 222] on icon at bounding box center [717, 223] width 15 height 15
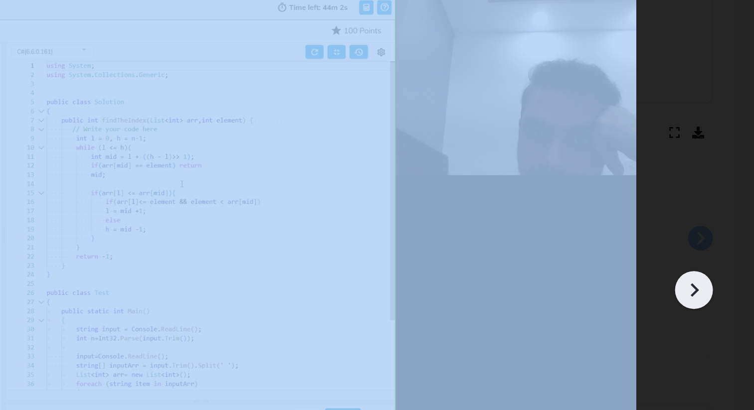
click at [716, 222] on icon at bounding box center [717, 223] width 15 height 15
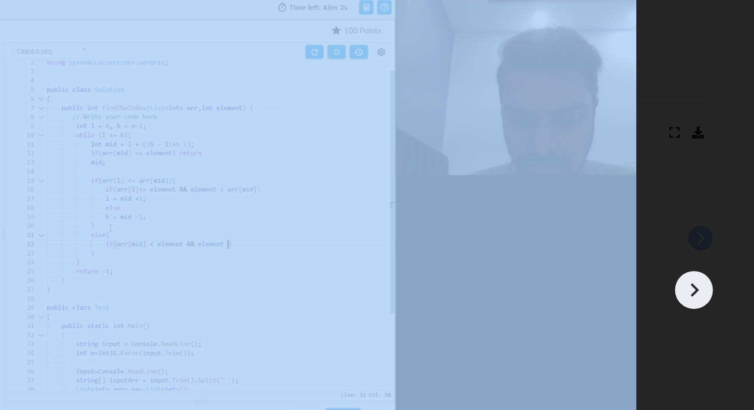
click at [716, 222] on icon at bounding box center [717, 223] width 15 height 15
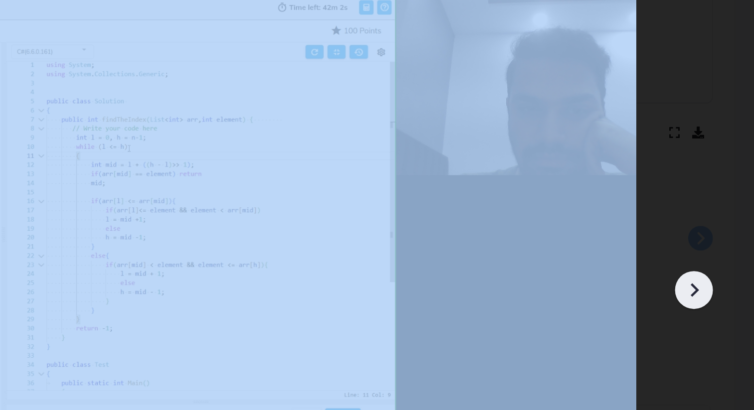
click at [716, 222] on icon at bounding box center [717, 223] width 15 height 15
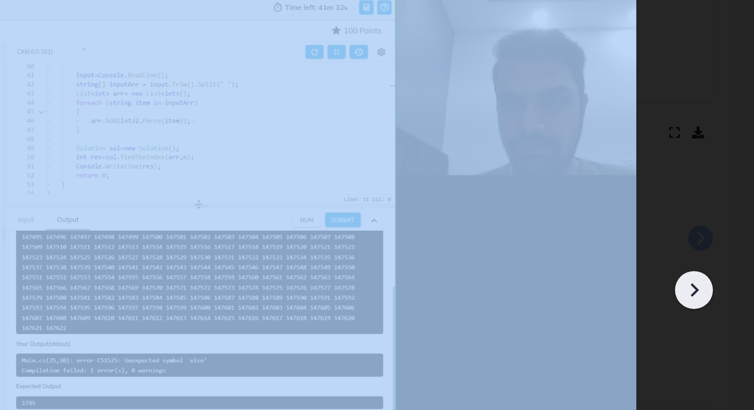
click at [716, 222] on icon at bounding box center [717, 223] width 15 height 15
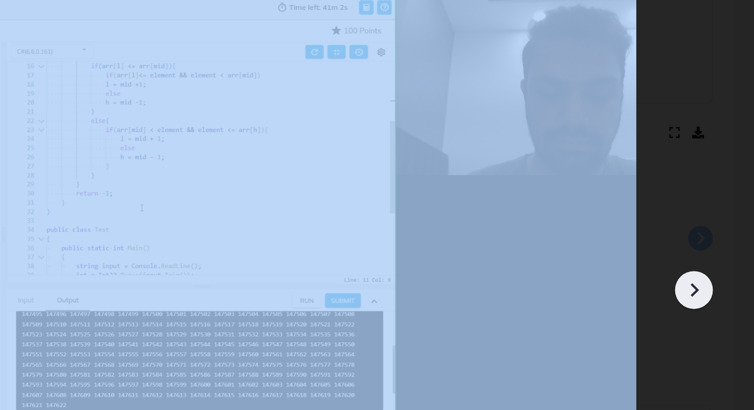
click at [716, 222] on icon at bounding box center [717, 223] width 15 height 15
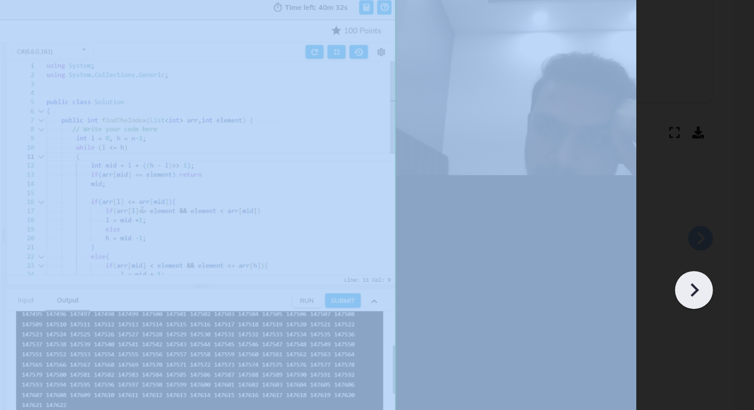
click at [716, 222] on icon at bounding box center [717, 223] width 15 height 15
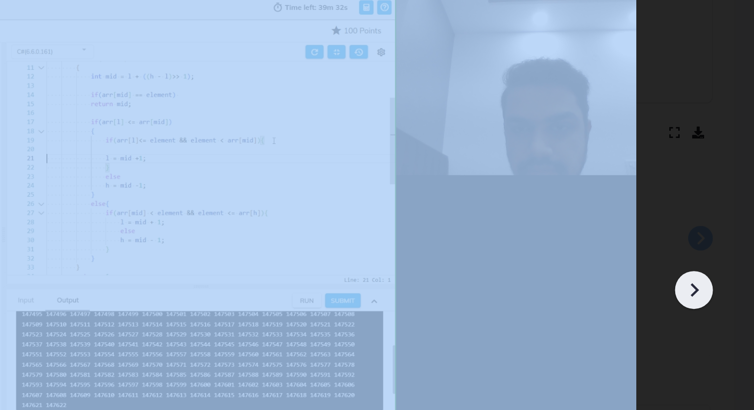
click at [716, 222] on icon at bounding box center [717, 223] width 15 height 15
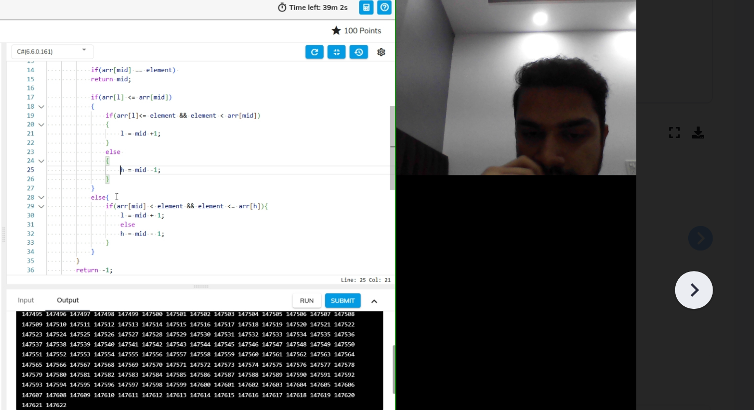
click at [716, 222] on icon at bounding box center [717, 223] width 15 height 15
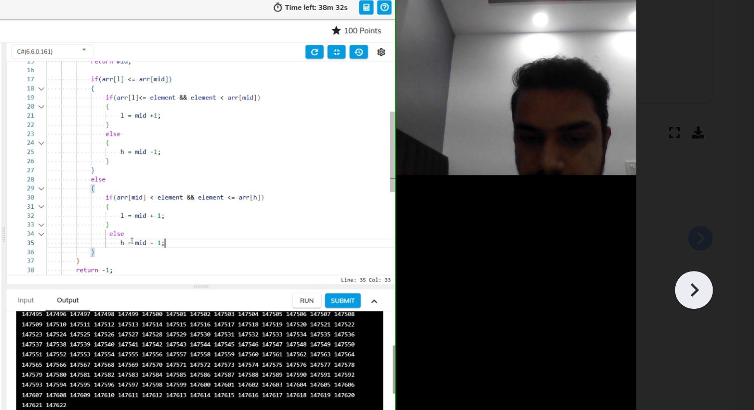
click at [716, 222] on icon at bounding box center [717, 223] width 15 height 15
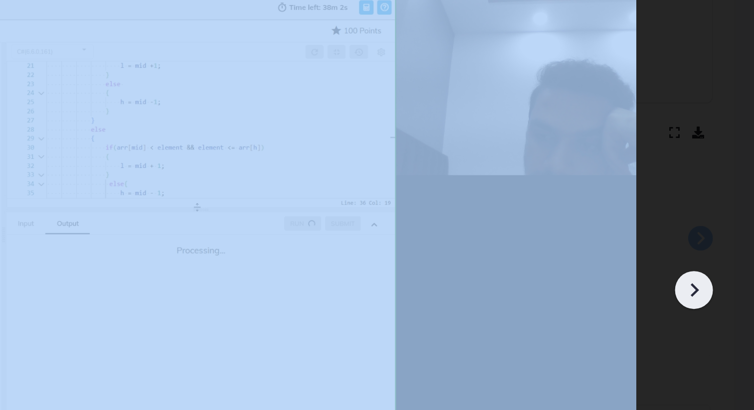
click at [716, 222] on icon at bounding box center [717, 223] width 15 height 15
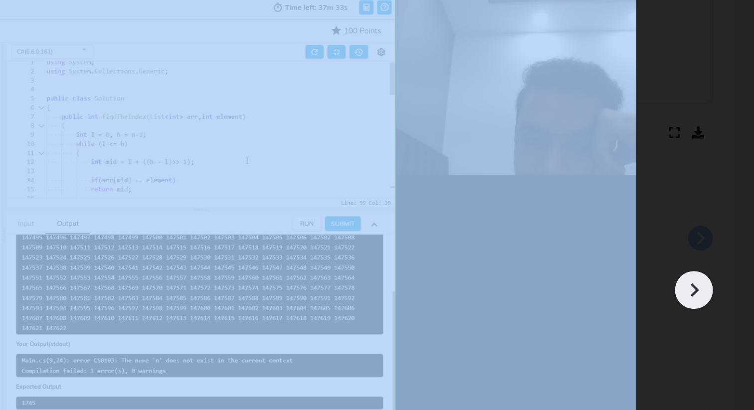
click at [716, 222] on icon at bounding box center [717, 223] width 15 height 15
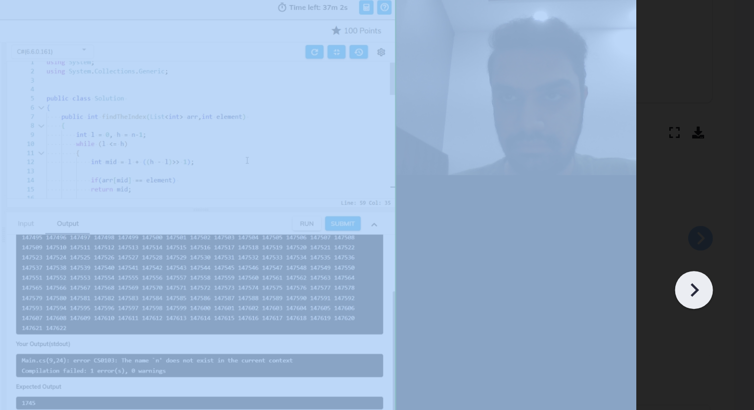
click at [716, 222] on icon at bounding box center [717, 223] width 15 height 15
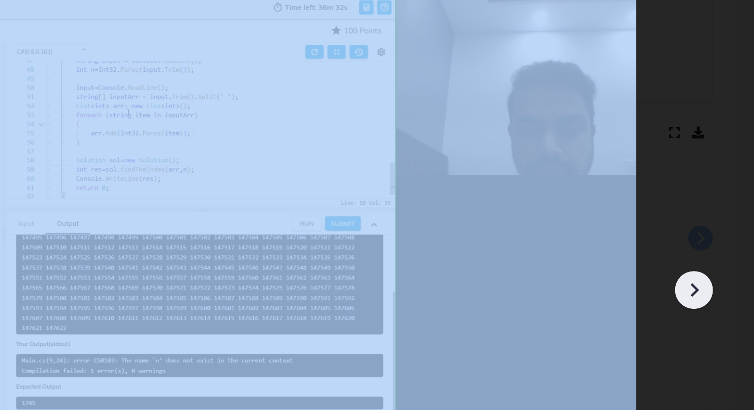
click at [716, 222] on icon at bounding box center [717, 223] width 15 height 15
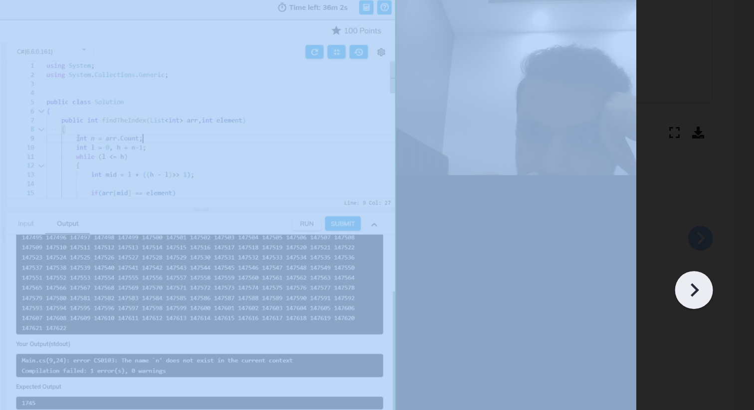
click at [716, 222] on icon at bounding box center [717, 223] width 15 height 15
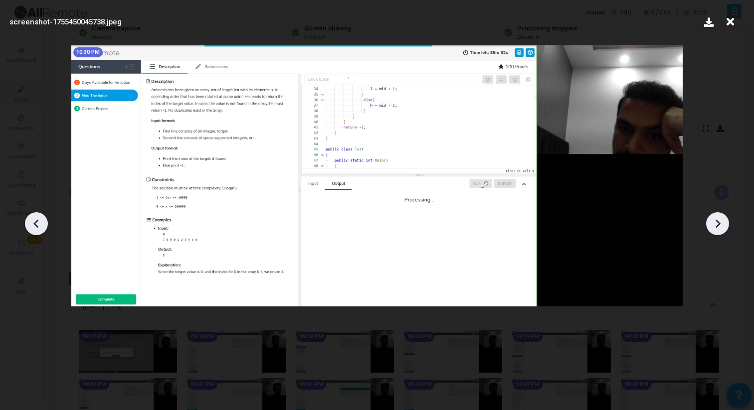
click at [722, 226] on icon at bounding box center [717, 223] width 15 height 15
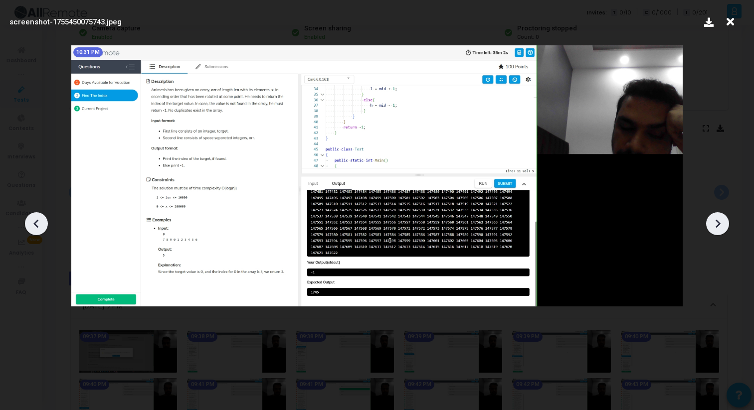
click at [722, 226] on icon at bounding box center [717, 223] width 15 height 15
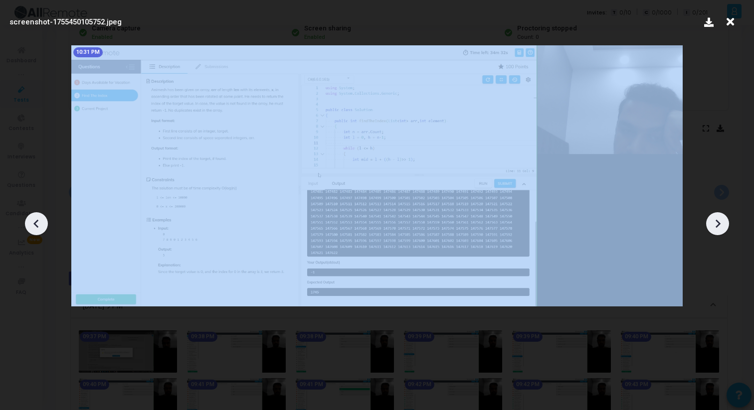
click at [722, 226] on icon at bounding box center [717, 223] width 15 height 15
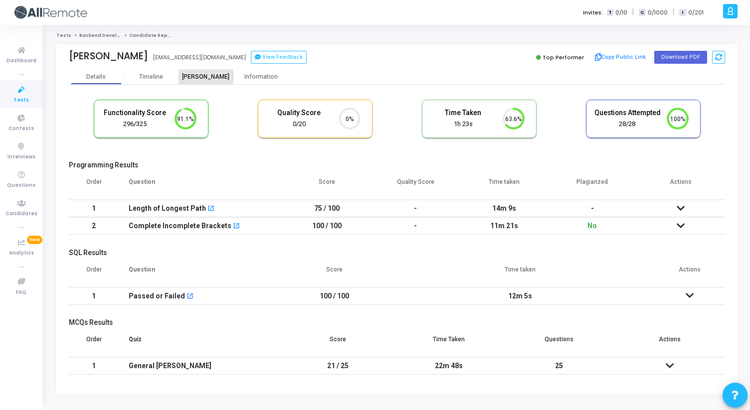
click at [209, 76] on div "[PERSON_NAME]" at bounding box center [206, 76] width 55 height 7
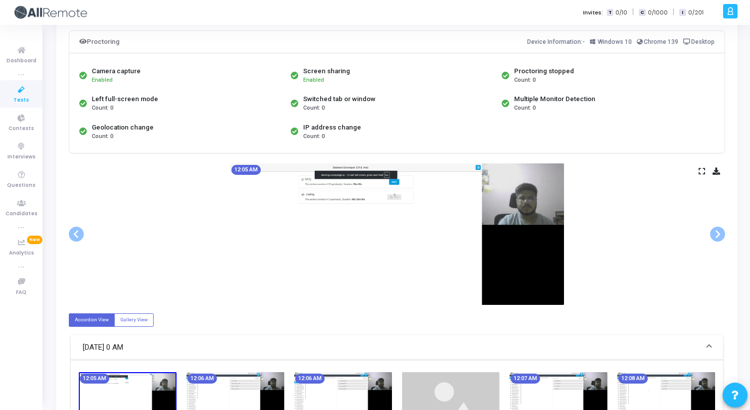
scroll to position [65, 0]
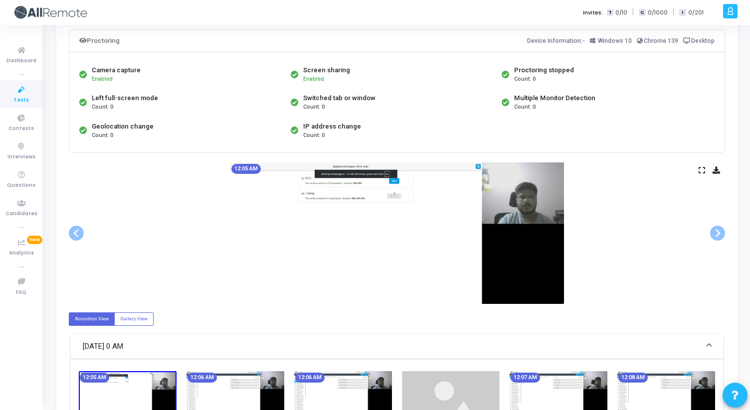
click at [701, 170] on icon at bounding box center [702, 170] width 6 height 5
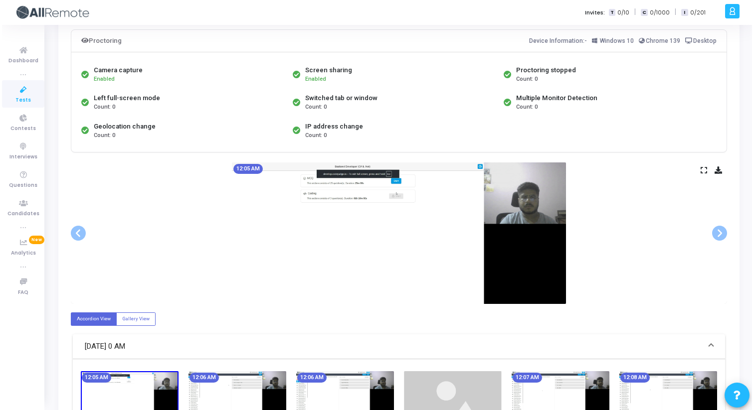
scroll to position [0, 0]
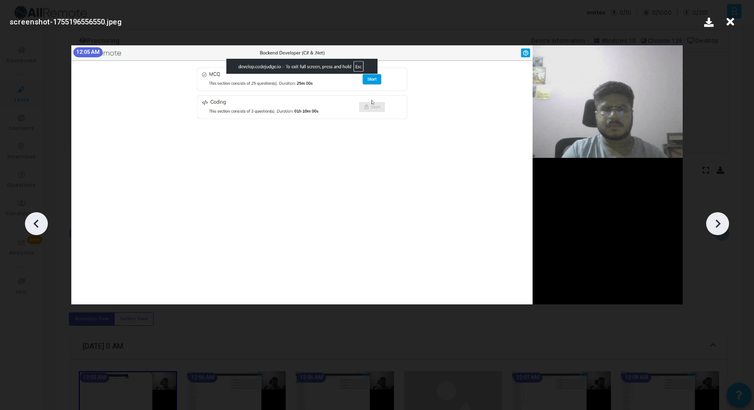
click at [722, 224] on icon at bounding box center [717, 223] width 15 height 15
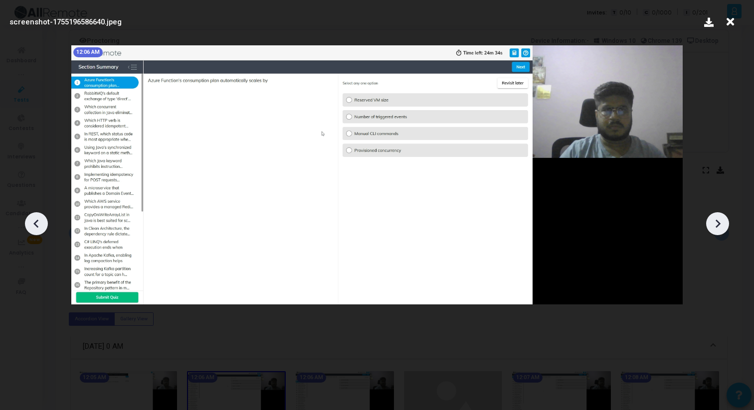
click at [722, 224] on icon at bounding box center [717, 223] width 15 height 15
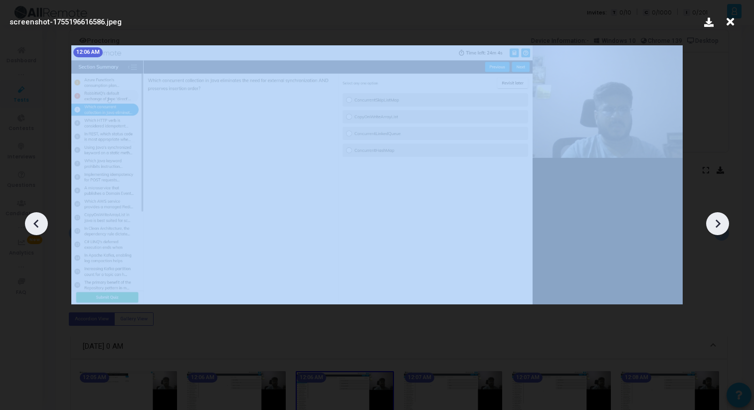
click at [722, 224] on icon at bounding box center [717, 223] width 15 height 15
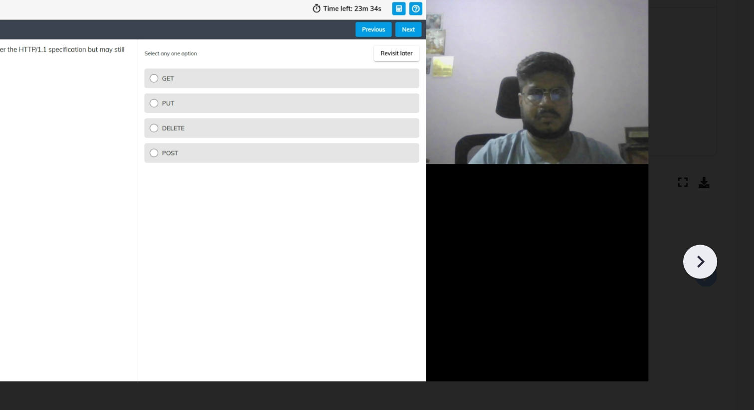
click at [716, 224] on icon at bounding box center [717, 223] width 15 height 15
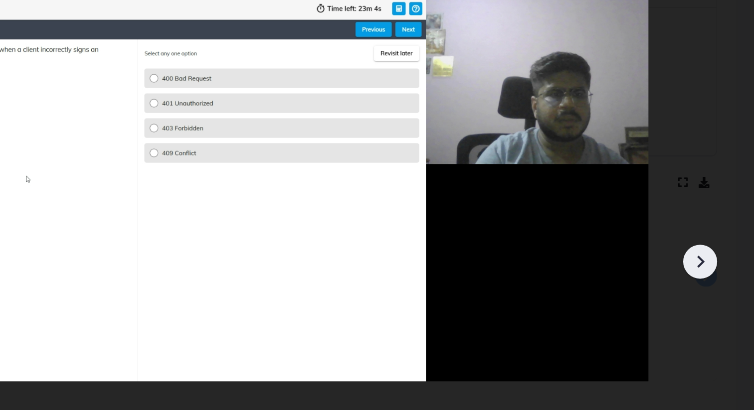
click at [716, 224] on icon at bounding box center [717, 223] width 15 height 15
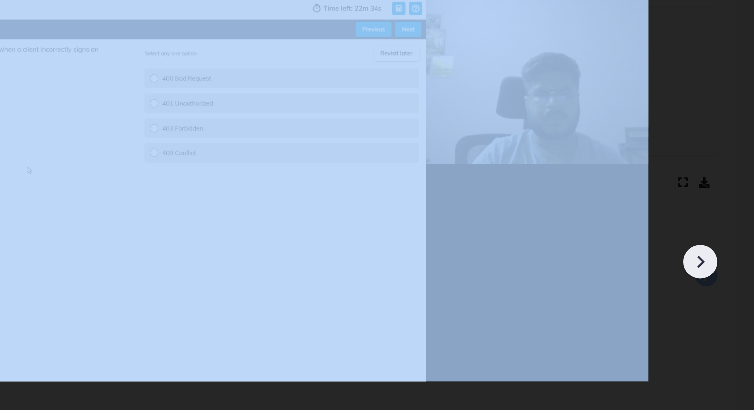
click at [716, 224] on icon at bounding box center [717, 223] width 15 height 15
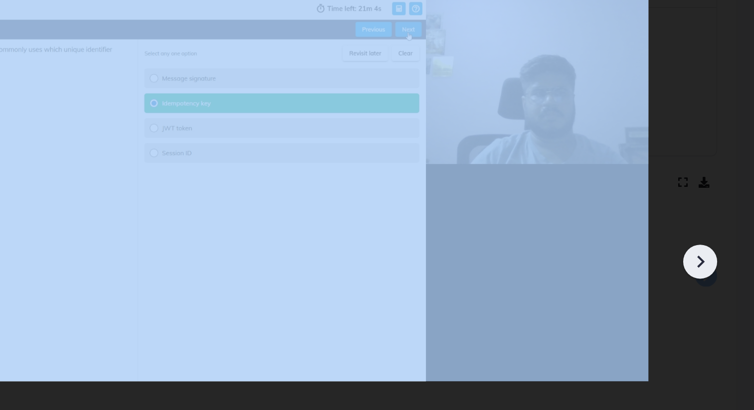
click at [716, 224] on icon at bounding box center [717, 223] width 15 height 15
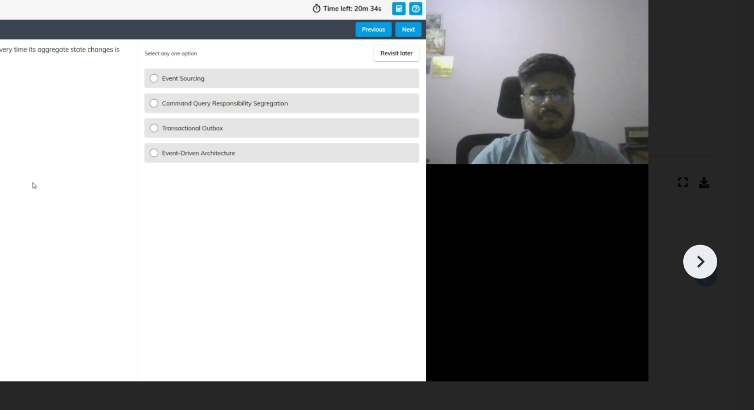
click at [716, 224] on icon at bounding box center [717, 223] width 15 height 15
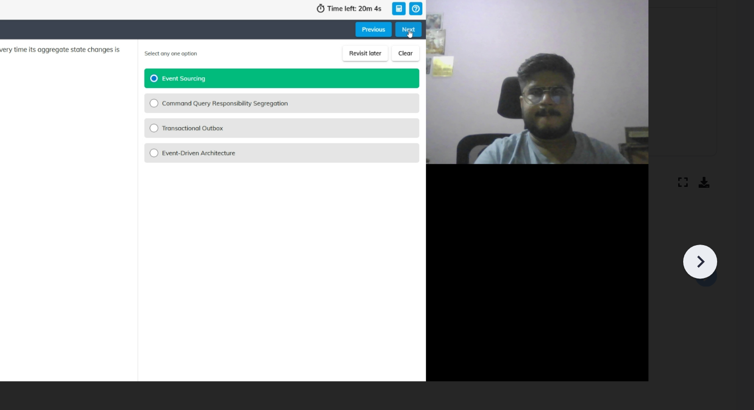
click at [716, 224] on icon at bounding box center [717, 223] width 15 height 15
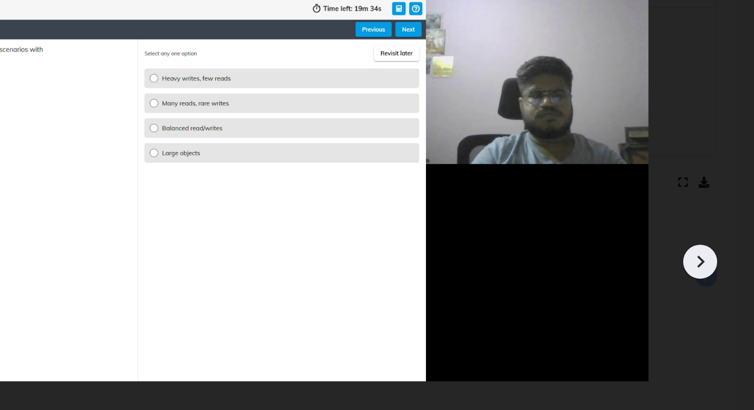
click at [716, 224] on icon at bounding box center [717, 223] width 15 height 15
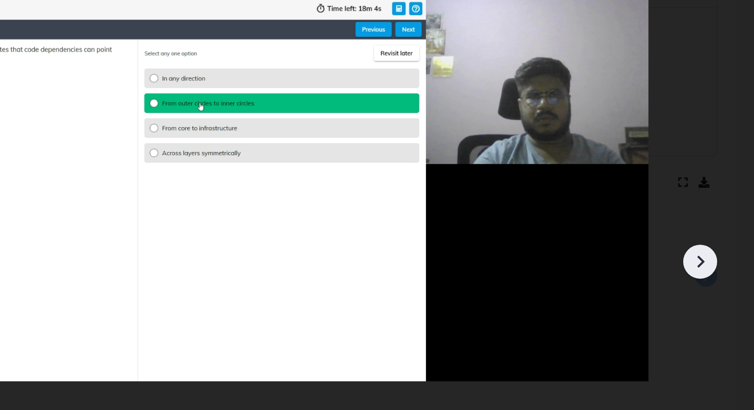
click at [716, 224] on icon at bounding box center [717, 223] width 15 height 15
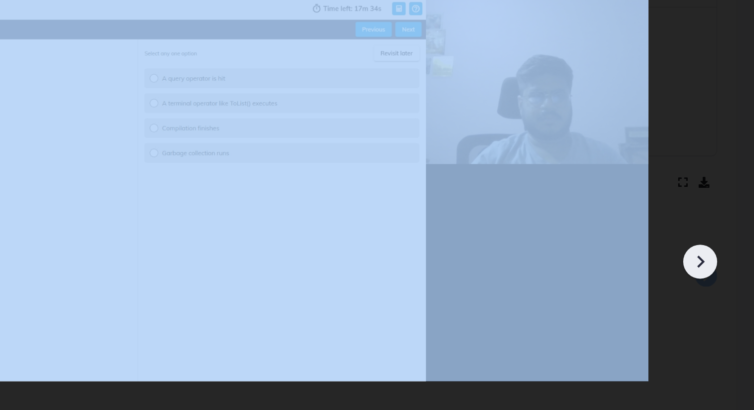
click at [716, 224] on icon at bounding box center [717, 223] width 15 height 15
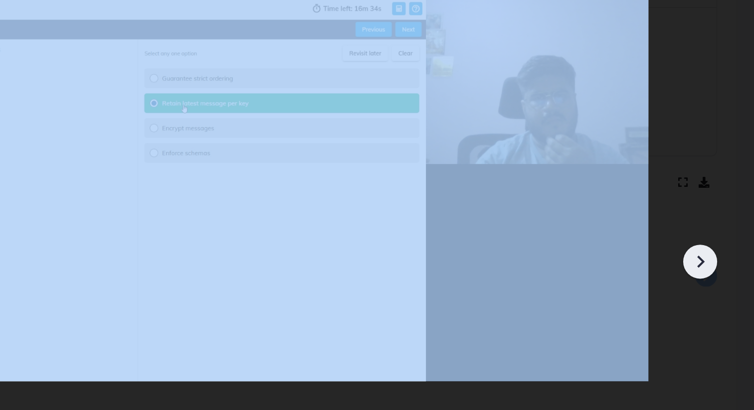
click at [716, 224] on icon at bounding box center [717, 223] width 15 height 15
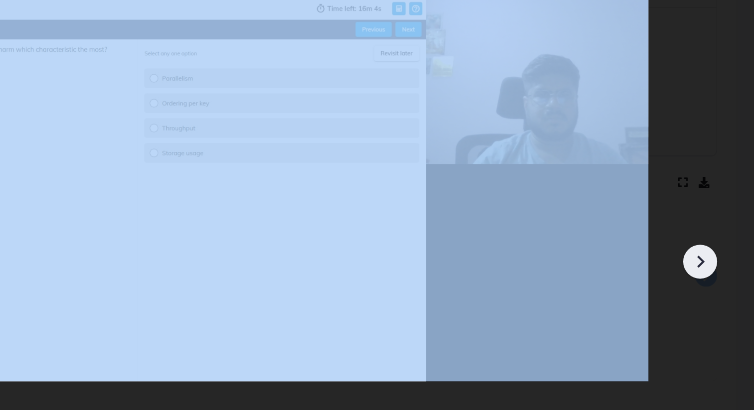
click at [716, 224] on icon at bounding box center [717, 223] width 15 height 15
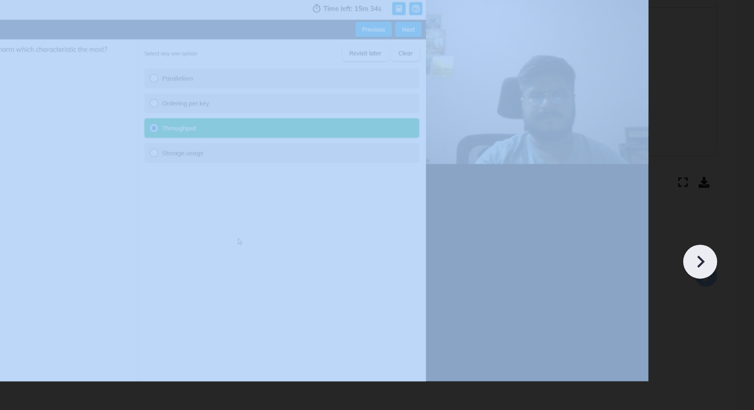
click at [716, 224] on icon at bounding box center [717, 223] width 15 height 15
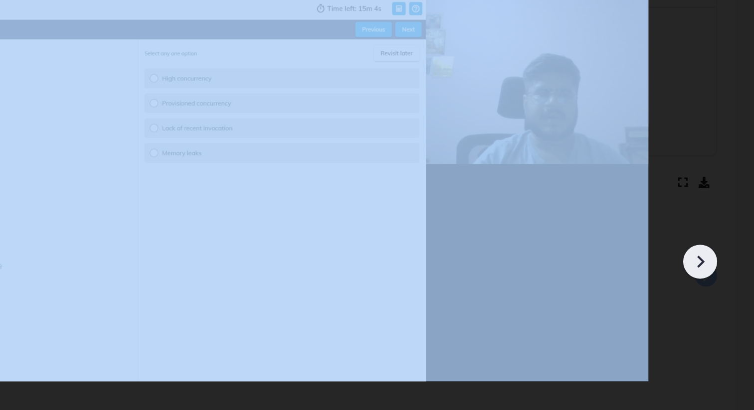
click at [716, 224] on icon at bounding box center [717, 223] width 15 height 15
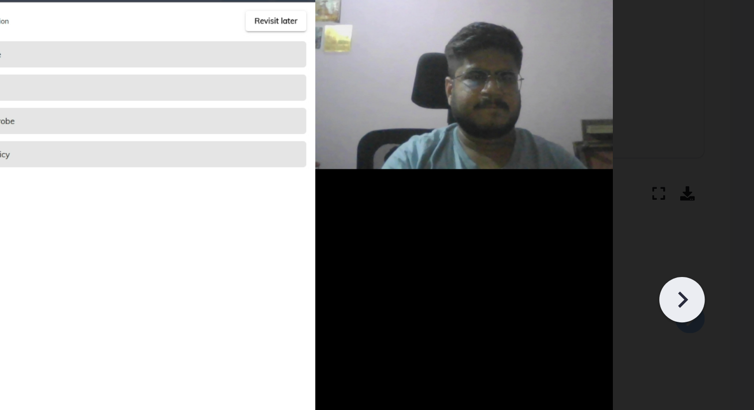
click at [711, 221] on icon at bounding box center [717, 223] width 15 height 15
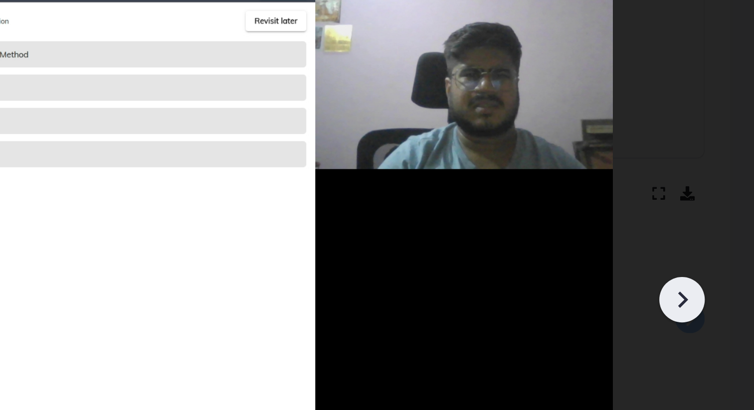
click at [711, 221] on icon at bounding box center [717, 223] width 15 height 15
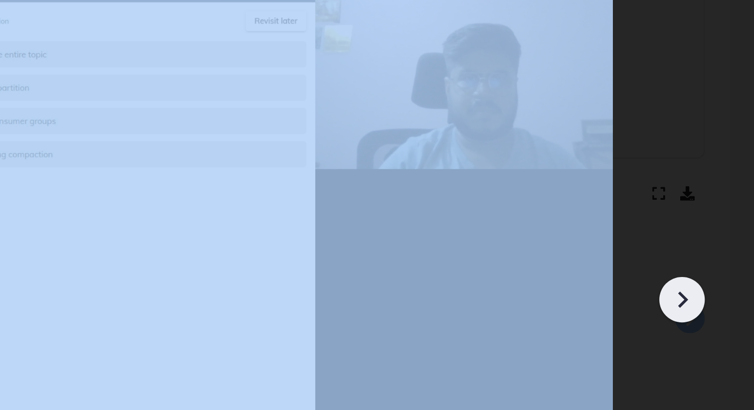
click at [711, 221] on icon at bounding box center [717, 223] width 15 height 15
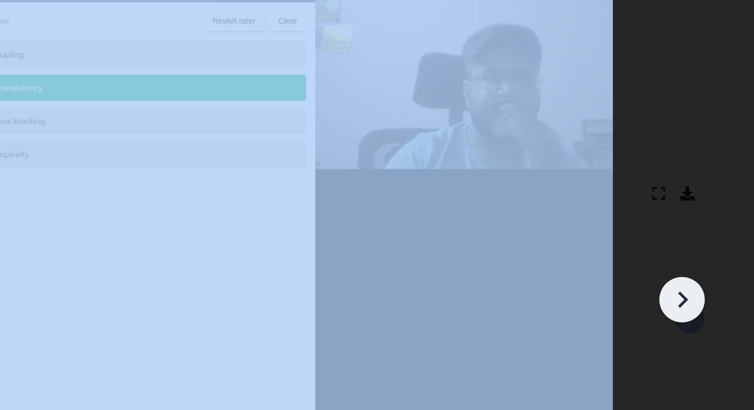
click at [711, 221] on icon at bounding box center [717, 223] width 15 height 15
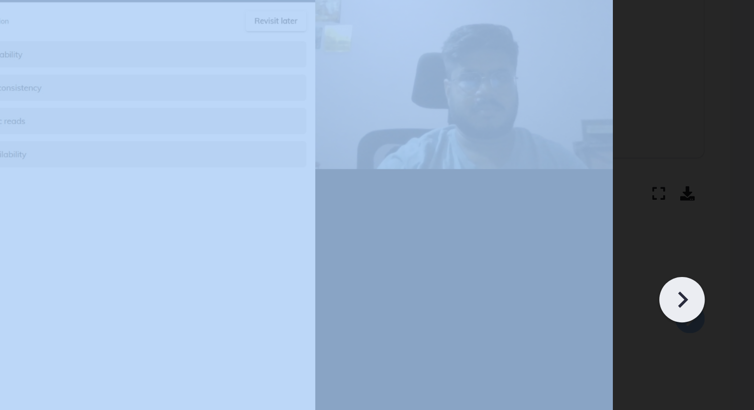
click at [711, 221] on icon at bounding box center [717, 223] width 15 height 15
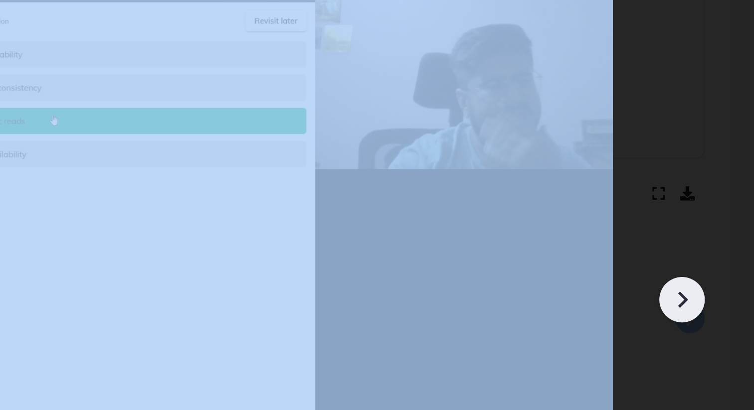
click at [711, 221] on icon at bounding box center [717, 223] width 15 height 15
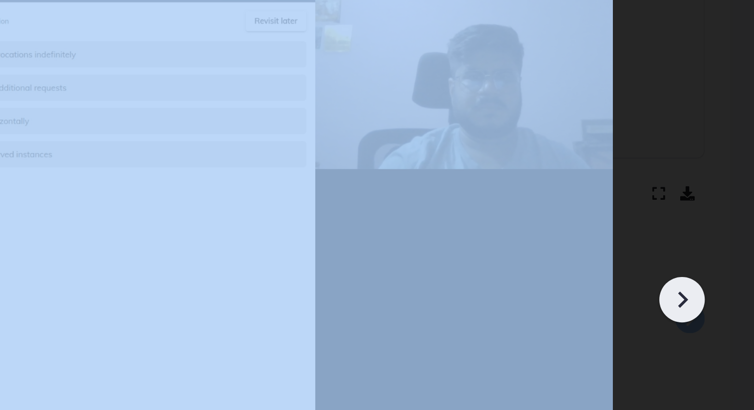
click at [711, 221] on icon at bounding box center [717, 223] width 15 height 15
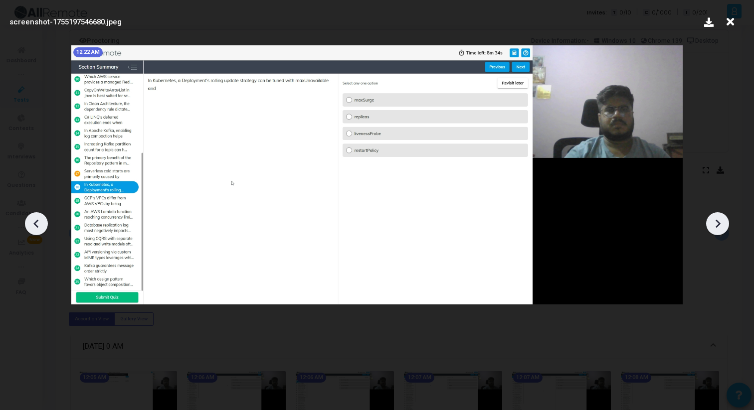
click at [732, 19] on icon at bounding box center [730, 21] width 15 height 19
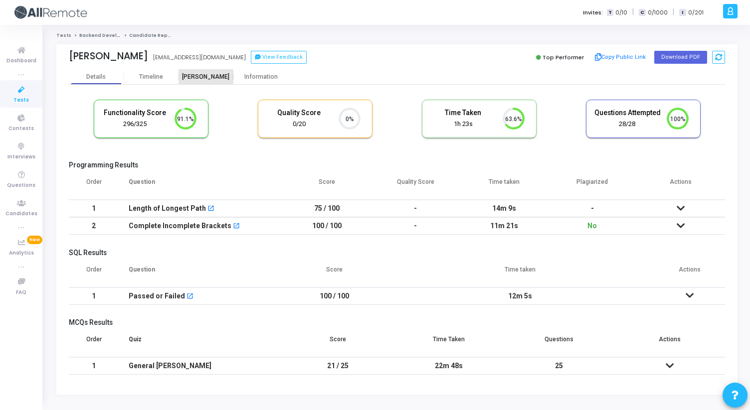
click at [214, 72] on div "[PERSON_NAME]" at bounding box center [206, 76] width 55 height 15
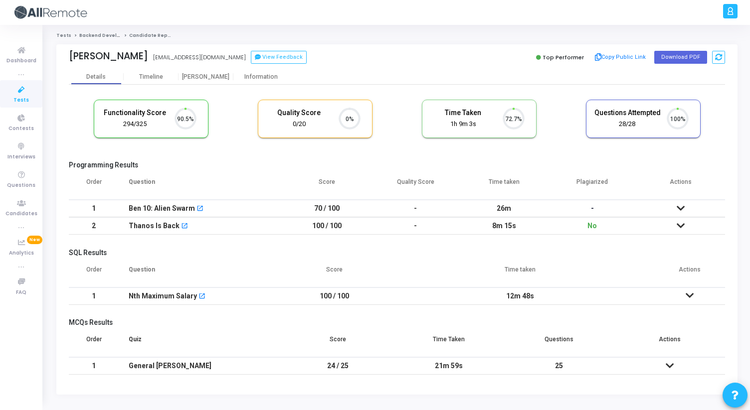
scroll to position [4, 4]
click at [215, 73] on div "[PERSON_NAME]" at bounding box center [206, 76] width 55 height 7
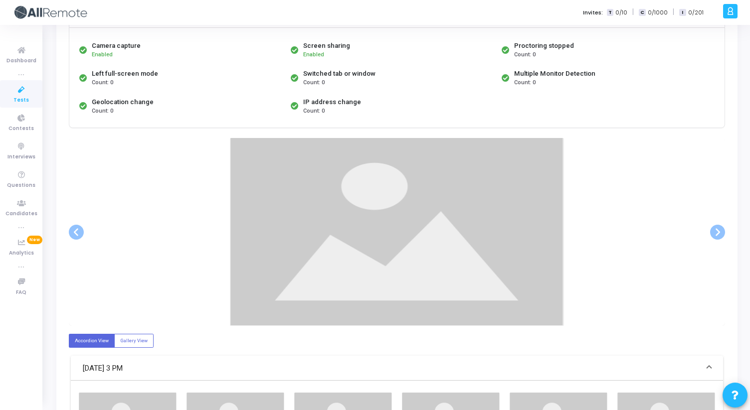
scroll to position [95, 0]
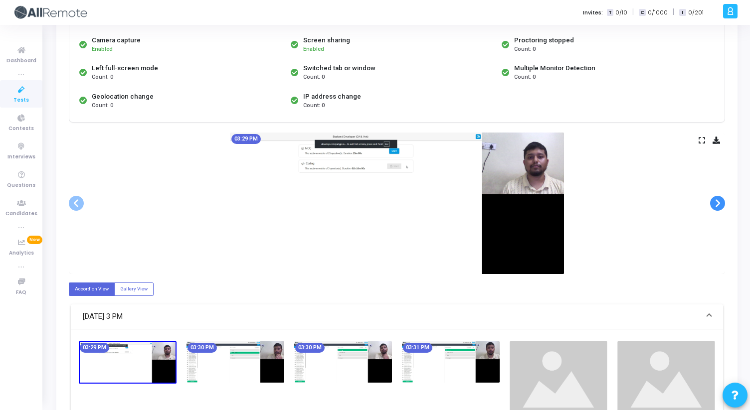
click at [721, 206] on span at bounding box center [717, 203] width 15 height 15
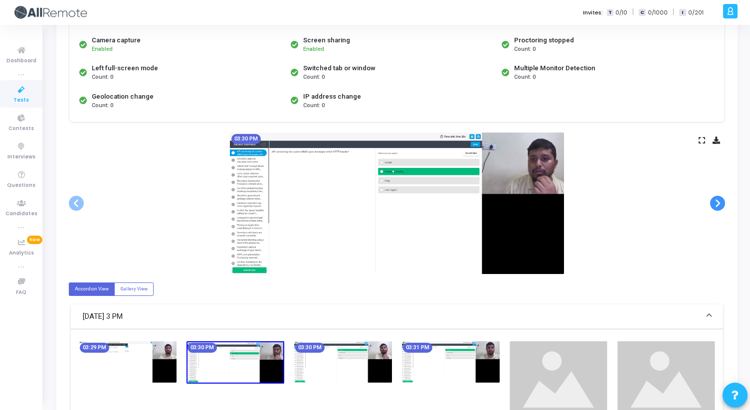
click at [721, 206] on span at bounding box center [717, 203] width 15 height 15
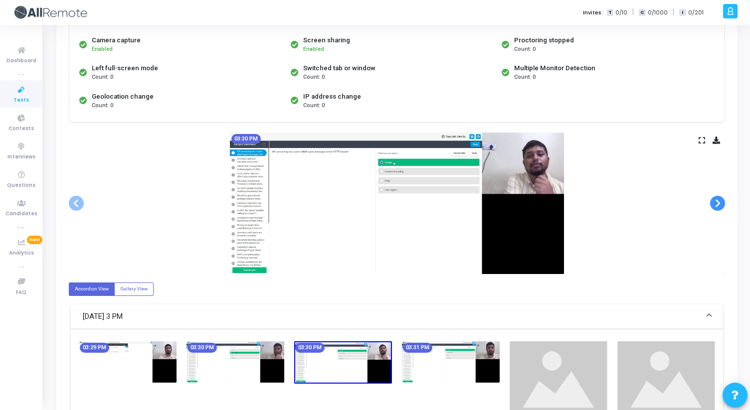
click at [721, 206] on span at bounding box center [717, 203] width 15 height 15
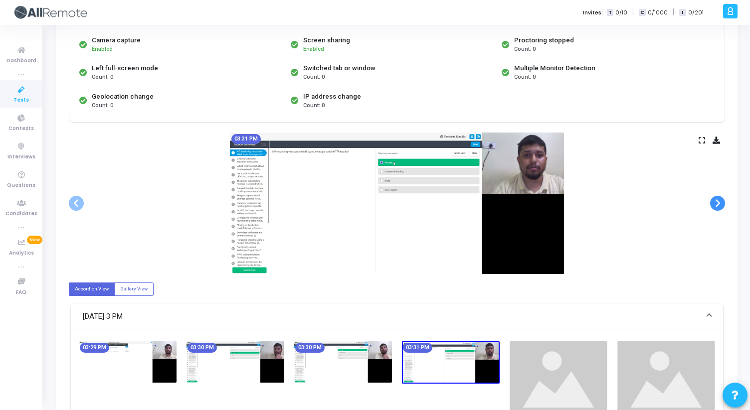
click at [721, 206] on span at bounding box center [717, 203] width 15 height 15
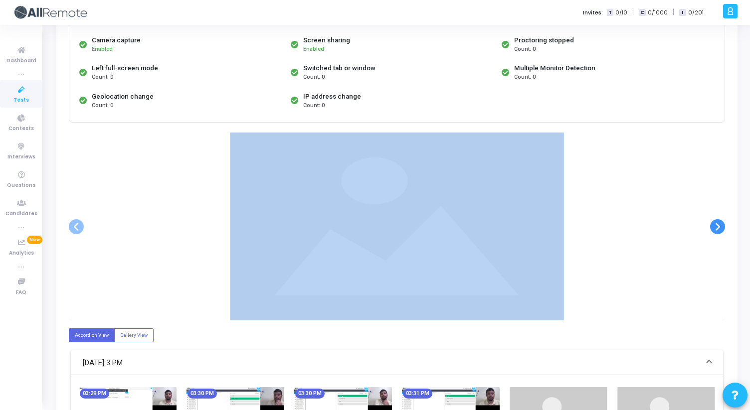
click at [721, 206] on div at bounding box center [397, 227] width 656 height 188
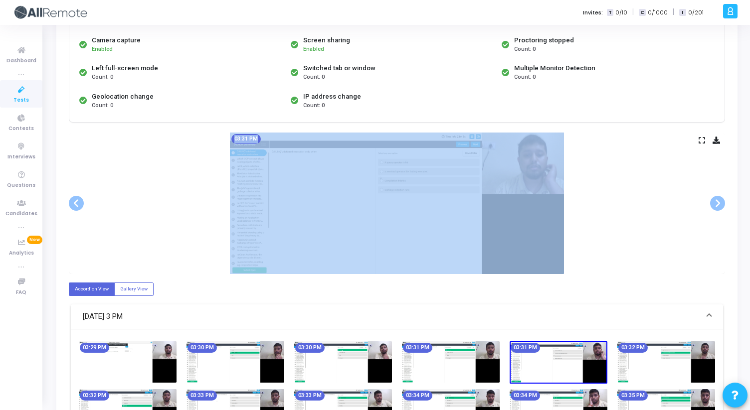
click at [595, 176] on div "03:31 PM" at bounding box center [397, 204] width 656 height 142
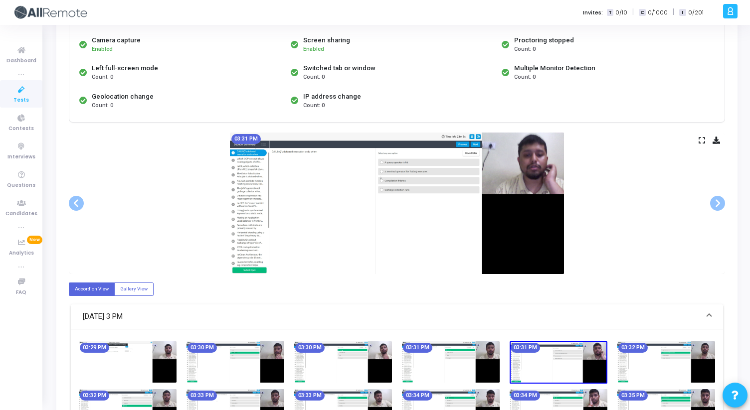
click at [704, 140] on icon at bounding box center [702, 140] width 6 height 5
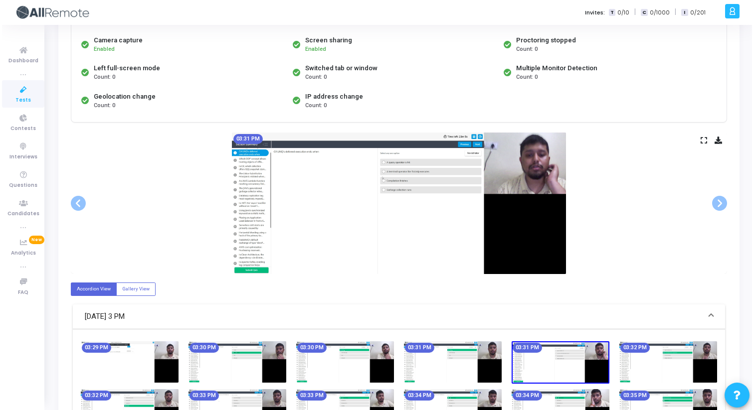
scroll to position [0, 0]
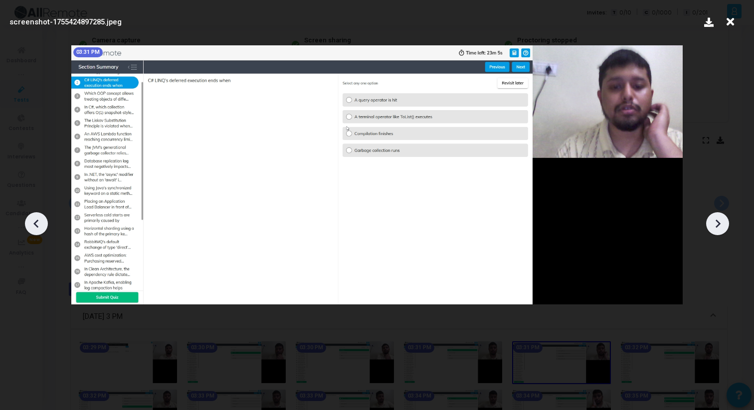
click at [722, 222] on icon at bounding box center [717, 223] width 15 height 15
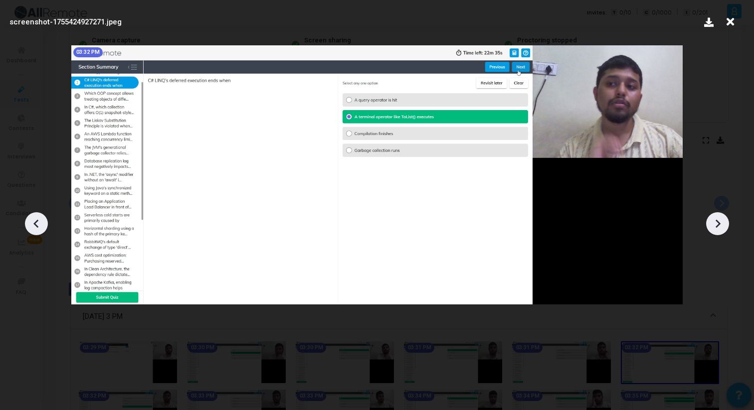
click at [722, 222] on icon at bounding box center [717, 223] width 15 height 15
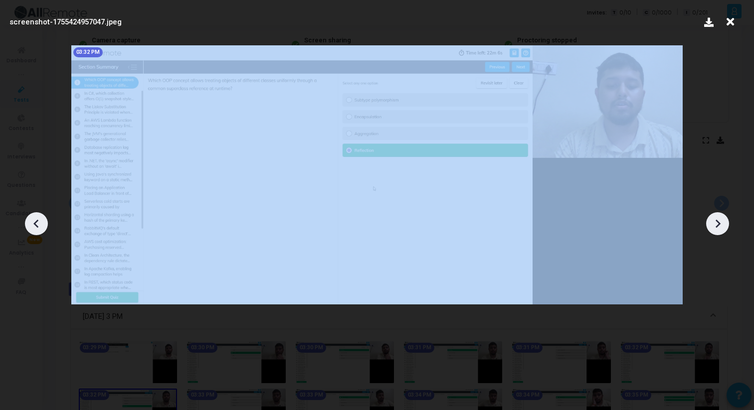
click at [722, 222] on icon at bounding box center [717, 223] width 15 height 15
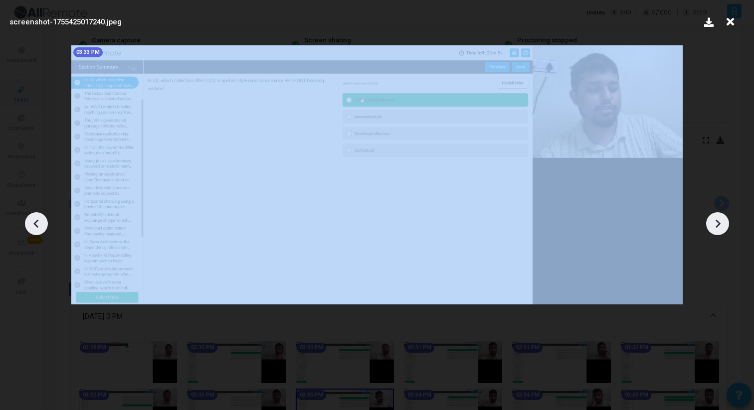
click at [722, 222] on icon at bounding box center [717, 223] width 15 height 15
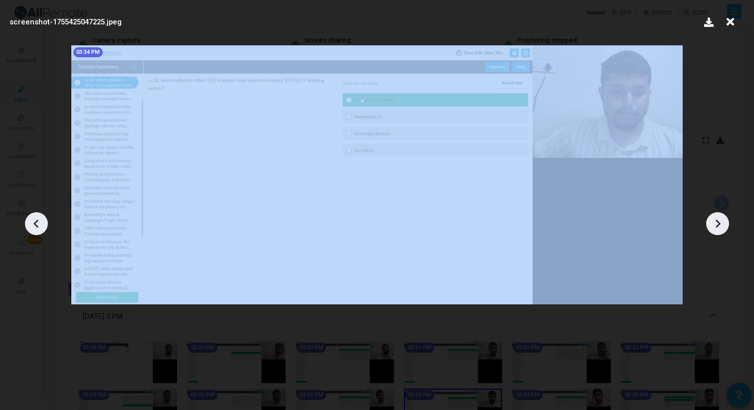
click at [722, 222] on icon at bounding box center [717, 223] width 15 height 15
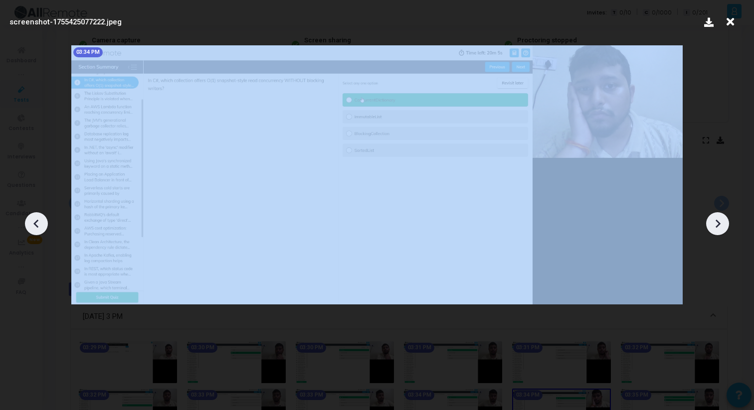
click at [722, 222] on icon at bounding box center [717, 223] width 15 height 15
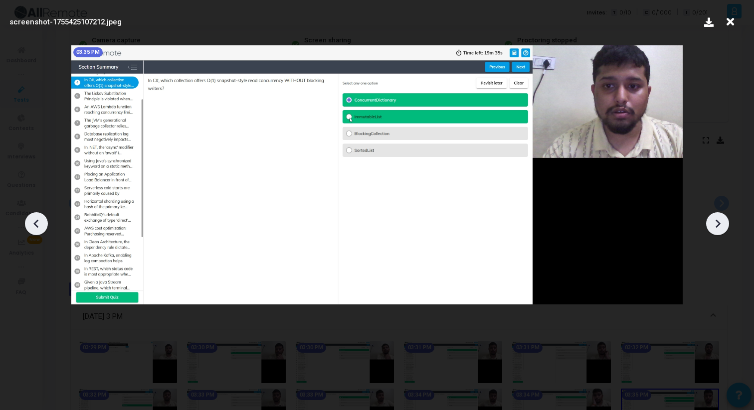
click at [709, 228] on div at bounding box center [717, 223] width 23 height 23
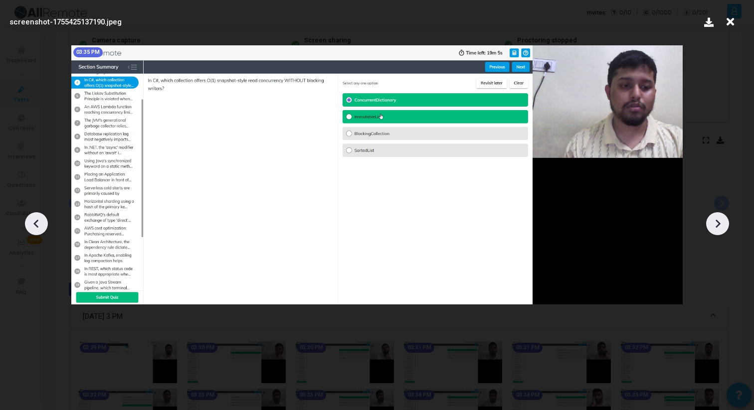
click at [708, 226] on div at bounding box center [717, 223] width 23 height 23
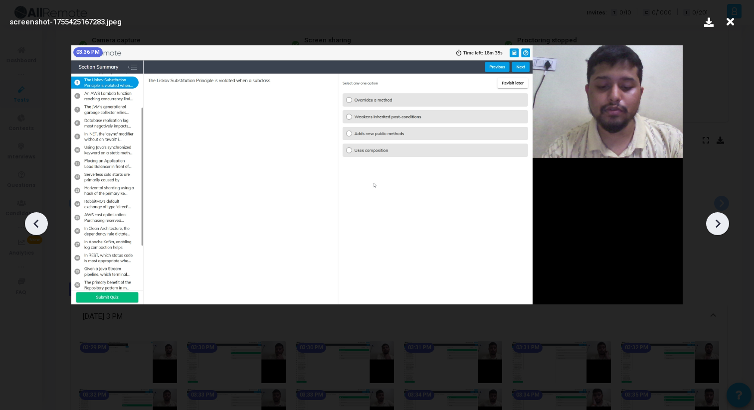
click at [715, 222] on icon at bounding box center [717, 223] width 15 height 15
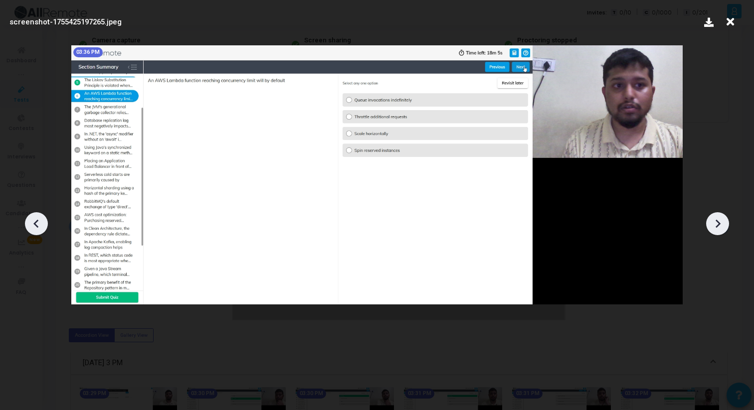
click at [715, 222] on icon at bounding box center [717, 223] width 15 height 15
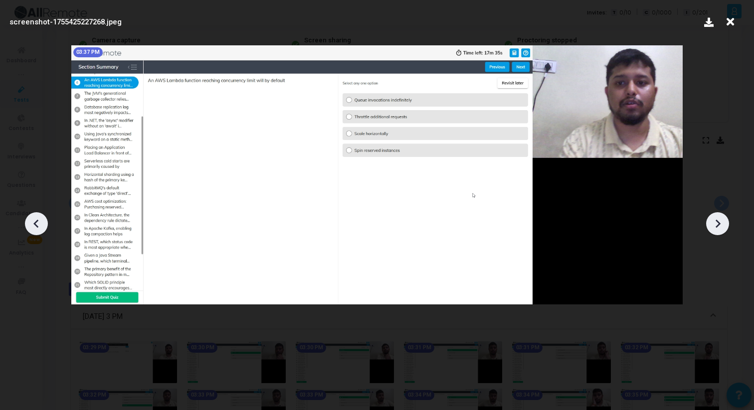
click at [717, 217] on icon at bounding box center [717, 223] width 15 height 15
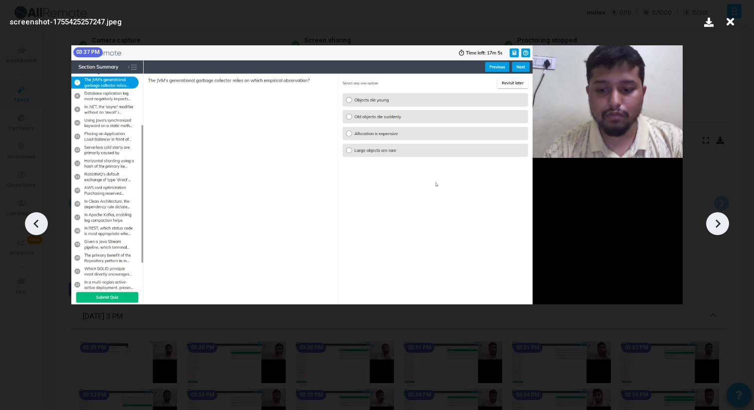
click at [722, 221] on icon at bounding box center [717, 223] width 15 height 15
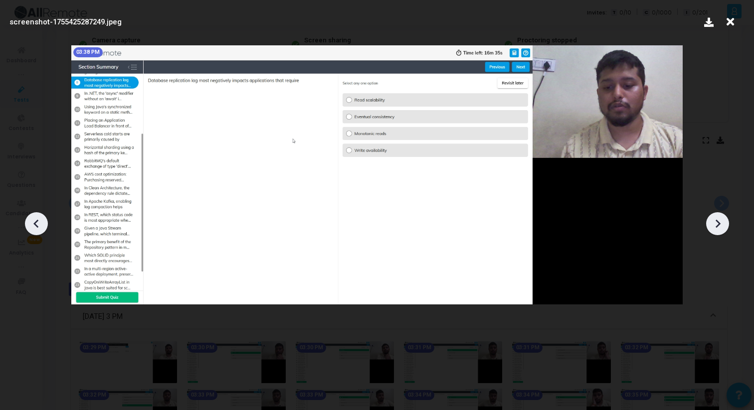
click at [722, 221] on icon at bounding box center [717, 223] width 15 height 15
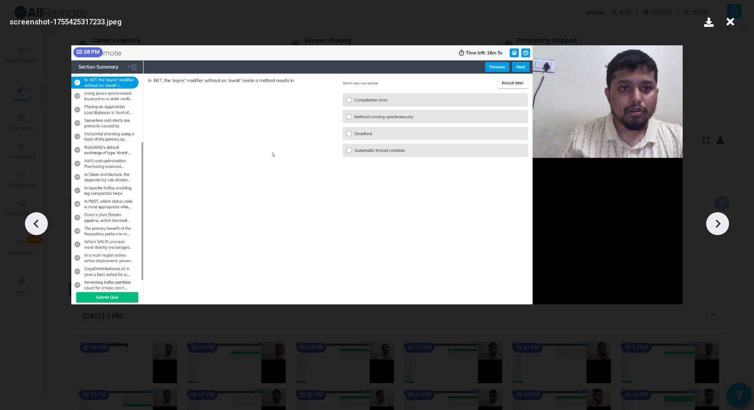
click at [722, 221] on icon at bounding box center [717, 223] width 15 height 15
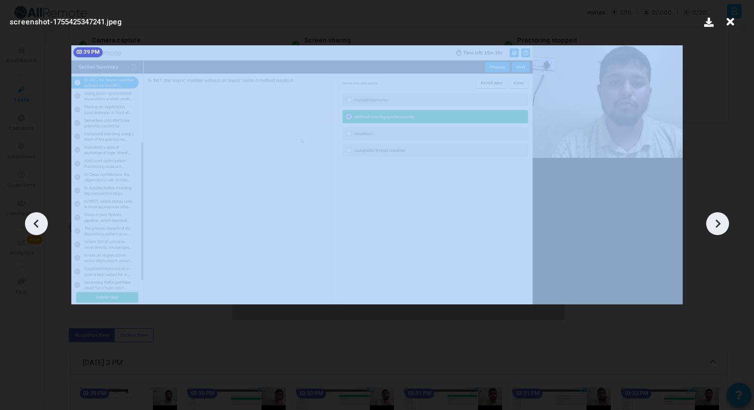
click at [722, 221] on icon at bounding box center [717, 223] width 15 height 15
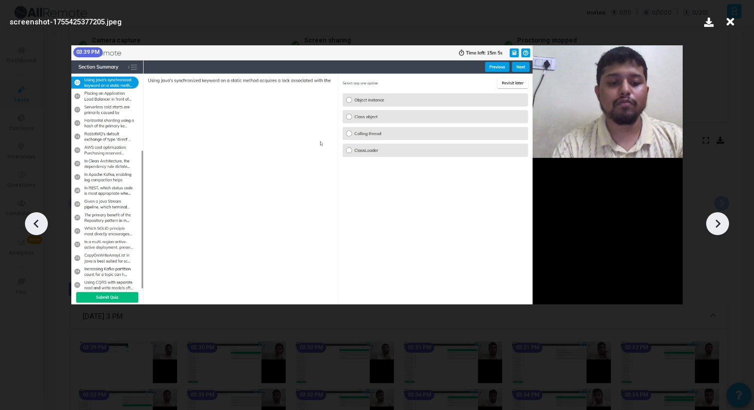
click at [719, 219] on icon at bounding box center [717, 223] width 15 height 15
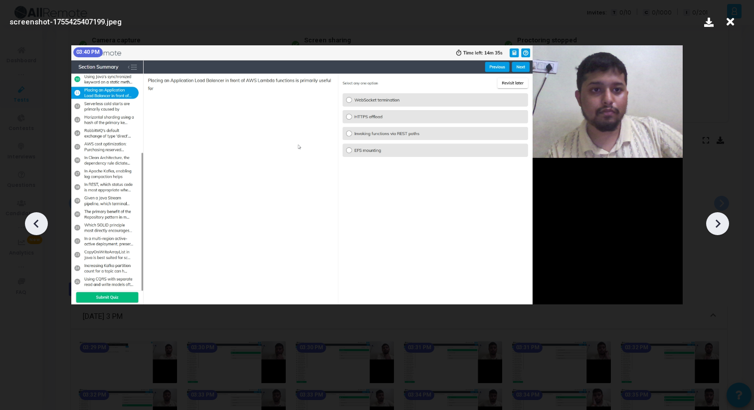
click at [707, 215] on div at bounding box center [377, 220] width 754 height 380
click at [717, 225] on icon at bounding box center [717, 223] width 15 height 15
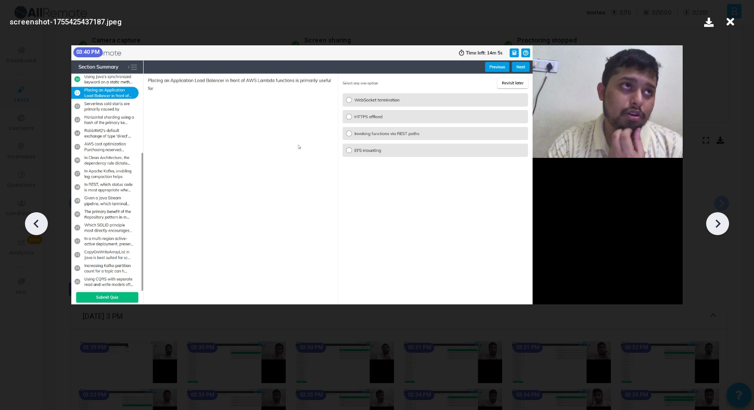
click at [717, 225] on icon at bounding box center [717, 223] width 15 height 15
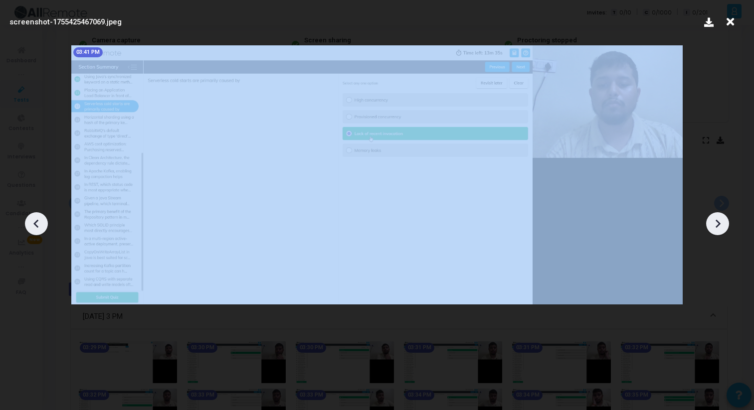
click at [717, 225] on icon at bounding box center [717, 223] width 15 height 15
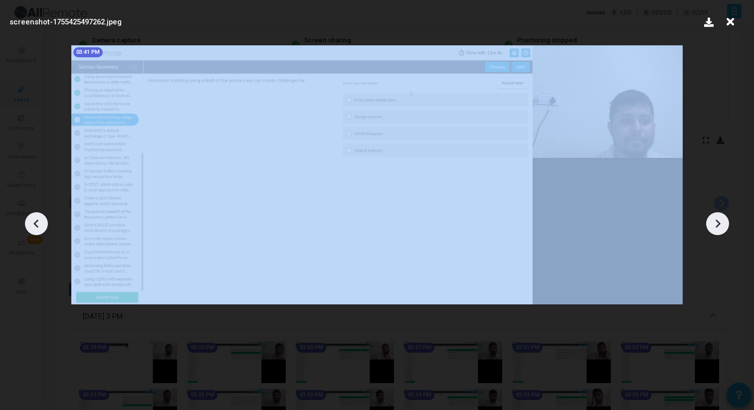
click at [717, 225] on icon at bounding box center [717, 223] width 15 height 15
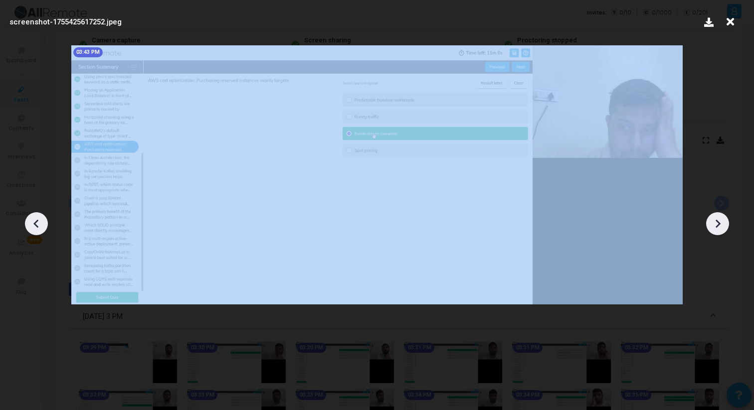
click at [717, 225] on icon at bounding box center [717, 223] width 15 height 15
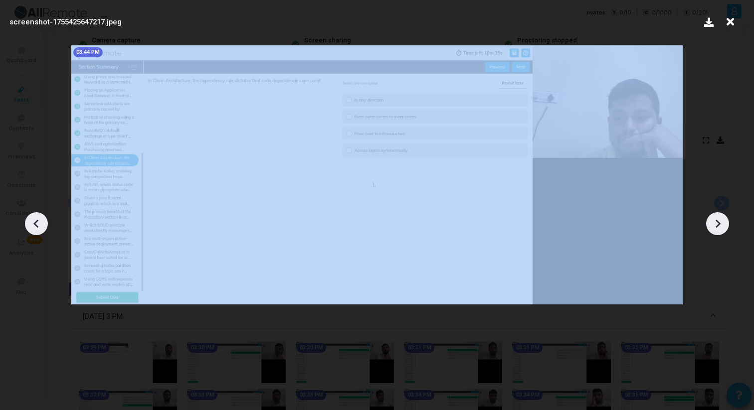
click at [717, 225] on icon at bounding box center [717, 223] width 15 height 15
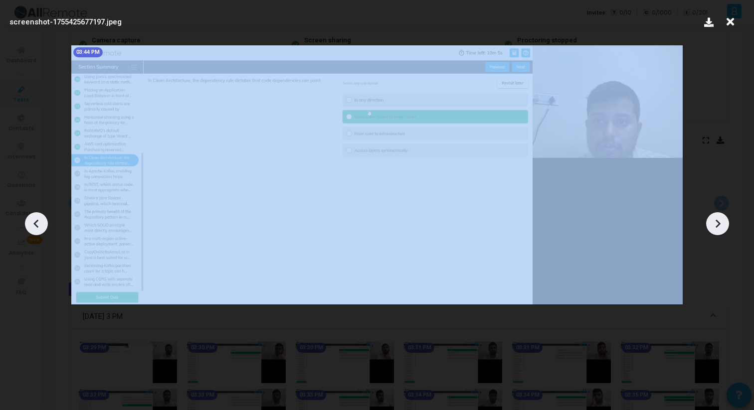
click at [717, 225] on icon at bounding box center [717, 223] width 15 height 15
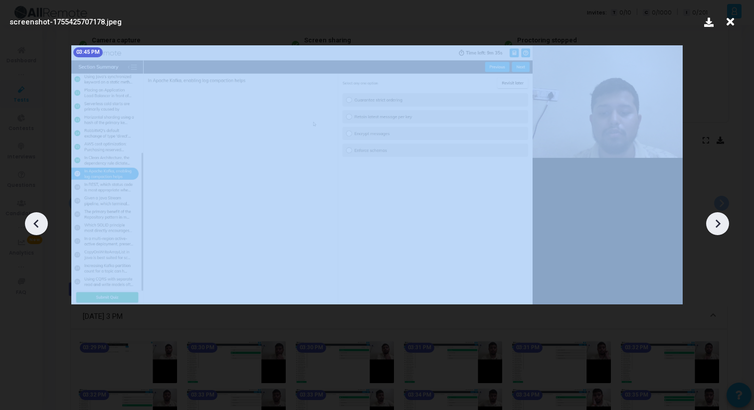
click at [717, 225] on icon at bounding box center [717, 223] width 15 height 15
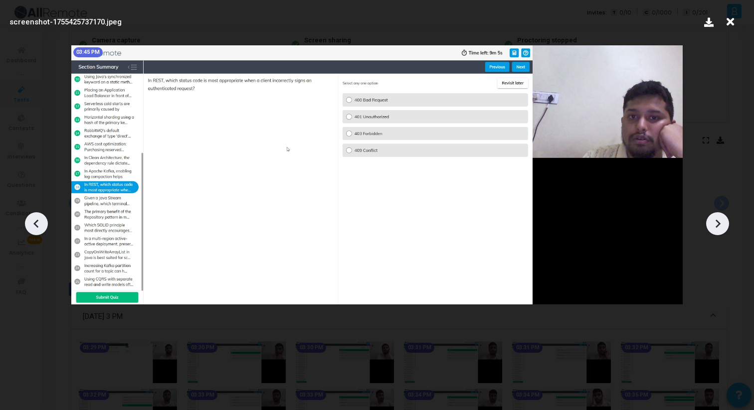
click at [729, 23] on icon at bounding box center [730, 21] width 15 height 19
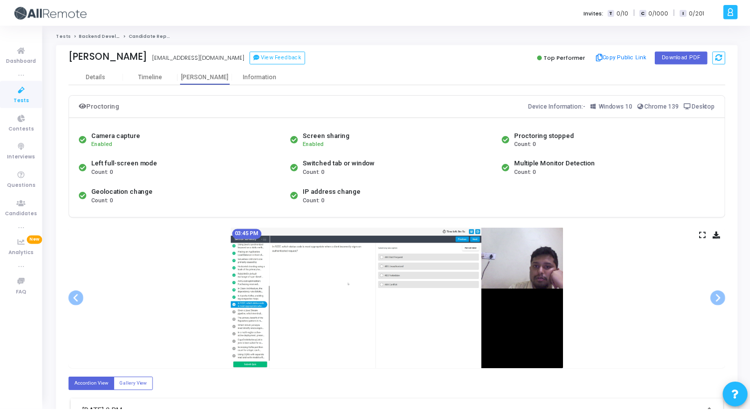
scroll to position [95, 0]
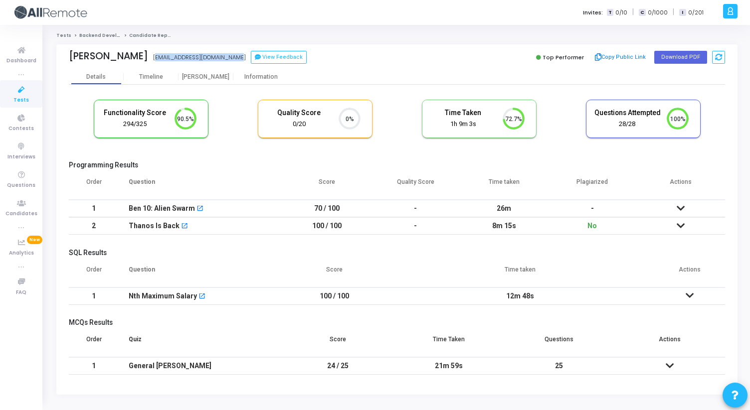
drag, startPoint x: 147, startPoint y: 57, endPoint x: 234, endPoint y: 58, distance: 87.3
click at [234, 58] on div "Pranshu Gupta pranshuguptapg32@gmail.com pranshuguptapg32@gmail.com View Feedba…" at bounding box center [230, 57] width 323 height 14
click at [234, 58] on div "Pranshu Gupta pranshuguptapg32@gmail.com View Feedback" at bounding box center [230, 57] width 323 height 14
drag, startPoint x: 233, startPoint y: 58, endPoint x: 48, endPoint y: 56, distance: 184.5
click at [48, 56] on div "Tests Backend Developer (C# & .Net) Candidate Report Pranshu Gupta Pranshu Gupt…" at bounding box center [397, 217] width 706 height 371
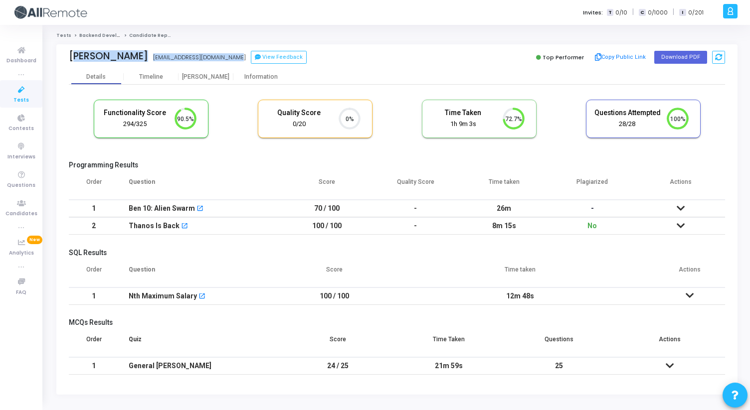
click at [61, 55] on div "Pranshu Gupta pranshuguptapg32@gmail.com View Feedback Top Performer Copy Publi…" at bounding box center [396, 56] width 681 height 25
drag, startPoint x: 70, startPoint y: 55, endPoint x: 233, endPoint y: 60, distance: 163.1
click at [233, 60] on div "Pranshu Gupta pranshuguptapg32@gmail.com View Feedback" at bounding box center [230, 57] width 323 height 14
click at [233, 60] on div "pranshuguptapg32@gmail.com" at bounding box center [199, 57] width 93 height 8
drag, startPoint x: 233, startPoint y: 60, endPoint x: 64, endPoint y: 56, distance: 169.1
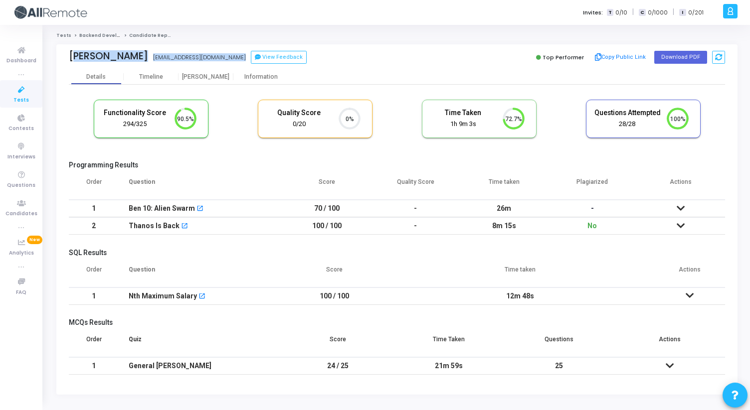
click at [64, 56] on div "Pranshu Gupta pranshuguptapg32@gmail.com View Feedback Top Performer Copy Publi…" at bounding box center [396, 56] width 681 height 25
drag, startPoint x: 71, startPoint y: 56, endPoint x: 230, endPoint y: 62, distance: 159.2
click at [230, 62] on div "Pranshu Gupta pranshuguptapg32@gmail.com View Feedback" at bounding box center [230, 57] width 323 height 14
click at [232, 58] on div "pranshuguptapg32@gmail.com" at bounding box center [199, 57] width 93 height 8
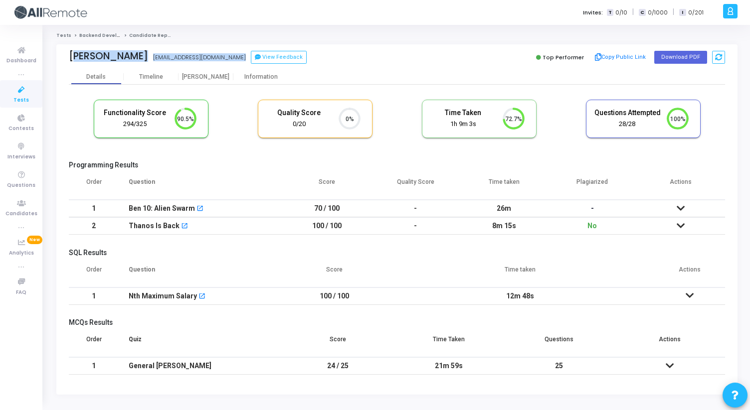
drag, startPoint x: 232, startPoint y: 58, endPoint x: 65, endPoint y: 57, distance: 167.1
click at [65, 57] on div "Pranshu Gupta pranshuguptapg32@gmail.com View Feedback Top Performer Copy Publi…" at bounding box center [396, 56] width 681 height 25
drag, startPoint x: 71, startPoint y: 56, endPoint x: 232, endPoint y: 62, distance: 161.7
click at [232, 62] on div "Pranshu Gupta pranshuguptapg32@gmail.com View Feedback" at bounding box center [230, 57] width 323 height 14
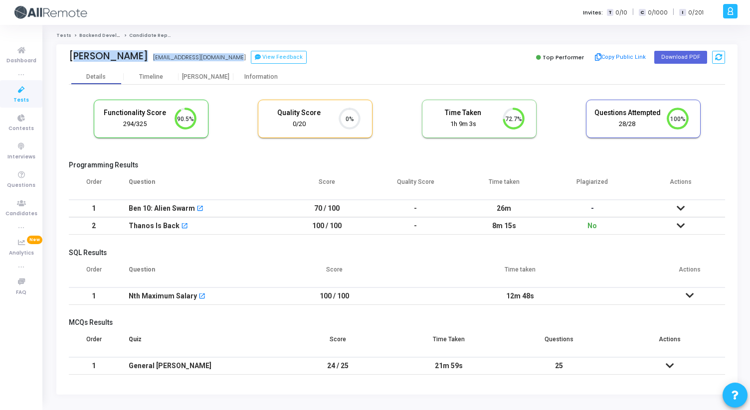
click at [232, 62] on div "Pranshu Gupta pranshuguptapg32@gmail.com View Feedback" at bounding box center [230, 57] width 323 height 14
drag, startPoint x: 232, startPoint y: 57, endPoint x: 65, endPoint y: 56, distance: 167.1
click at [65, 56] on div "Pranshu Gupta Pranshu Gupta pranshuguptapg32@gmail.com View Feedback Top Perfor…" at bounding box center [396, 56] width 681 height 25
click at [65, 56] on div "Pranshu Gupta pranshuguptapg32@gmail.com View Feedback Top Performer Copy Publi…" at bounding box center [396, 56] width 681 height 25
click at [203, 78] on div "[PERSON_NAME]" at bounding box center [206, 76] width 55 height 7
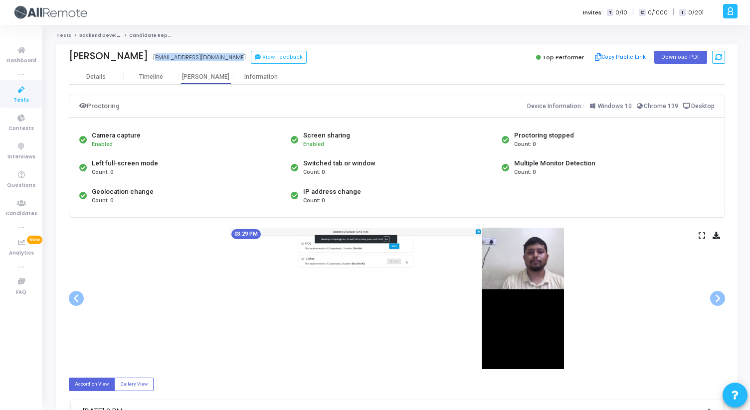
drag, startPoint x: 146, startPoint y: 59, endPoint x: 235, endPoint y: 60, distance: 88.8
click at [235, 61] on div "Pranshu Gupta pranshuguptapg32@gmail.com View Feedback" at bounding box center [230, 57] width 323 height 14
click at [233, 57] on div "pranshuguptapg32@gmail.com" at bounding box center [199, 57] width 93 height 8
drag, startPoint x: 233, startPoint y: 57, endPoint x: 102, endPoint y: 50, distance: 130.8
click at [102, 50] on div "Pranshu Gupta Pranshu Gupta pranshuguptapg32@gmail.com View Feedback" at bounding box center [230, 57] width 323 height 14
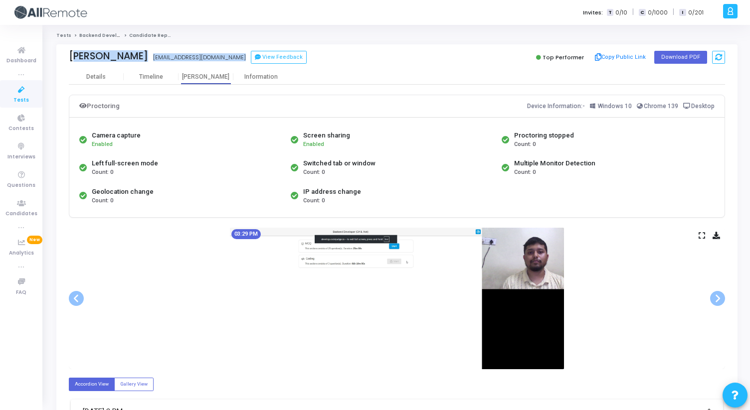
click at [61, 63] on div "Pranshu Gupta pranshuguptapg32@gmail.com View Feedback Top Performer Copy Publi…" at bounding box center [396, 56] width 681 height 25
drag, startPoint x: 71, startPoint y: 57, endPoint x: 227, endPoint y: 63, distance: 156.7
click at [227, 63] on div "Pranshu Gupta pranshuguptapg32@gmail.com pranshuguptapg32@gmail.com View Feedba…" at bounding box center [230, 57] width 323 height 14
click at [389, 42] on div "Tests Backend Developer (C# & .Net) Candidate Report Pranshu Gupta pranshugupta…" at bounding box center [396, 324] width 681 height 584
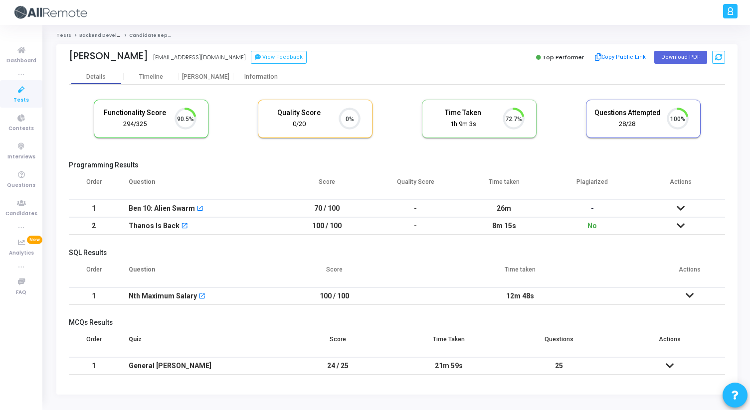
scroll to position [21, 25]
click at [210, 77] on div "[PERSON_NAME]" at bounding box center [206, 76] width 55 height 7
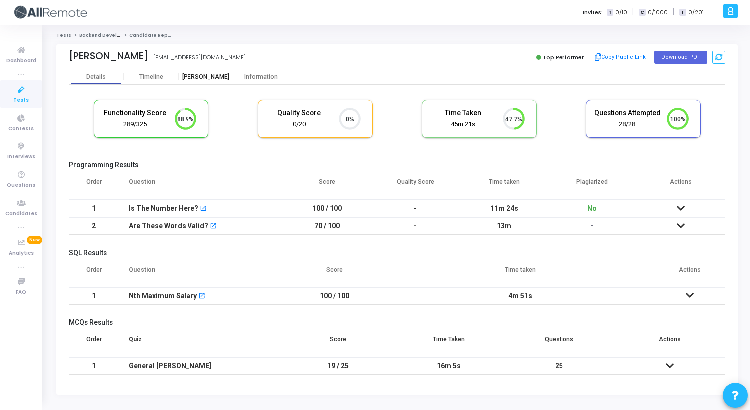
click at [189, 81] on div "[PERSON_NAME]" at bounding box center [206, 76] width 55 height 15
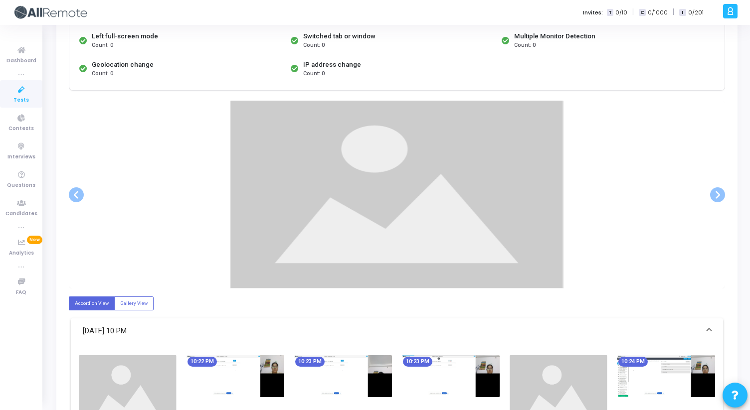
scroll to position [130, 0]
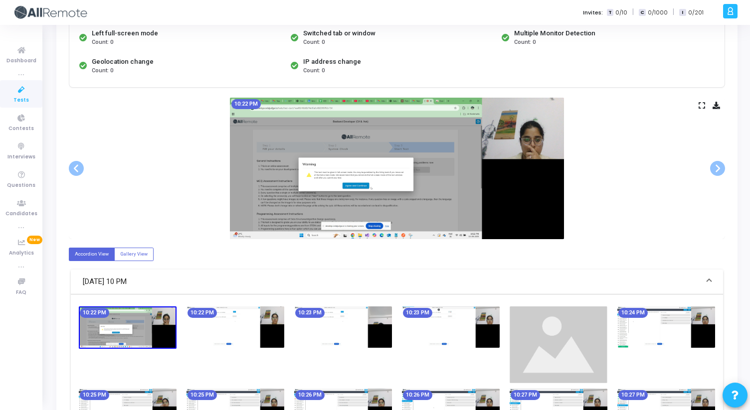
click at [703, 103] on icon at bounding box center [702, 105] width 6 height 5
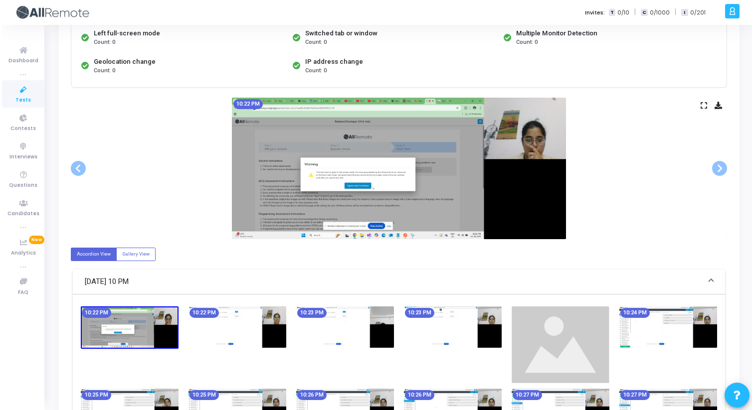
scroll to position [0, 0]
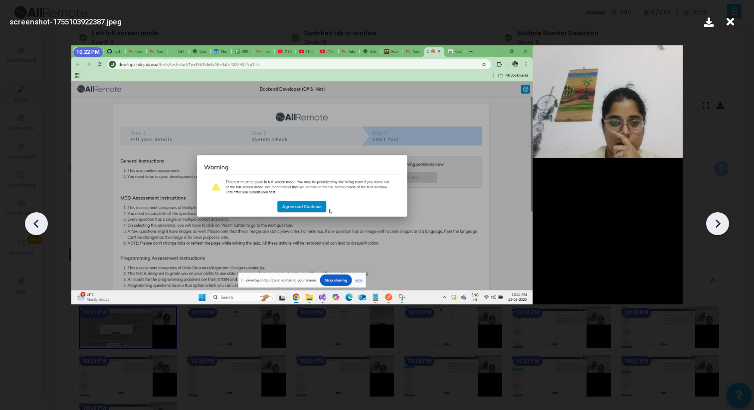
click at [714, 221] on icon at bounding box center [717, 223] width 15 height 15
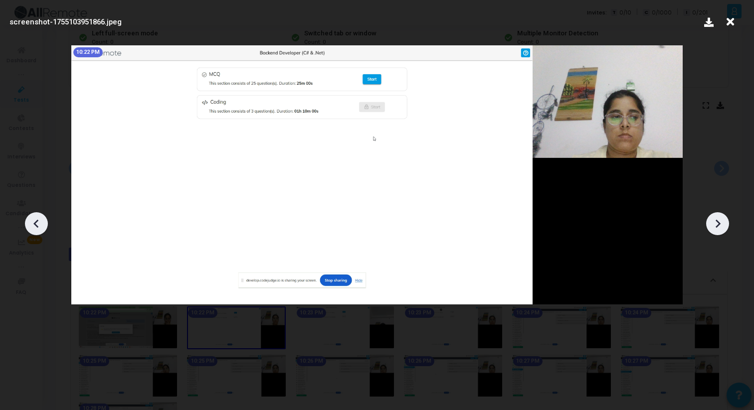
click at [714, 221] on icon at bounding box center [717, 223] width 15 height 15
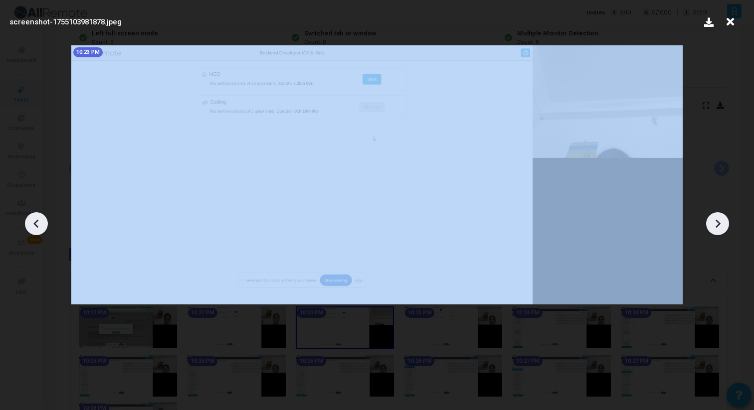
click at [714, 221] on icon at bounding box center [717, 223] width 15 height 15
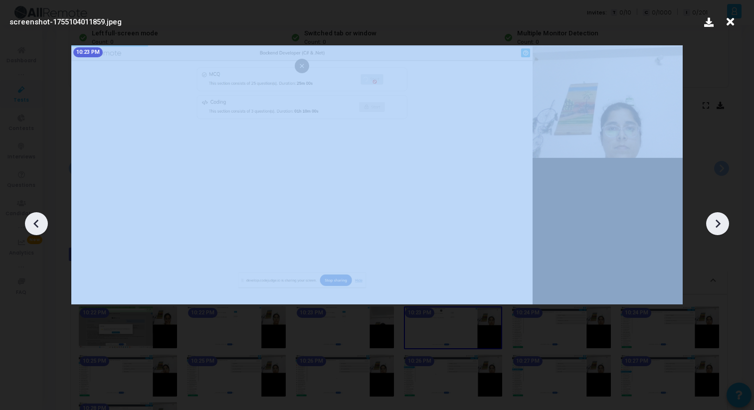
click at [714, 221] on icon at bounding box center [717, 223] width 15 height 15
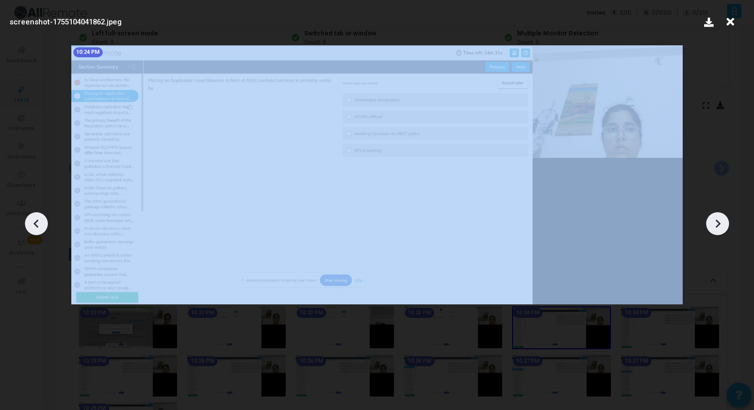
click at [714, 221] on icon at bounding box center [717, 223] width 15 height 15
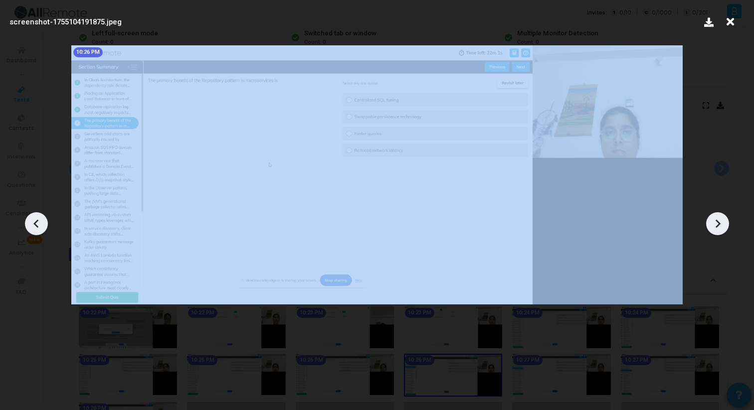
click at [714, 221] on icon at bounding box center [717, 223] width 15 height 15
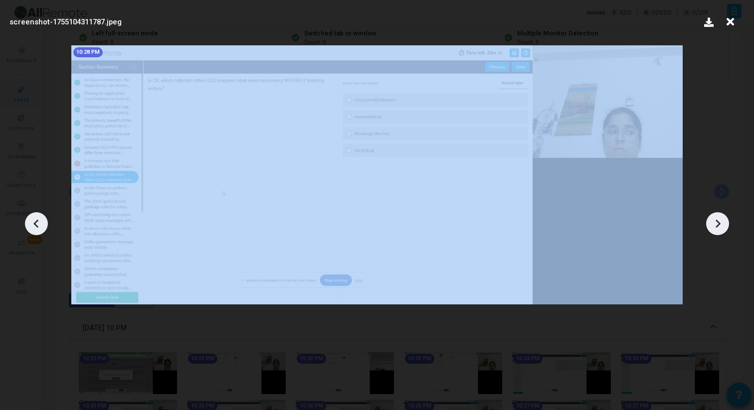
click at [714, 221] on icon at bounding box center [717, 223] width 15 height 15
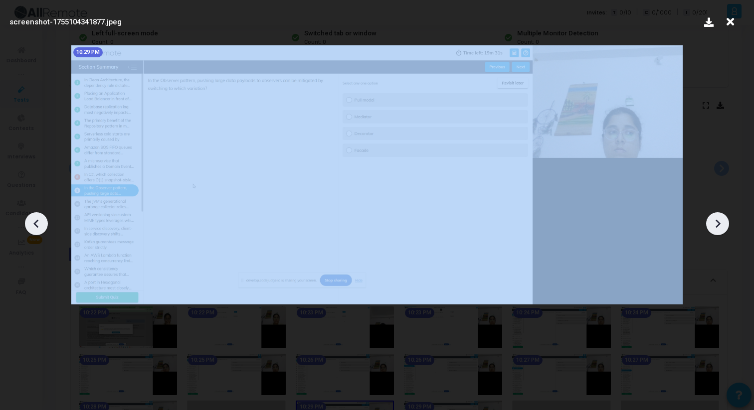
click at [714, 221] on icon at bounding box center [717, 223] width 15 height 15
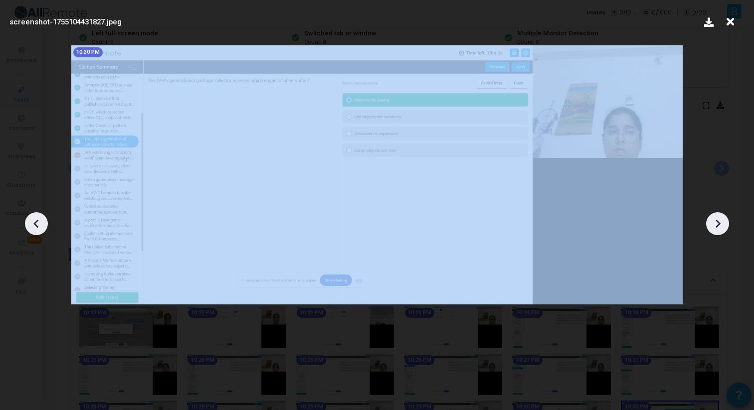
click at [714, 221] on icon at bounding box center [717, 223] width 15 height 15
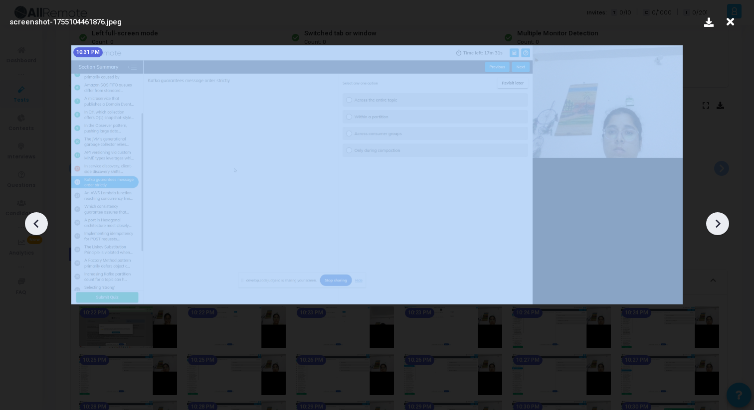
click at [714, 221] on icon at bounding box center [717, 223] width 15 height 15
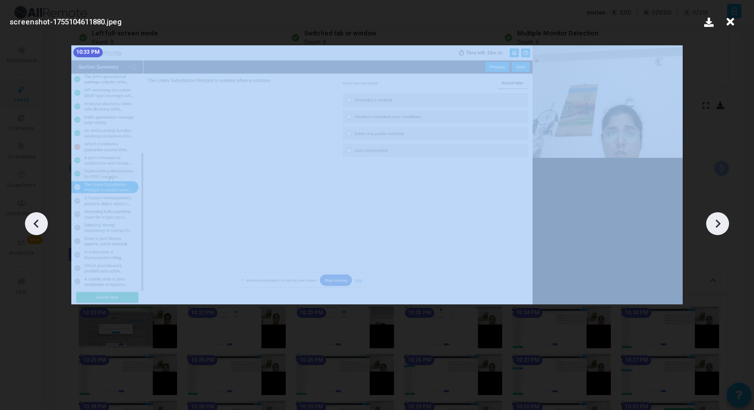
click at [714, 221] on icon at bounding box center [717, 223] width 15 height 15
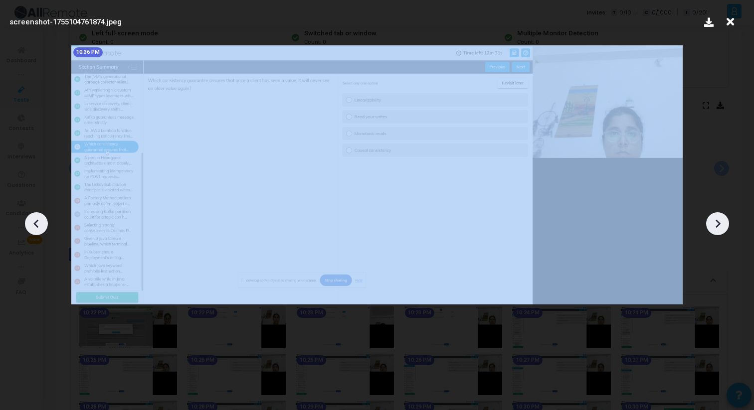
click at [714, 221] on icon at bounding box center [717, 223] width 15 height 15
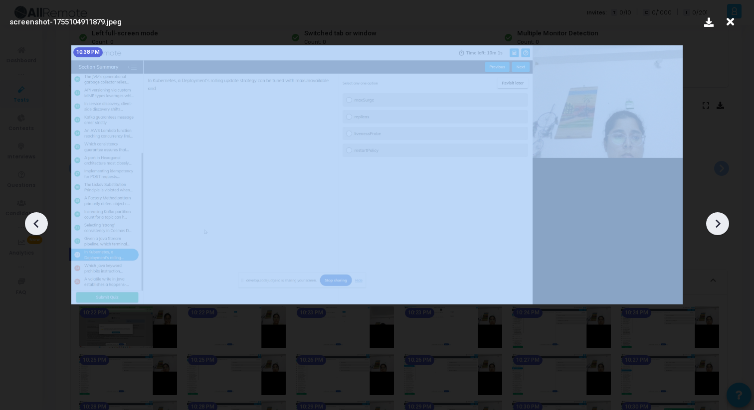
click at [714, 221] on icon at bounding box center [717, 223] width 15 height 15
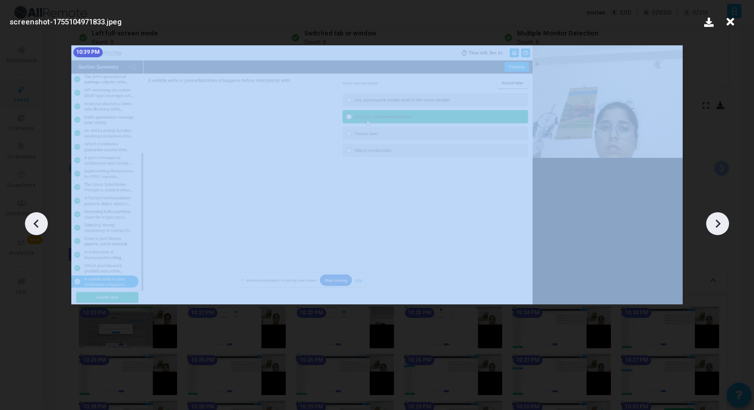
click at [714, 221] on icon at bounding box center [717, 223] width 15 height 15
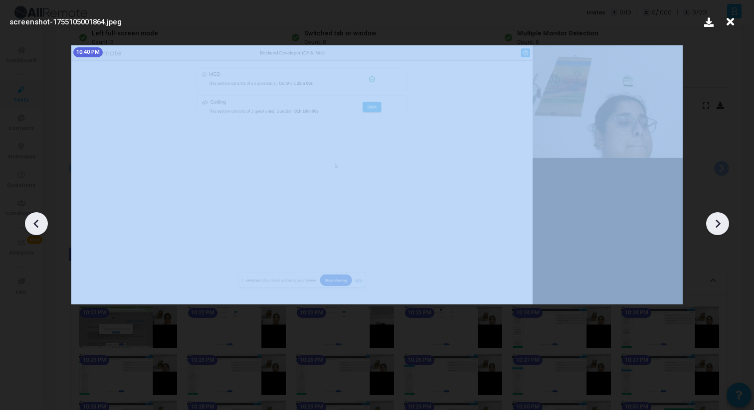
click at [714, 221] on icon at bounding box center [717, 223] width 15 height 15
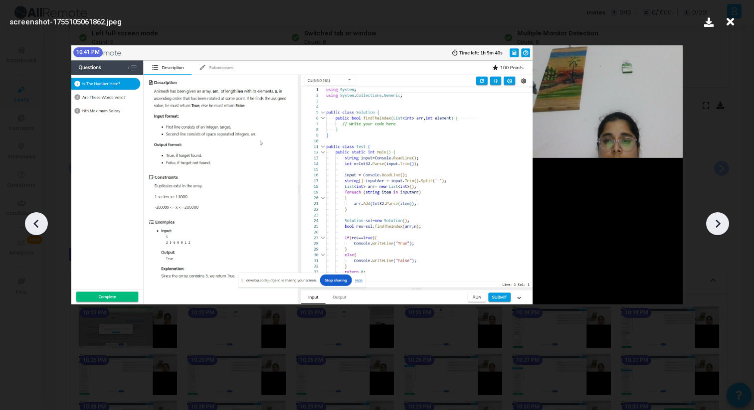
click at [39, 218] on icon at bounding box center [36, 223] width 15 height 15
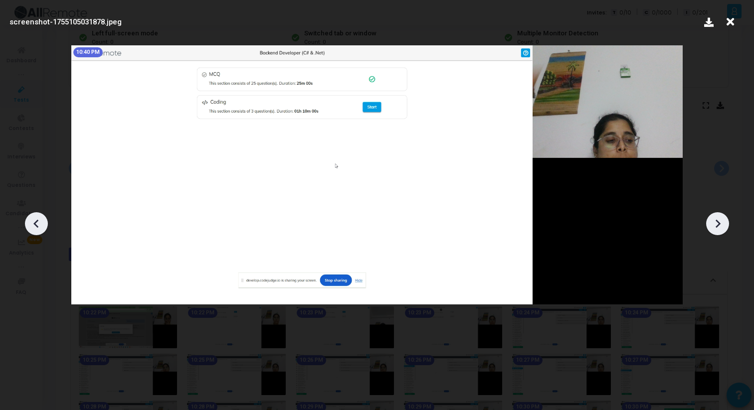
click at [721, 222] on icon at bounding box center [717, 223] width 15 height 15
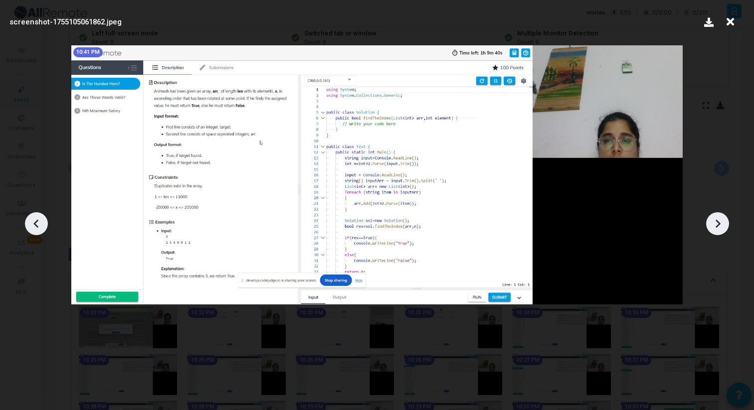
click at [721, 222] on icon at bounding box center [717, 223] width 15 height 15
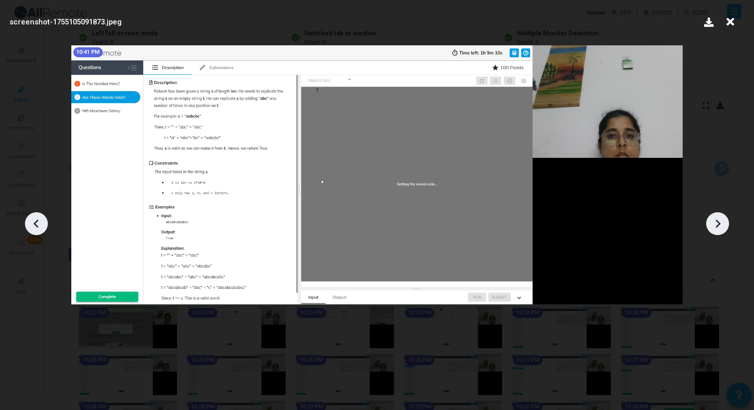
click at [721, 222] on icon at bounding box center [717, 223] width 15 height 15
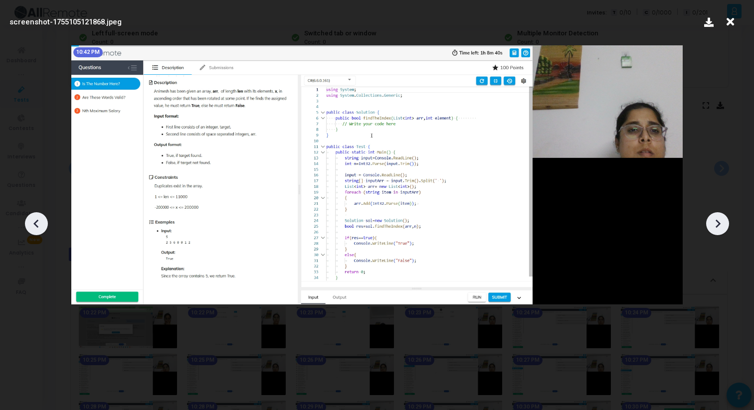
click at [722, 222] on icon at bounding box center [717, 223] width 15 height 15
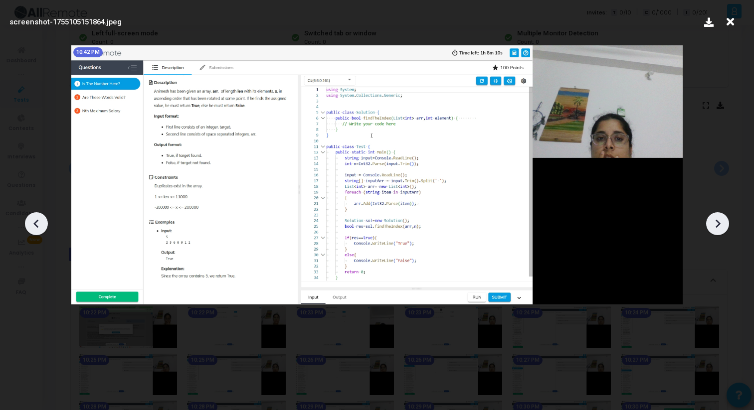
click at [722, 222] on icon at bounding box center [717, 223] width 15 height 15
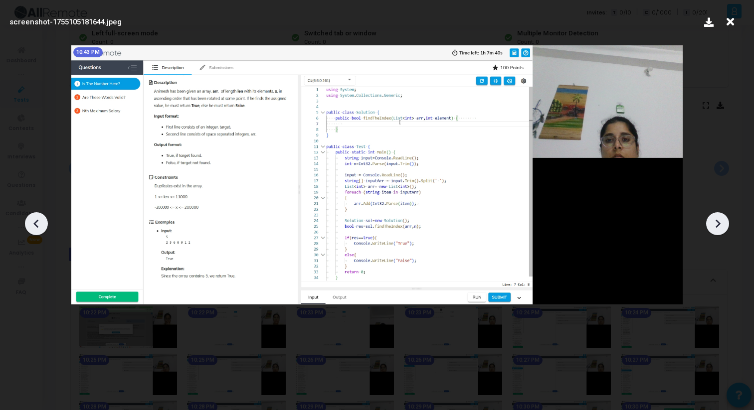
click at [722, 222] on icon at bounding box center [717, 223] width 15 height 15
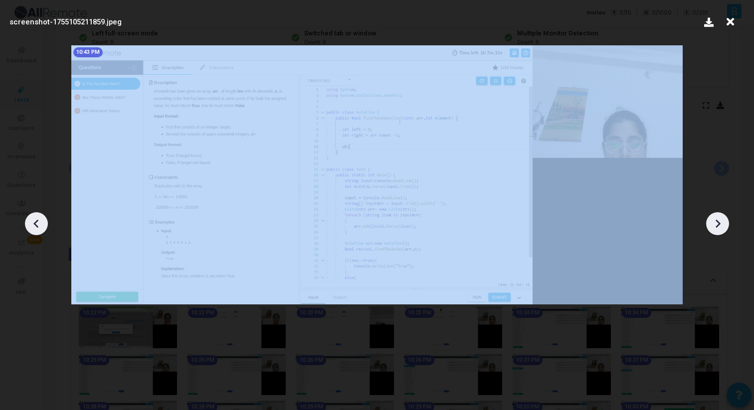
click at [722, 222] on icon at bounding box center [717, 223] width 15 height 15
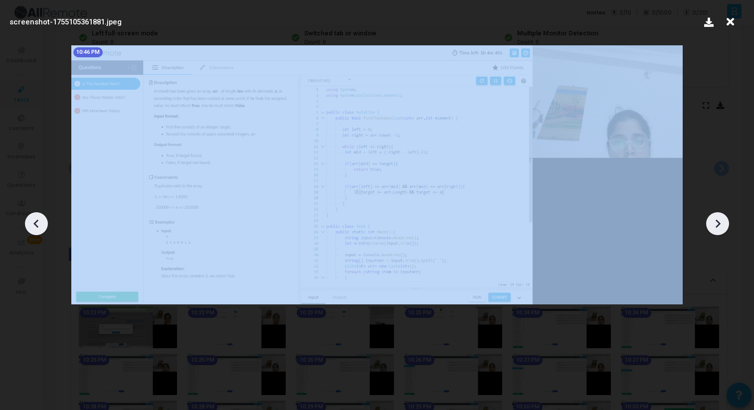
click at [722, 222] on icon at bounding box center [717, 223] width 15 height 15
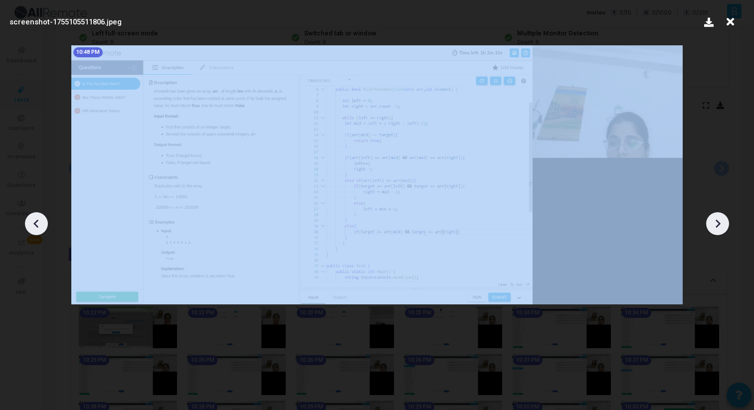
click at [722, 222] on icon at bounding box center [717, 223] width 15 height 15
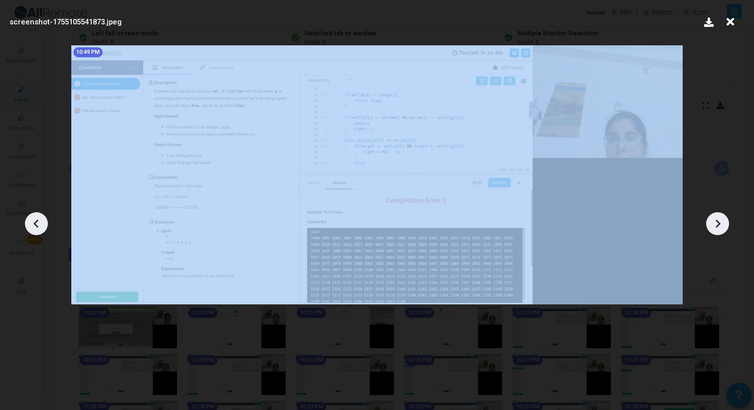
click at [722, 222] on icon at bounding box center [717, 223] width 15 height 15
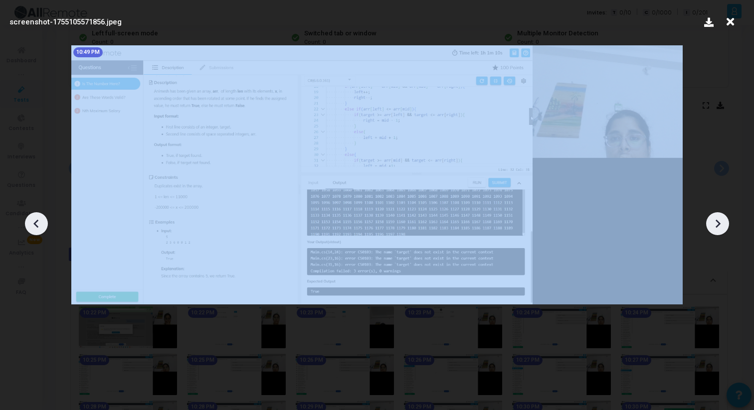
click at [722, 222] on icon at bounding box center [717, 223] width 15 height 15
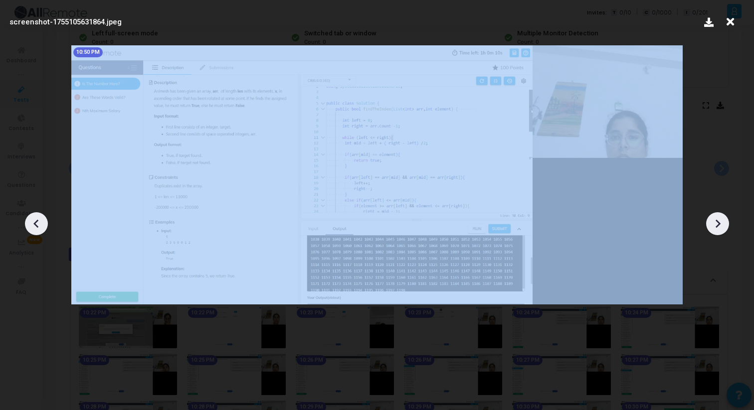
click at [722, 222] on icon at bounding box center [717, 223] width 15 height 15
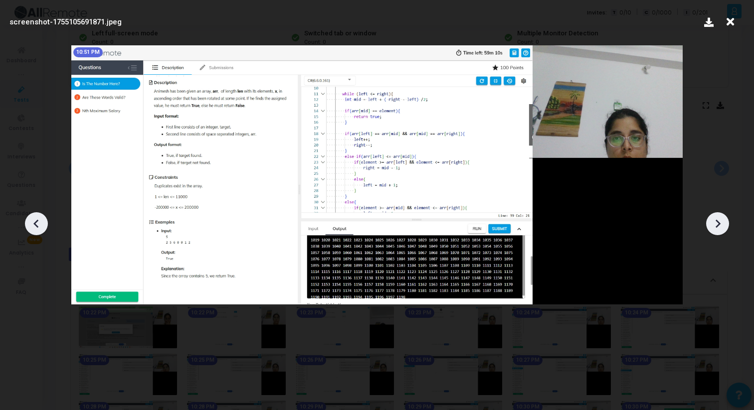
click at [723, 222] on icon at bounding box center [717, 223] width 15 height 15
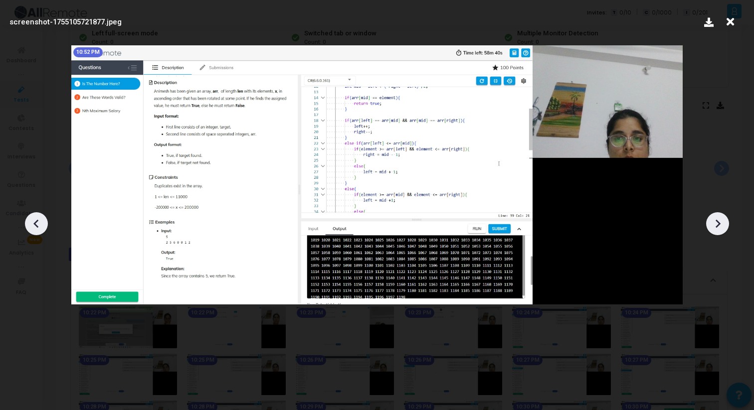
click at [723, 222] on icon at bounding box center [717, 223] width 15 height 15
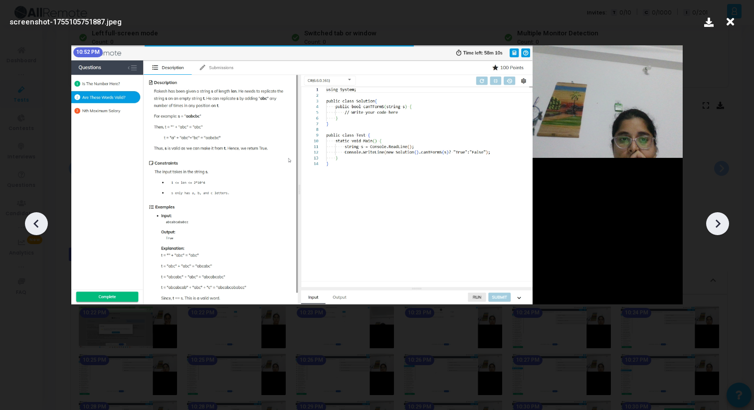
click at [723, 222] on icon at bounding box center [717, 223] width 15 height 15
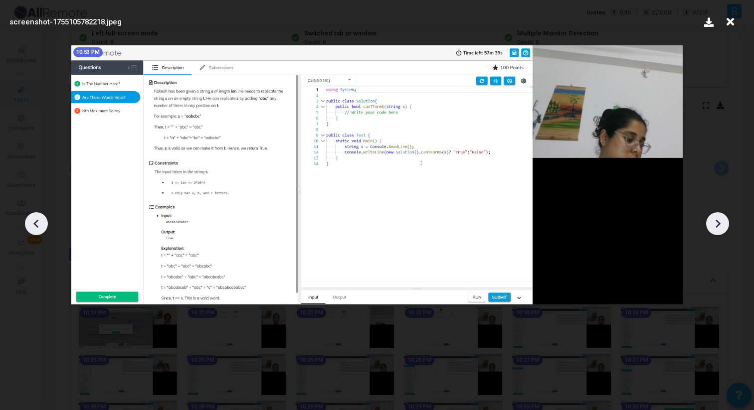
click at [723, 222] on icon at bounding box center [717, 223] width 15 height 15
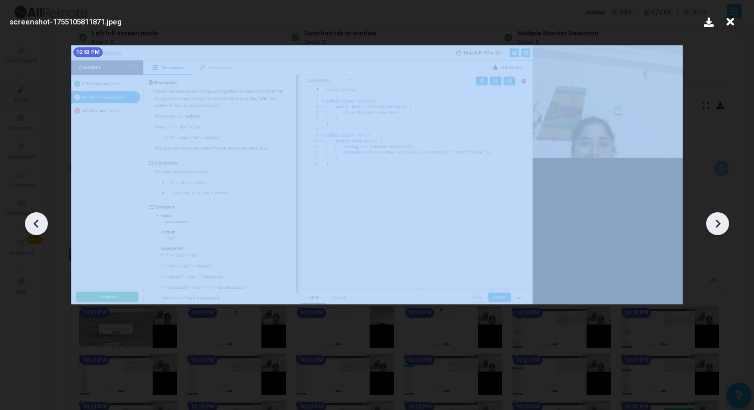
click at [723, 222] on icon at bounding box center [717, 223] width 15 height 15
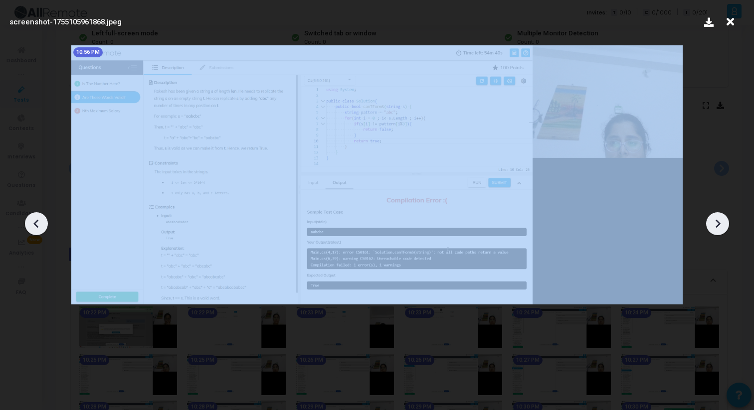
click at [723, 222] on icon at bounding box center [717, 223] width 15 height 15
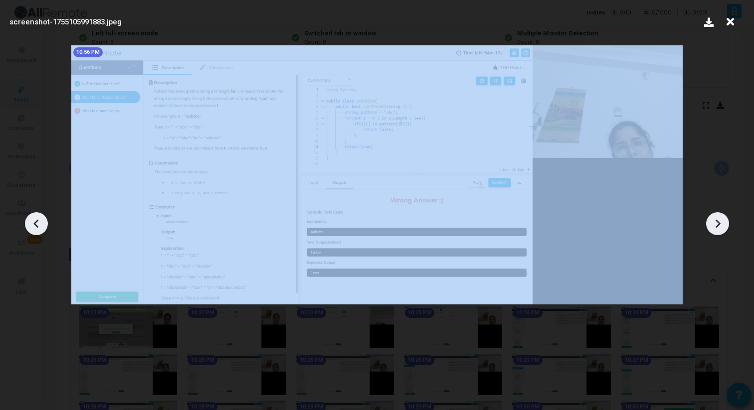
click at [723, 222] on icon at bounding box center [717, 223] width 15 height 15
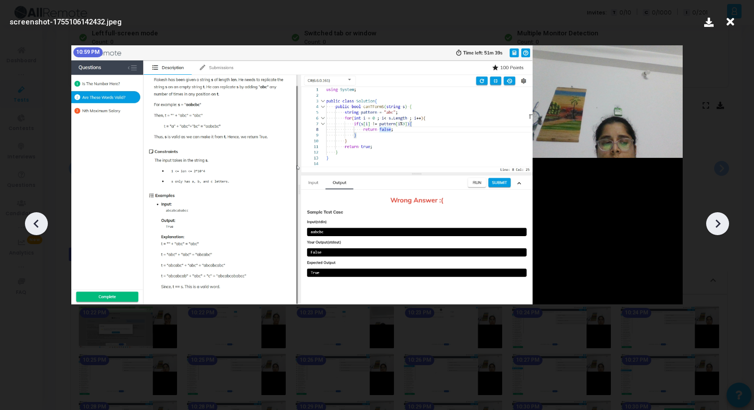
click at [732, 19] on icon at bounding box center [730, 21] width 15 height 19
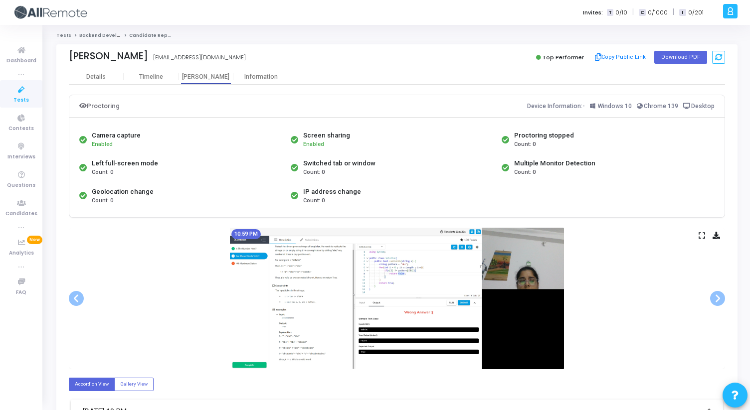
drag, startPoint x: 93, startPoint y: 137, endPoint x: 332, endPoint y: 203, distance: 248.0
click at [332, 203] on div "Camera capture Enabled Screen sharing Enabled Proctoring stopped Count: 0 Left …" at bounding box center [397, 168] width 640 height 84
click at [332, 203] on div "Count: 0" at bounding box center [332, 201] width 58 height 8
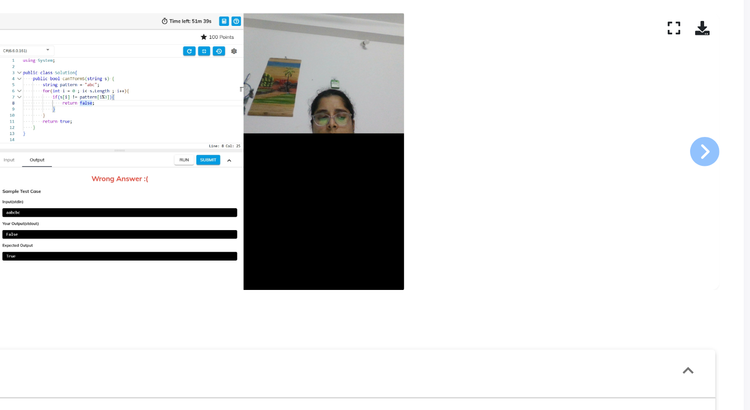
scroll to position [56, 0]
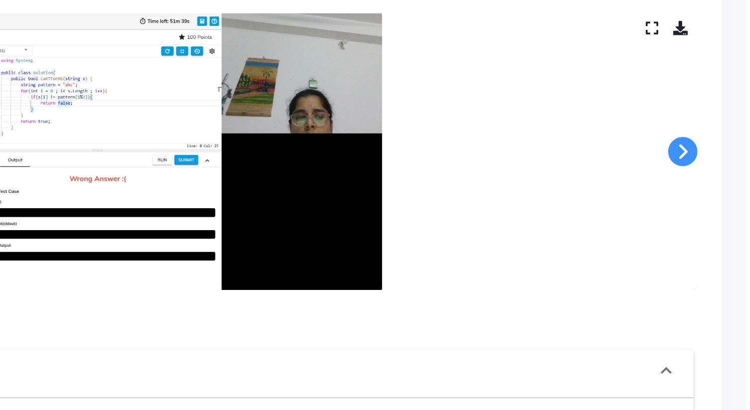
click at [720, 243] on span at bounding box center [717, 242] width 15 height 15
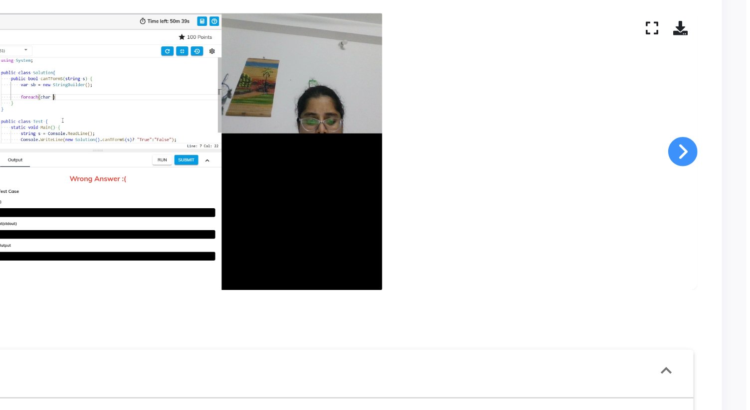
click at [720, 243] on span at bounding box center [717, 242] width 15 height 15
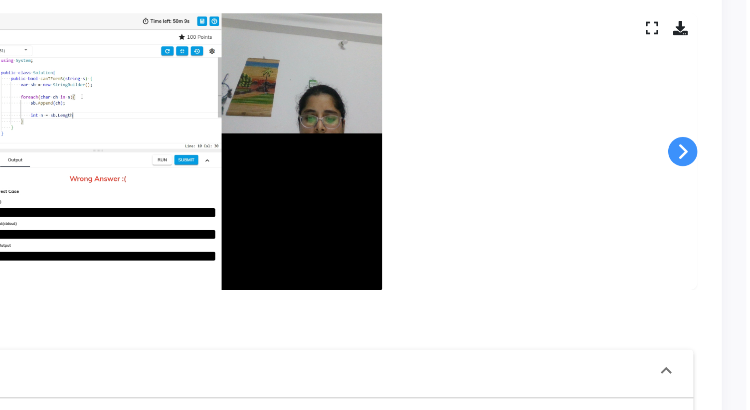
click at [720, 243] on span at bounding box center [717, 242] width 15 height 15
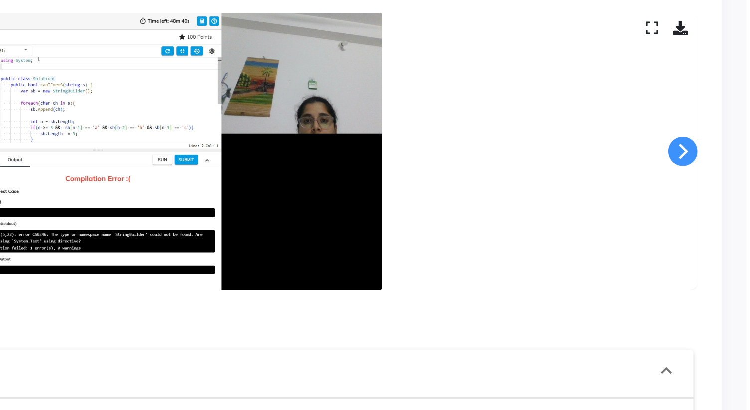
click at [720, 243] on span at bounding box center [717, 242] width 15 height 15
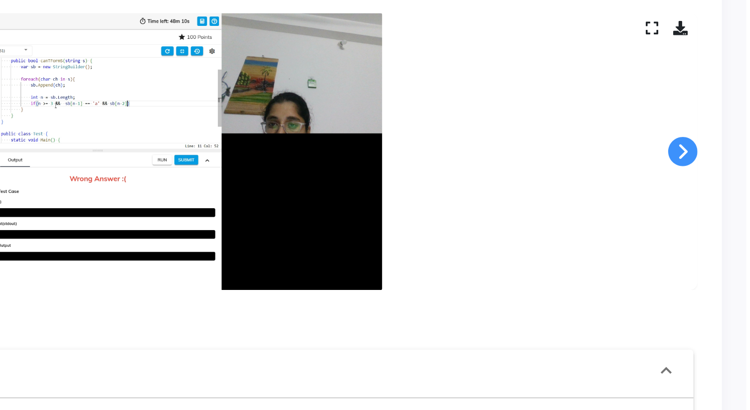
click at [720, 243] on span at bounding box center [717, 242] width 15 height 15
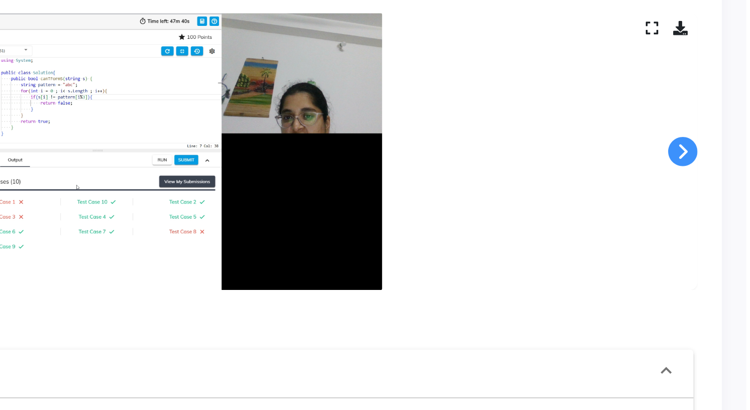
click at [720, 243] on span at bounding box center [717, 242] width 15 height 15
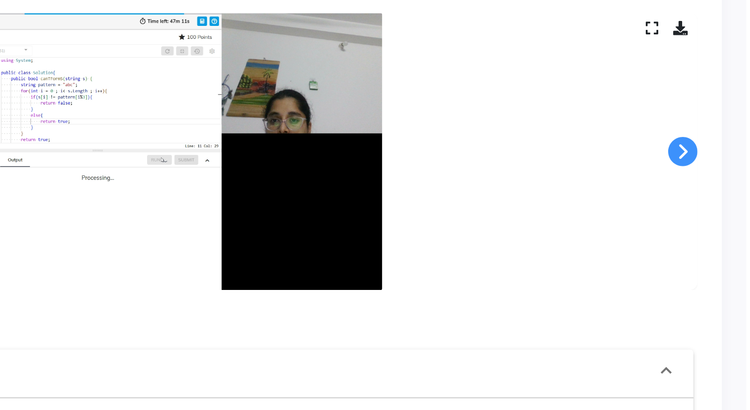
click at [720, 243] on span at bounding box center [717, 242] width 15 height 15
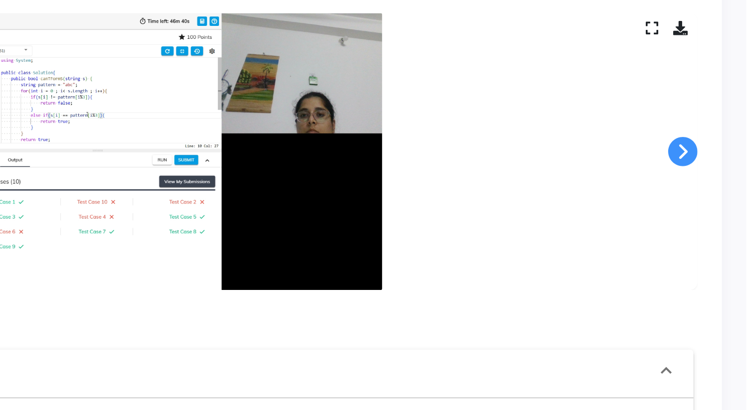
click at [720, 243] on span at bounding box center [717, 242] width 15 height 15
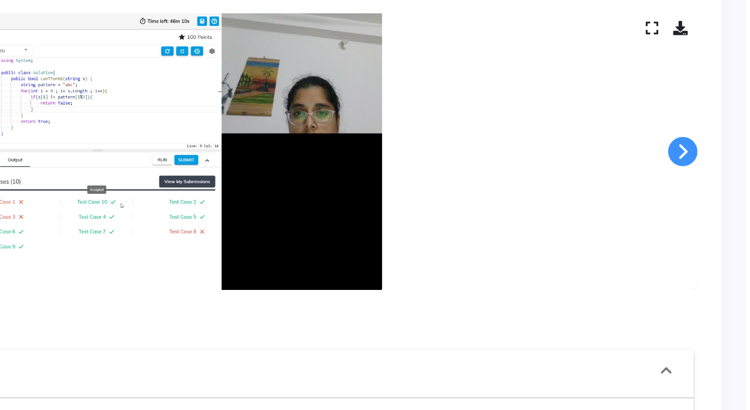
click at [720, 243] on span at bounding box center [717, 242] width 15 height 15
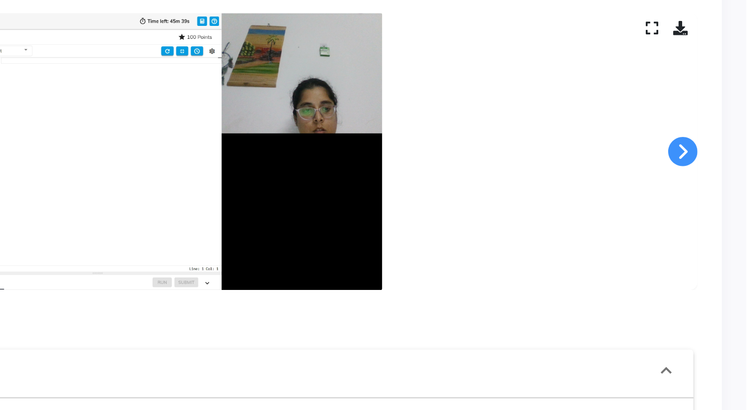
click at [720, 243] on span at bounding box center [717, 242] width 15 height 15
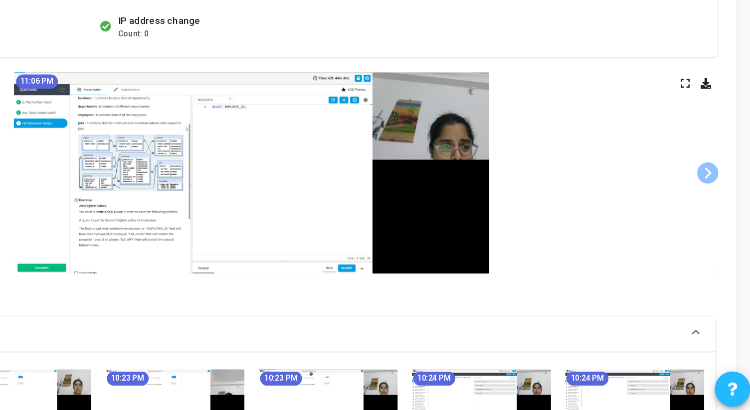
scroll to position [55, 0]
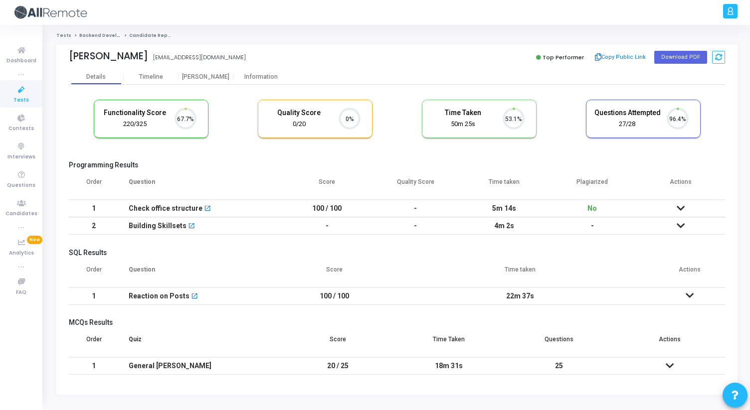
scroll to position [4, 4]
click at [206, 75] on div "[PERSON_NAME]" at bounding box center [206, 76] width 55 height 7
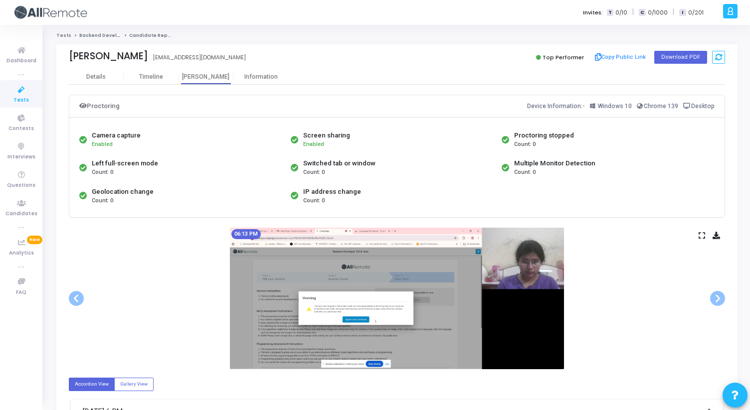
click at [702, 236] on icon at bounding box center [702, 235] width 6 height 5
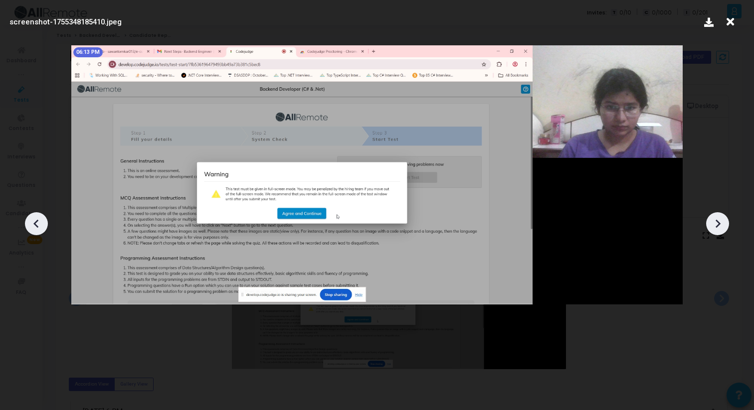
click at [724, 223] on icon at bounding box center [717, 223] width 15 height 15
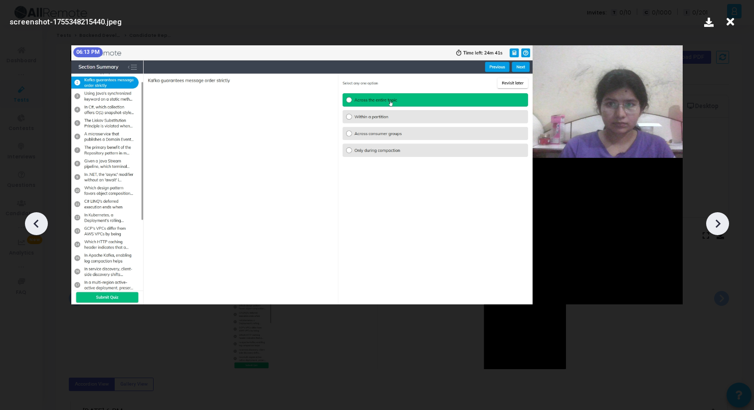
click at [724, 223] on icon at bounding box center [717, 223] width 15 height 15
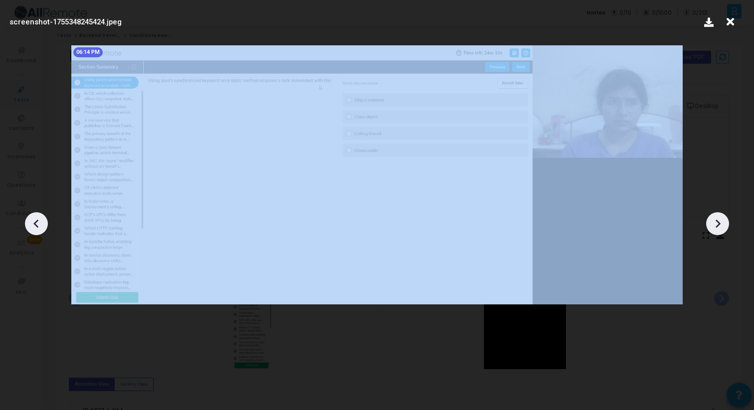
click at [724, 223] on icon at bounding box center [717, 223] width 15 height 15
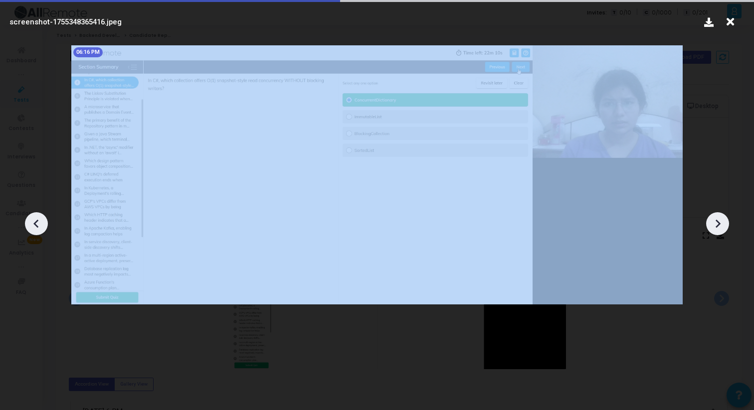
click at [724, 223] on icon at bounding box center [717, 223] width 15 height 15
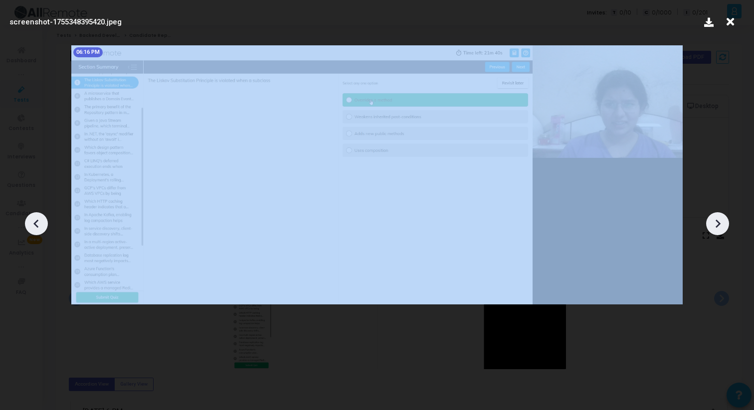
click at [724, 223] on icon at bounding box center [717, 223] width 15 height 15
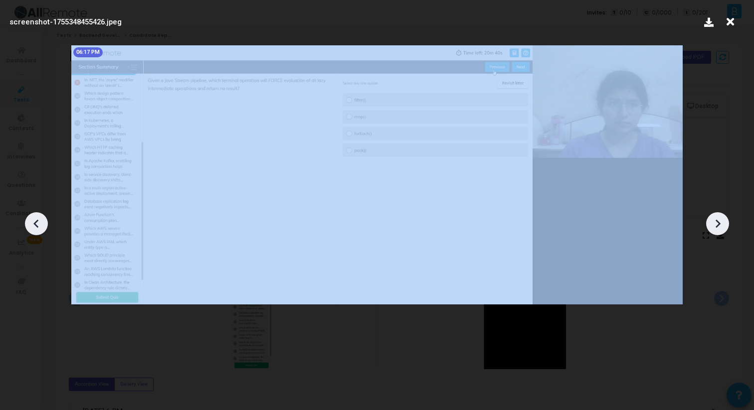
click at [724, 223] on icon at bounding box center [717, 223] width 15 height 15
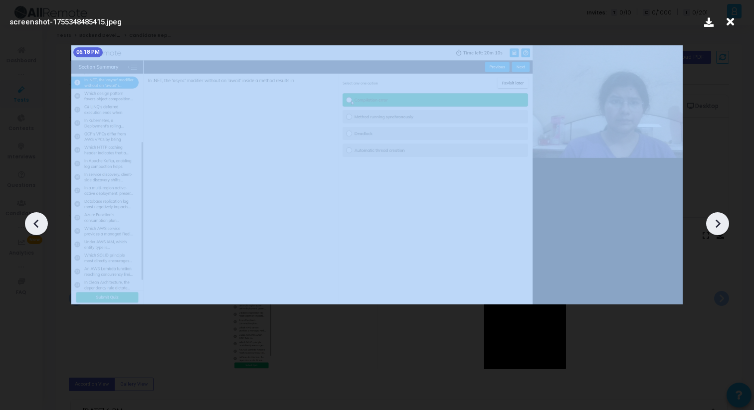
click at [724, 223] on icon at bounding box center [717, 223] width 15 height 15
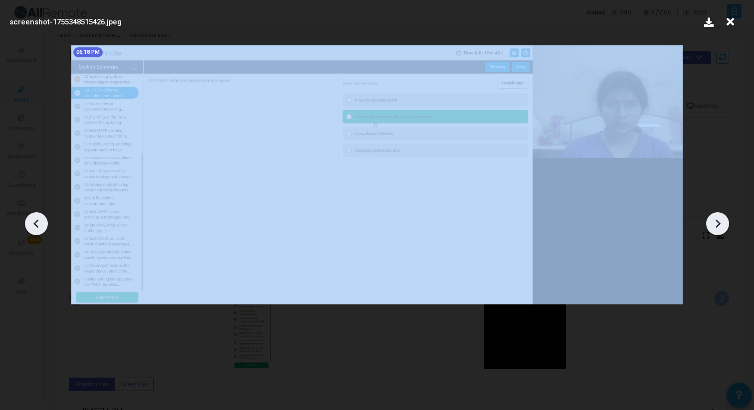
click at [724, 223] on icon at bounding box center [717, 223] width 15 height 15
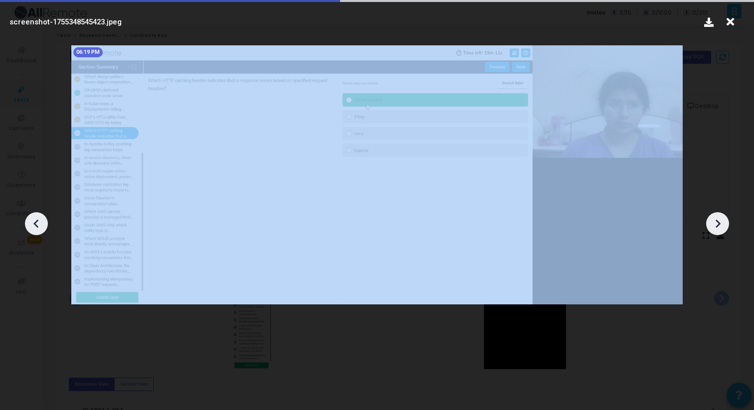
click at [724, 223] on icon at bounding box center [717, 223] width 15 height 15
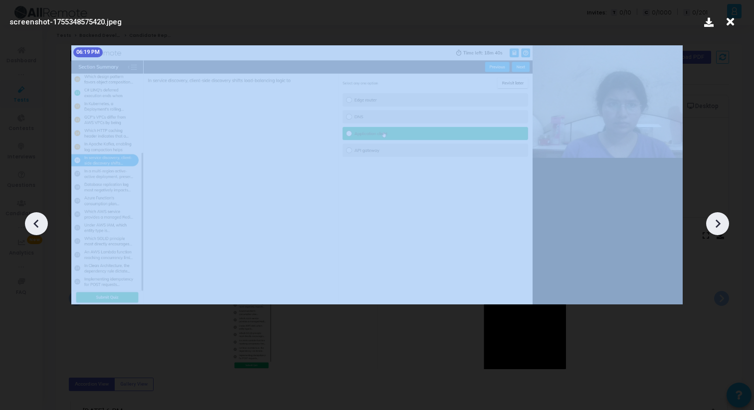
click at [724, 223] on icon at bounding box center [717, 223] width 15 height 15
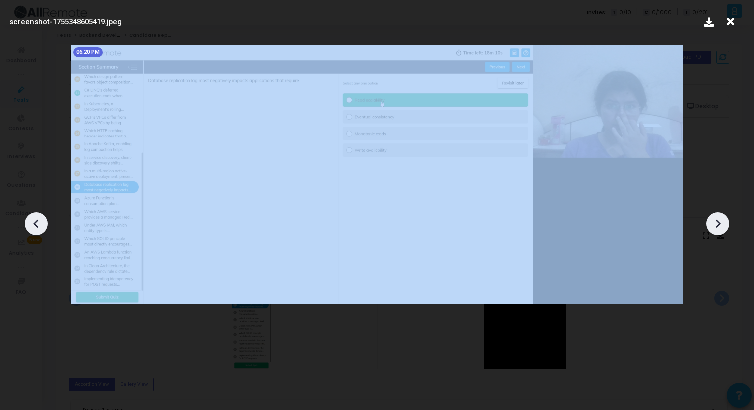
click at [724, 223] on icon at bounding box center [717, 223] width 15 height 15
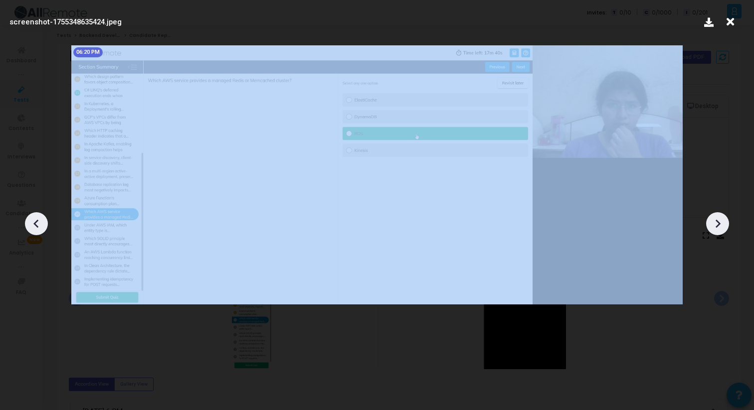
click at [724, 223] on icon at bounding box center [717, 223] width 15 height 15
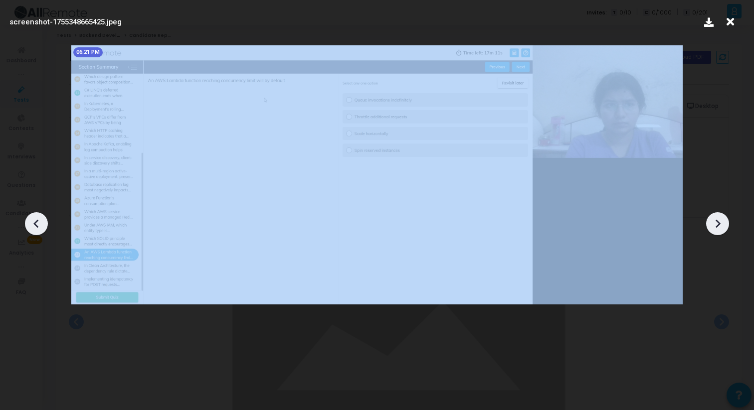
click at [724, 223] on icon at bounding box center [717, 223] width 15 height 15
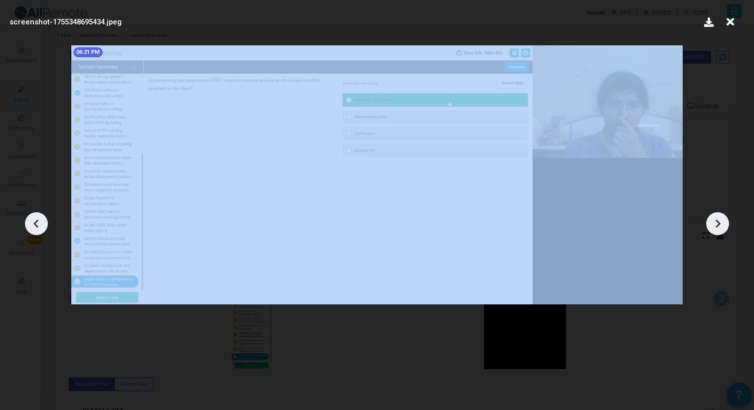
click at [724, 223] on icon at bounding box center [717, 223] width 15 height 15
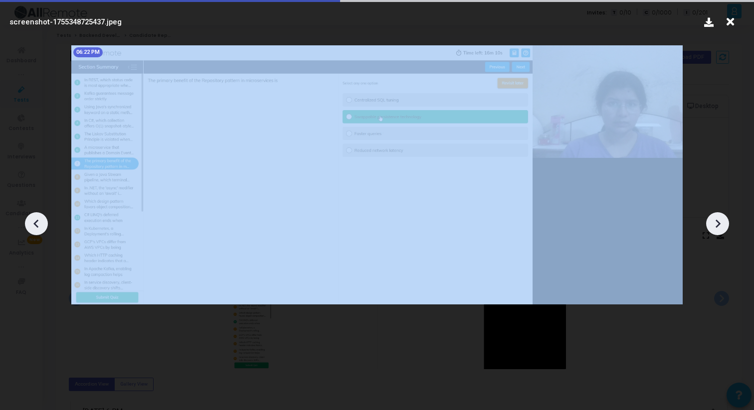
click at [724, 223] on icon at bounding box center [717, 223] width 15 height 15
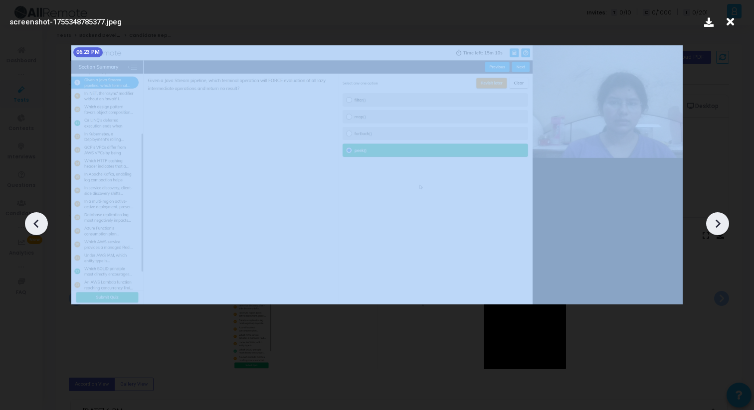
click at [724, 223] on icon at bounding box center [717, 223] width 15 height 15
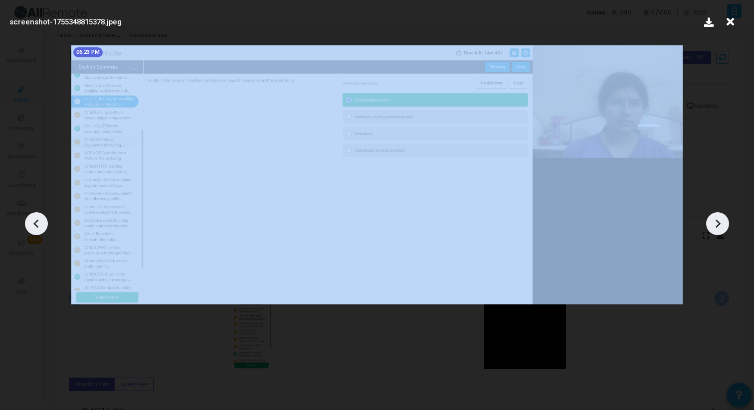
click at [724, 223] on icon at bounding box center [717, 223] width 15 height 15
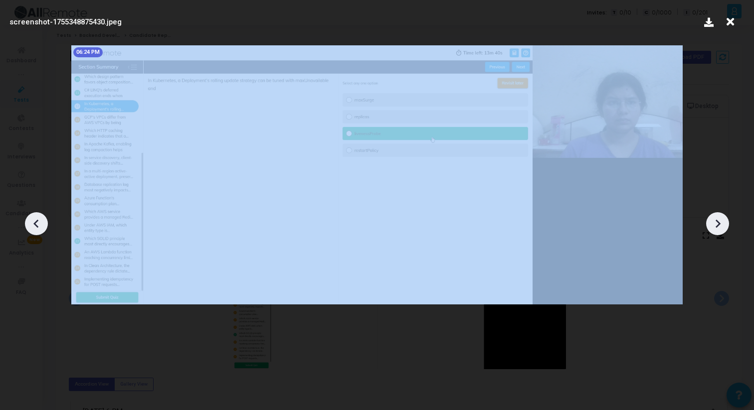
click at [725, 223] on icon at bounding box center [717, 223] width 15 height 15
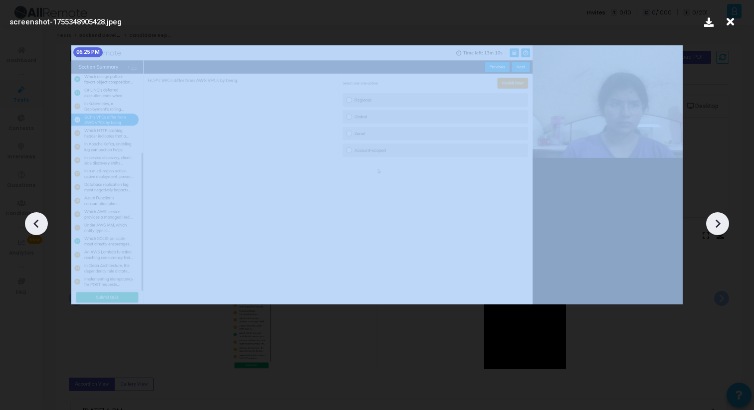
click at [725, 223] on icon at bounding box center [717, 223] width 15 height 15
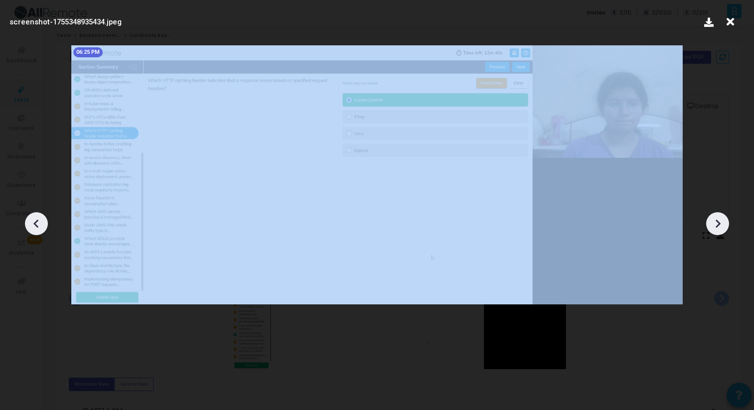
click at [725, 223] on icon at bounding box center [717, 223] width 15 height 15
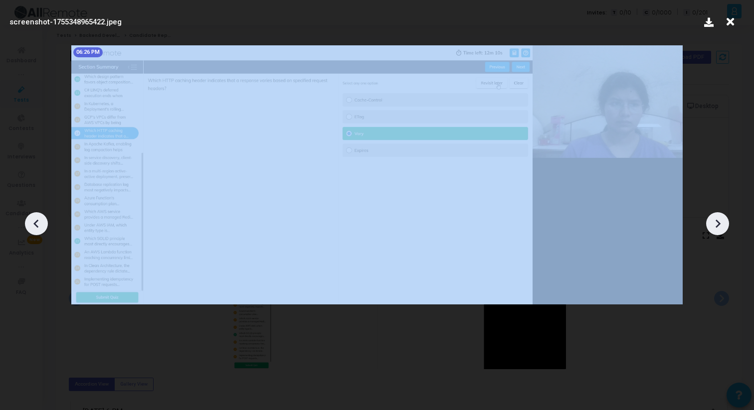
click at [725, 223] on icon at bounding box center [717, 223] width 15 height 15
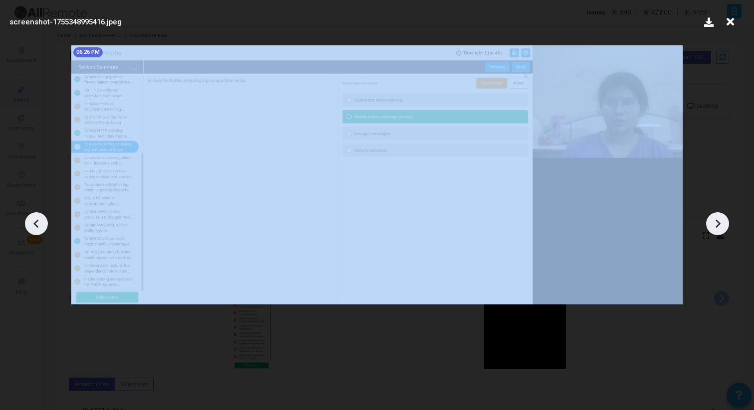
click at [725, 224] on icon at bounding box center [717, 223] width 15 height 15
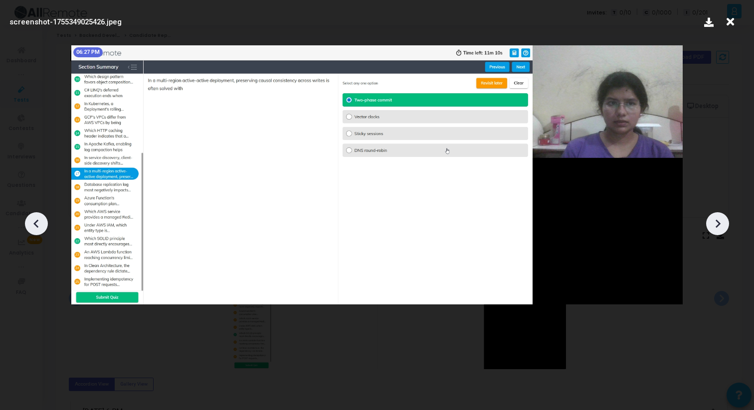
click at [725, 224] on icon at bounding box center [717, 223] width 15 height 15
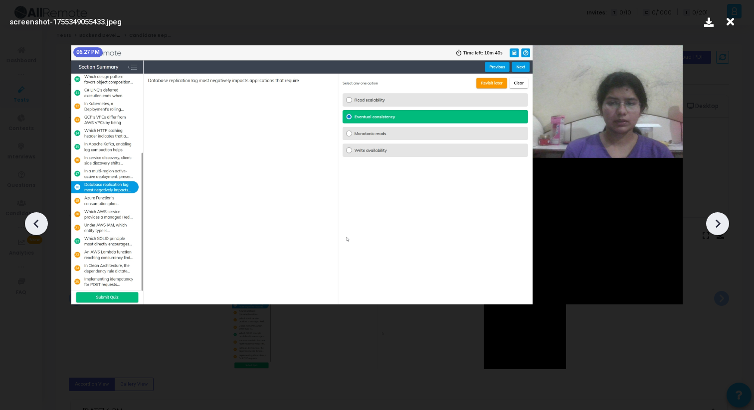
click at [725, 224] on icon at bounding box center [717, 223] width 15 height 15
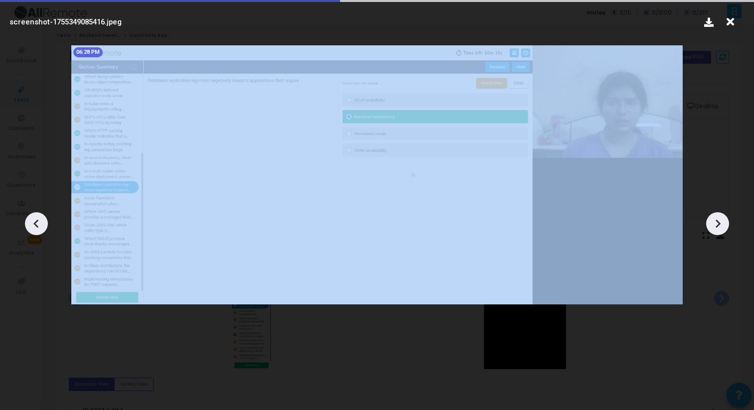
click at [725, 224] on icon at bounding box center [717, 223] width 15 height 15
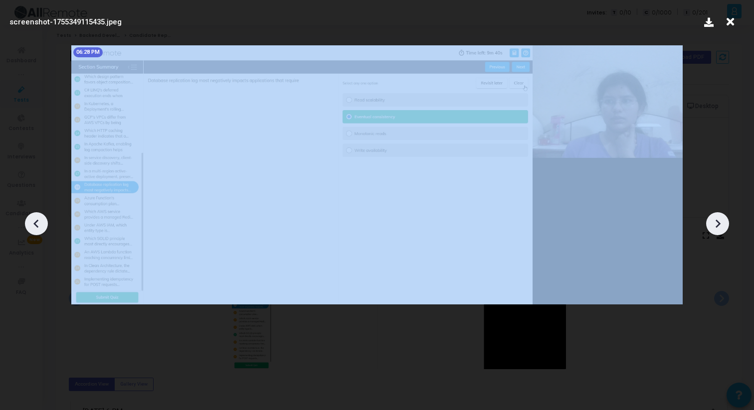
click at [725, 224] on icon at bounding box center [717, 223] width 15 height 15
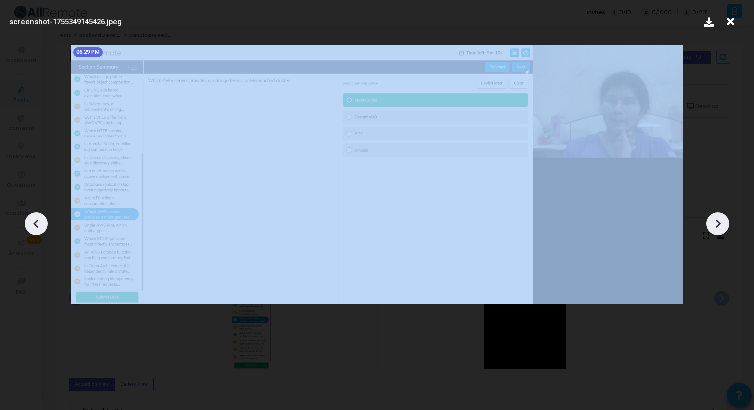
click at [725, 224] on icon at bounding box center [717, 223] width 15 height 15
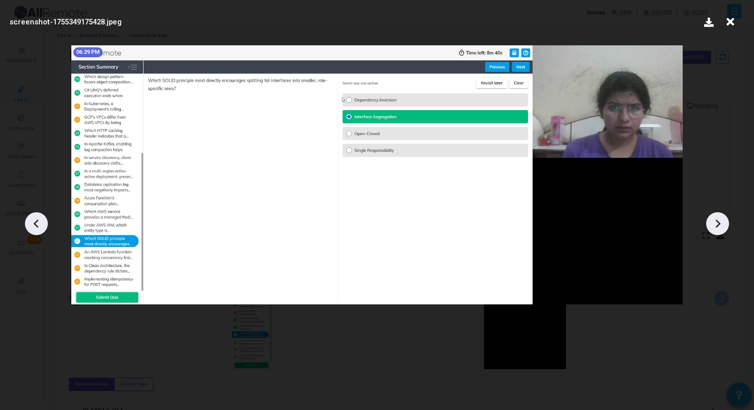
click at [725, 225] on div at bounding box center [717, 223] width 23 height 23
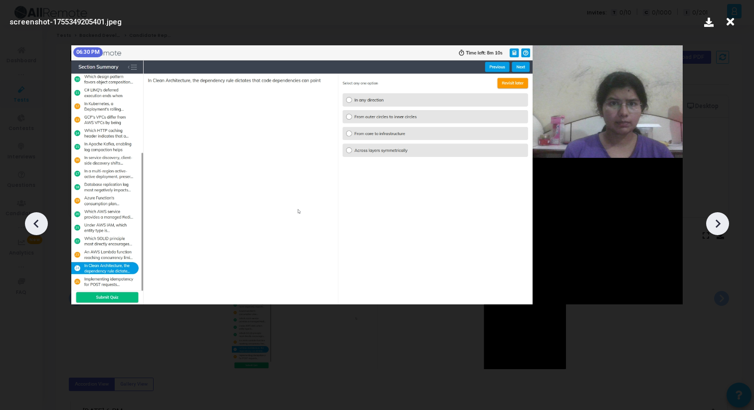
click at [725, 225] on div at bounding box center [717, 223] width 23 height 23
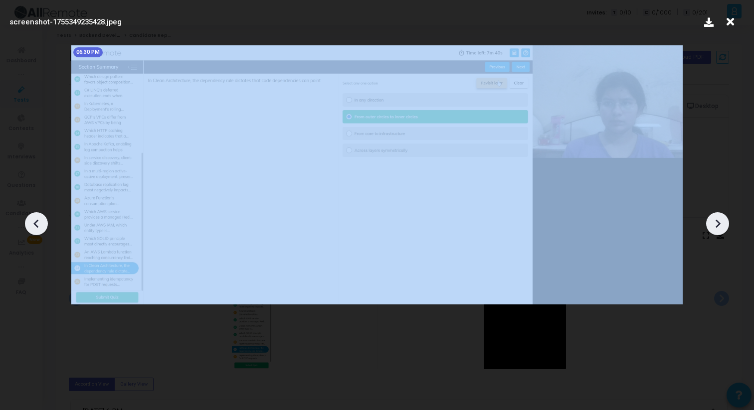
click at [725, 225] on div at bounding box center [717, 223] width 23 height 23
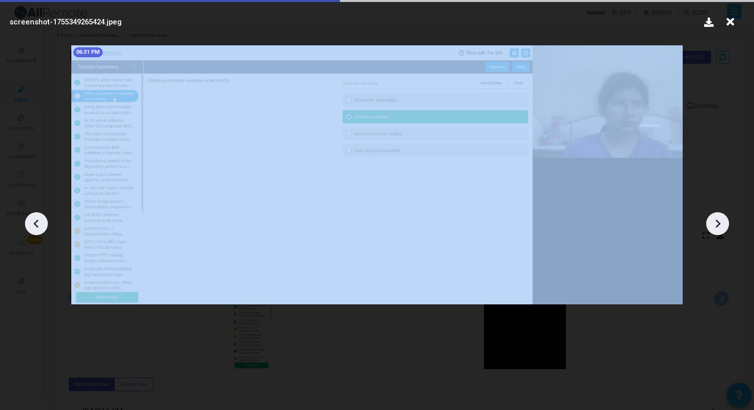
click at [725, 225] on div at bounding box center [717, 223] width 23 height 23
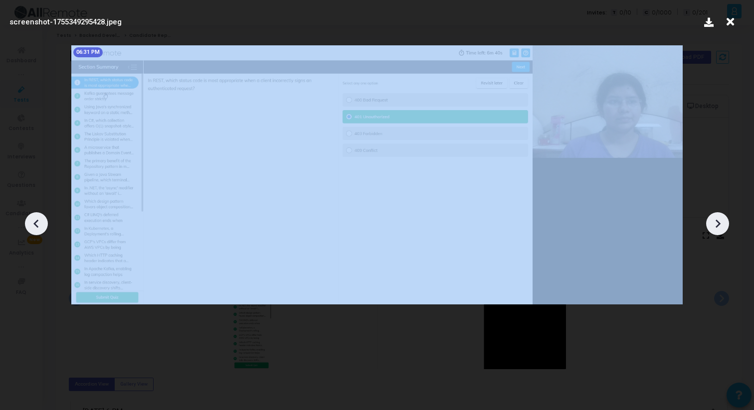
click at [725, 225] on div at bounding box center [717, 223] width 23 height 23
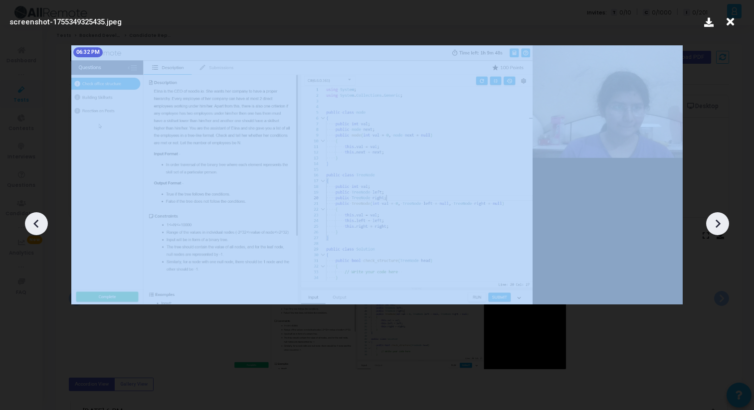
click at [725, 225] on div at bounding box center [717, 223] width 23 height 23
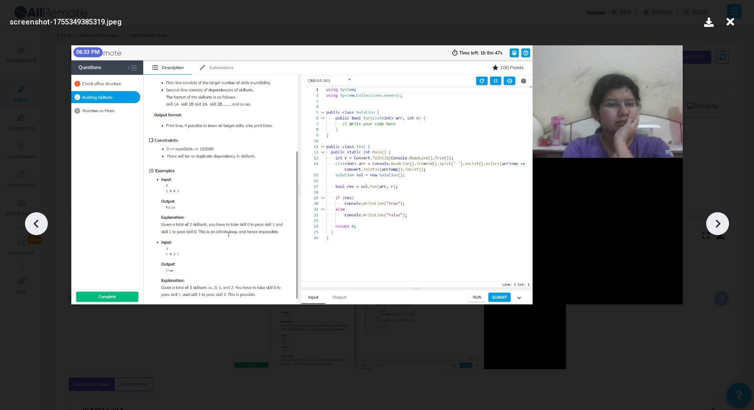
click at [725, 225] on div at bounding box center [717, 223] width 23 height 23
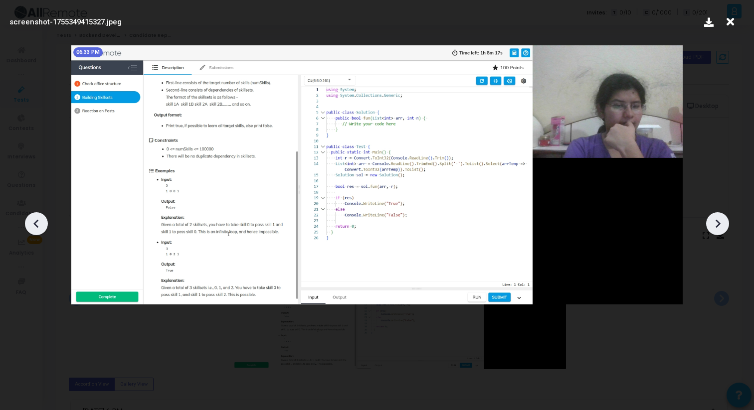
click at [725, 225] on div at bounding box center [717, 223] width 23 height 23
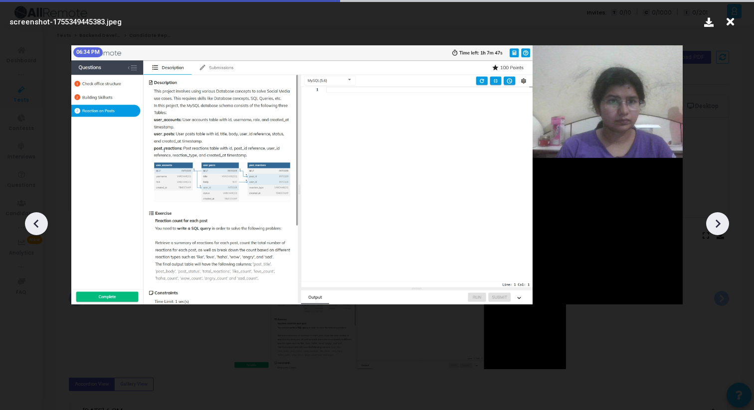
click at [725, 225] on div at bounding box center [717, 223] width 23 height 23
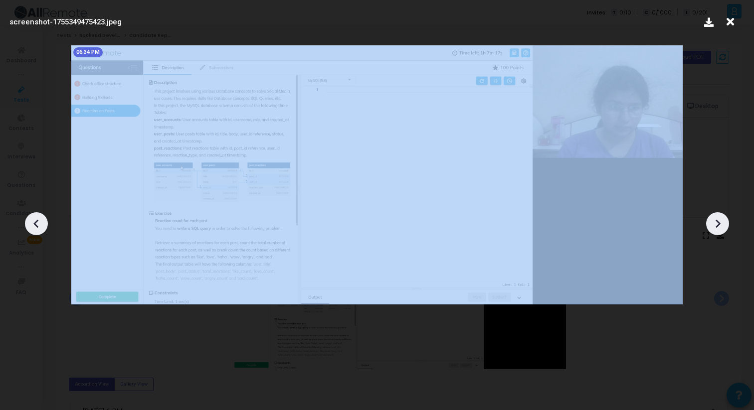
click at [725, 225] on div at bounding box center [717, 223] width 23 height 23
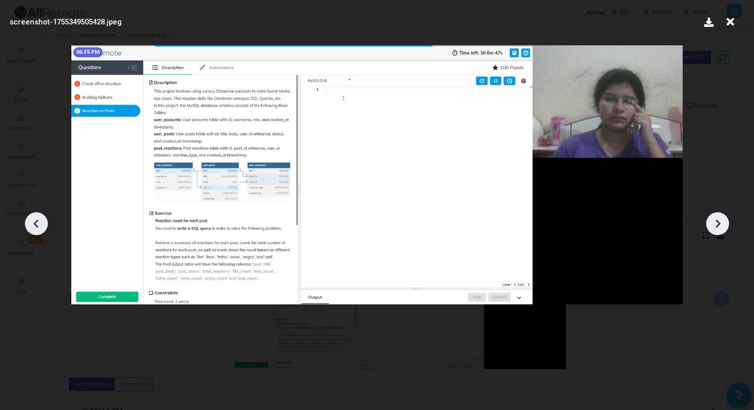
click at [725, 225] on div at bounding box center [717, 223] width 23 height 23
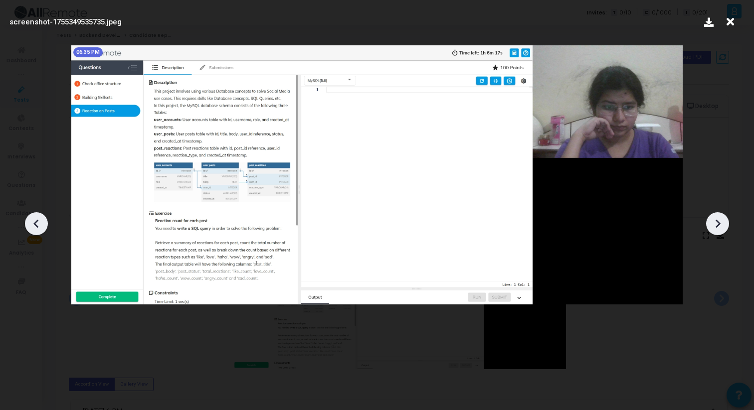
click at [725, 225] on div at bounding box center [717, 223] width 23 height 23
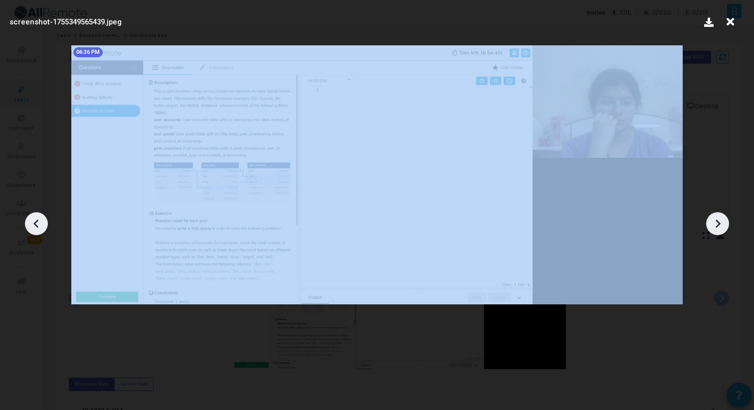
click at [725, 225] on div at bounding box center [717, 223] width 23 height 23
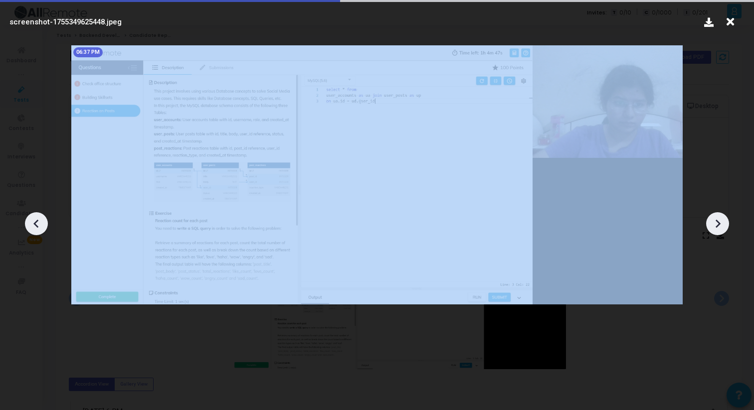
click at [725, 225] on div at bounding box center [717, 223] width 23 height 23
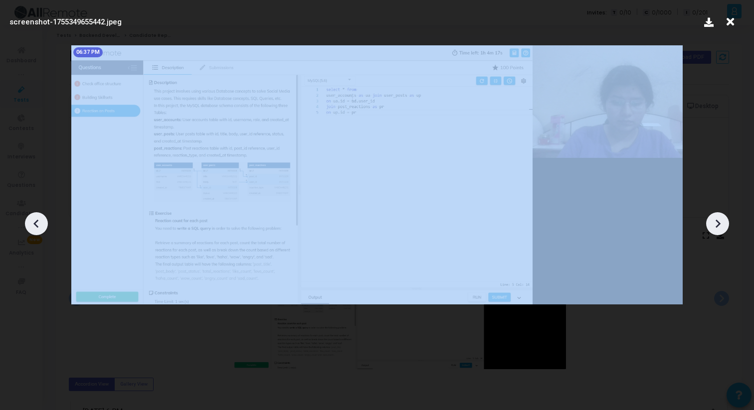
click at [725, 225] on div at bounding box center [717, 223] width 23 height 23
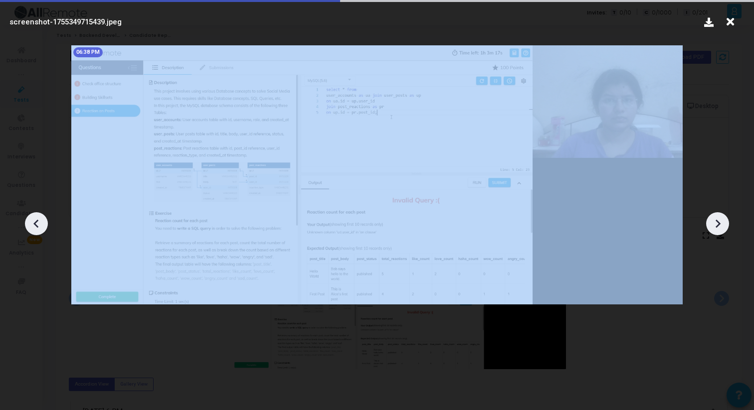
click at [725, 225] on div at bounding box center [717, 223] width 23 height 23
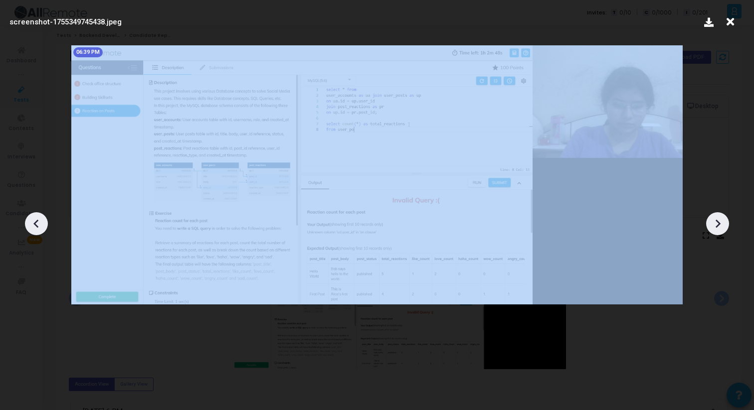
click at [725, 225] on div at bounding box center [717, 223] width 23 height 23
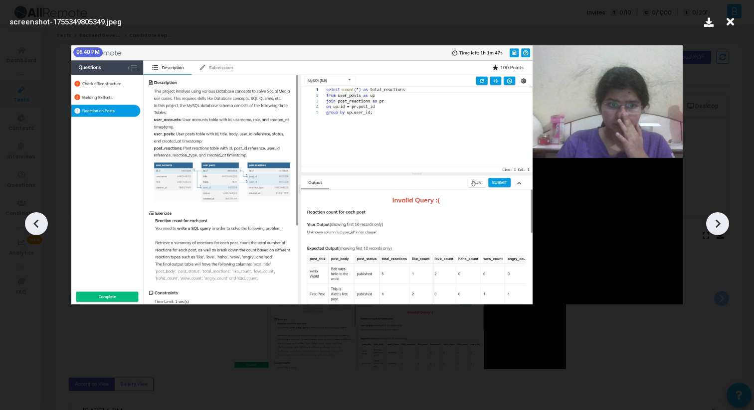
click at [725, 225] on div at bounding box center [717, 223] width 23 height 23
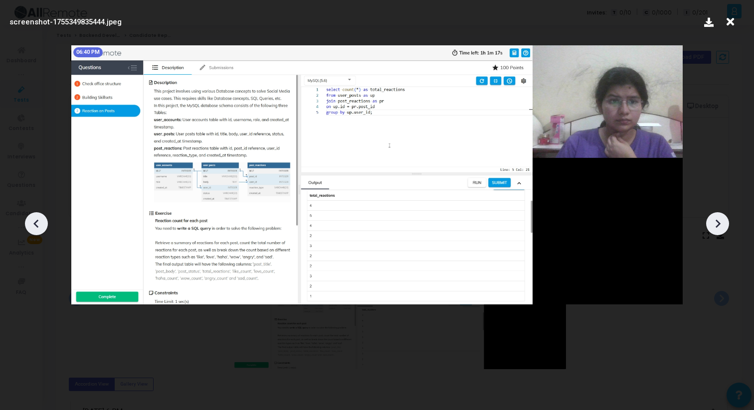
click at [725, 225] on div at bounding box center [717, 223] width 23 height 23
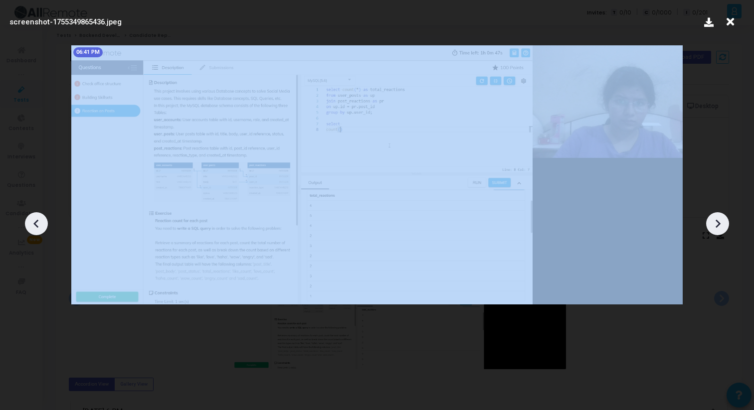
click at [725, 225] on div at bounding box center [717, 223] width 23 height 23
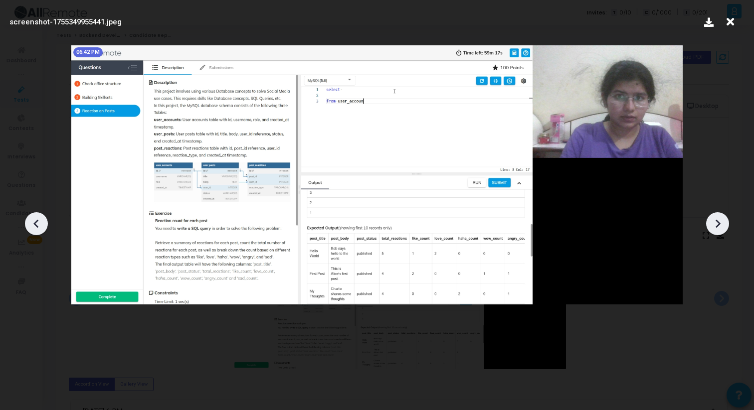
click at [725, 226] on icon at bounding box center [717, 223] width 15 height 15
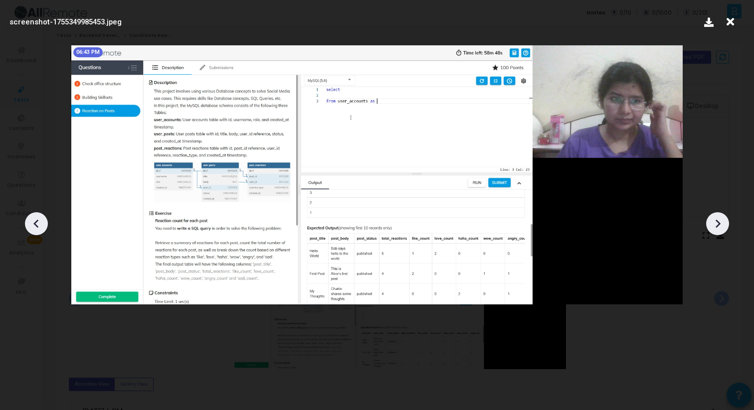
click at [725, 229] on icon at bounding box center [717, 223] width 15 height 15
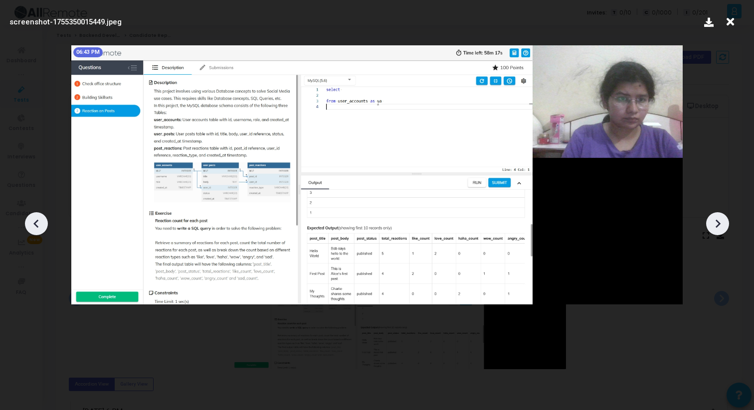
click at [725, 221] on div at bounding box center [717, 223] width 23 height 23
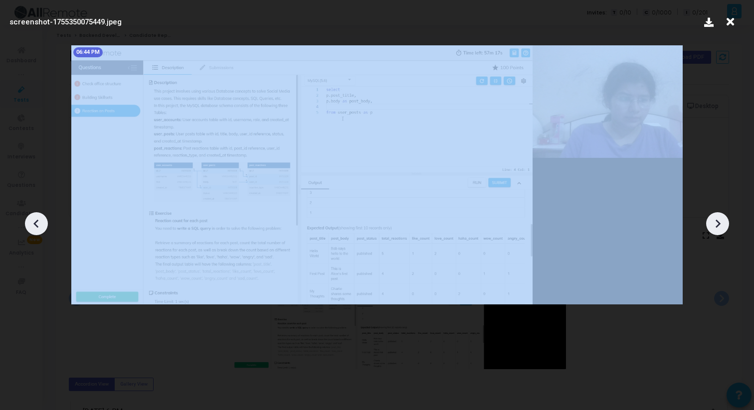
click at [725, 221] on div at bounding box center [717, 223] width 23 height 23
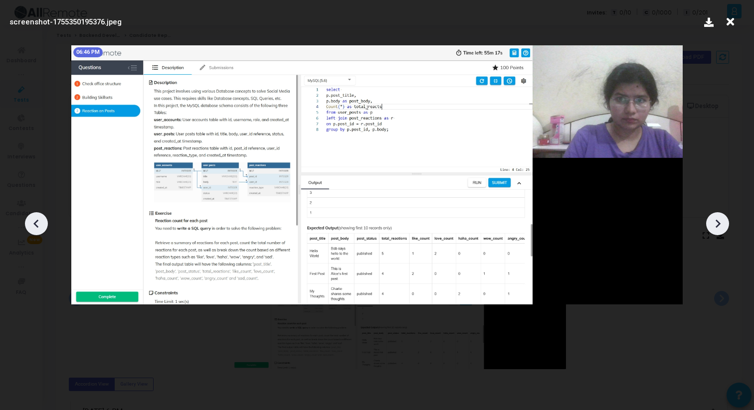
click at [731, 22] on icon at bounding box center [730, 21] width 15 height 19
